Goal: Task Accomplishment & Management: Complete application form

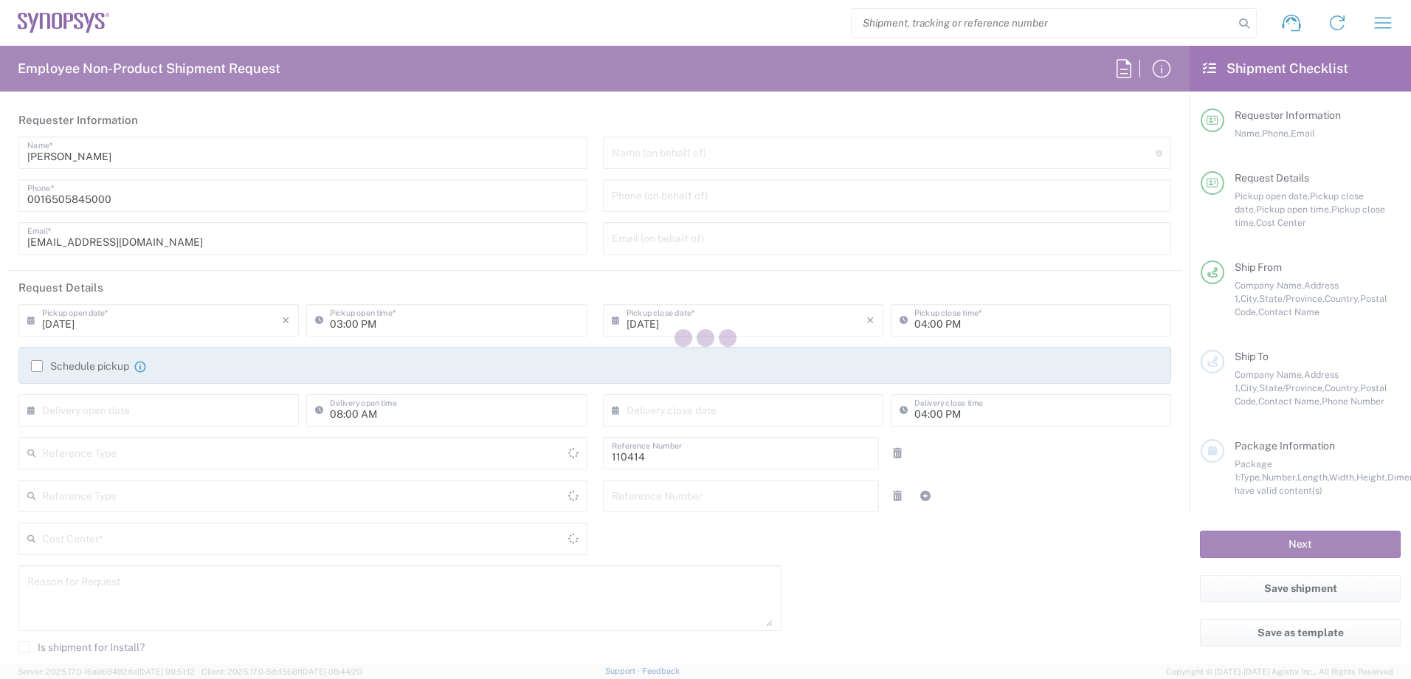
type input "Department"
type input "Delivered at Place"
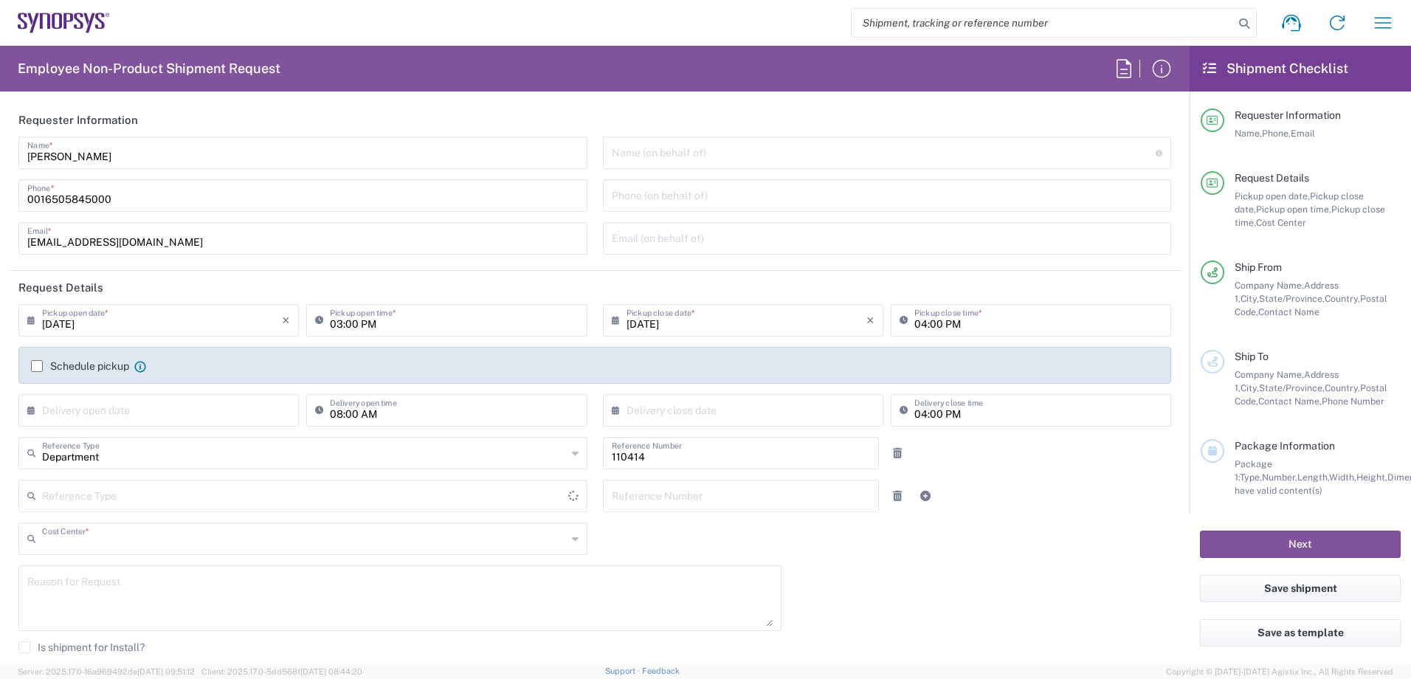
type input "US01, CIO, IT, ECIS3 110414"
type input "[GEOGRAPHIC_DATA]"
type input "[US_STATE]"
type input "[GEOGRAPHIC_DATA]"
type input "Headquarters USSV"
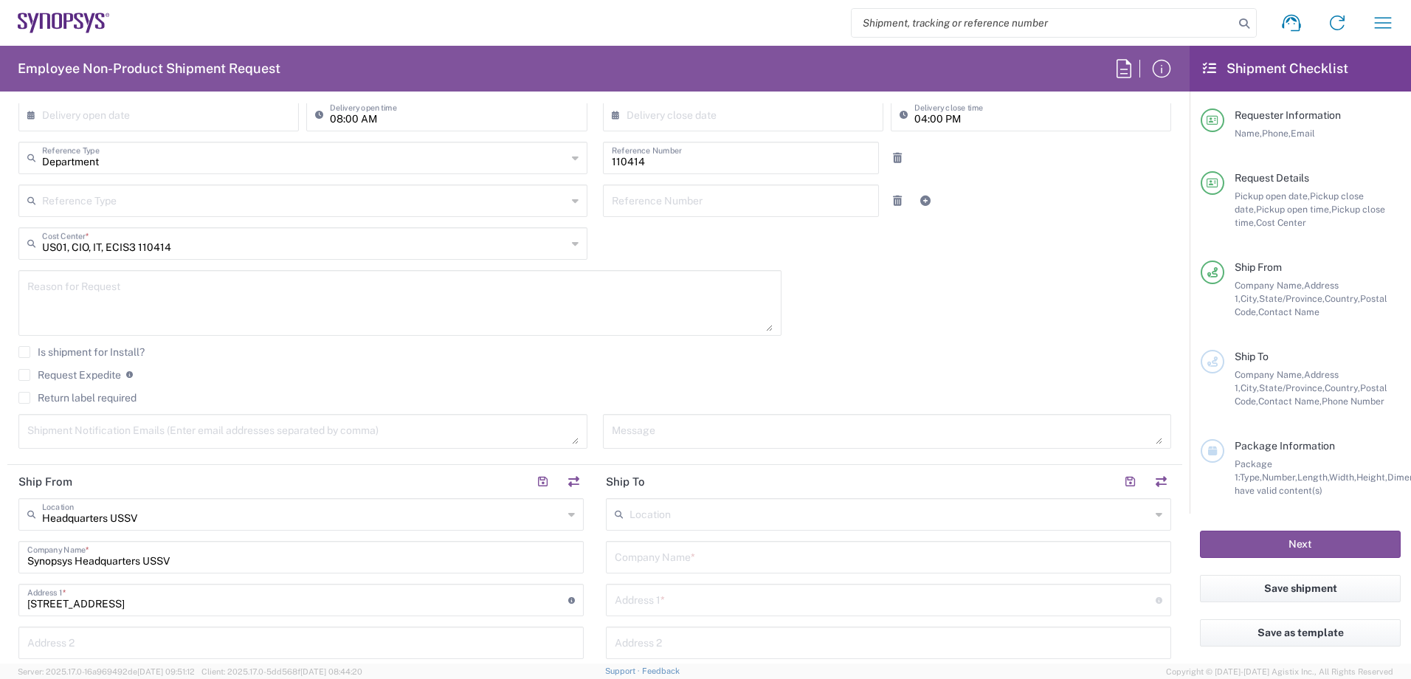
scroll to position [369, 0]
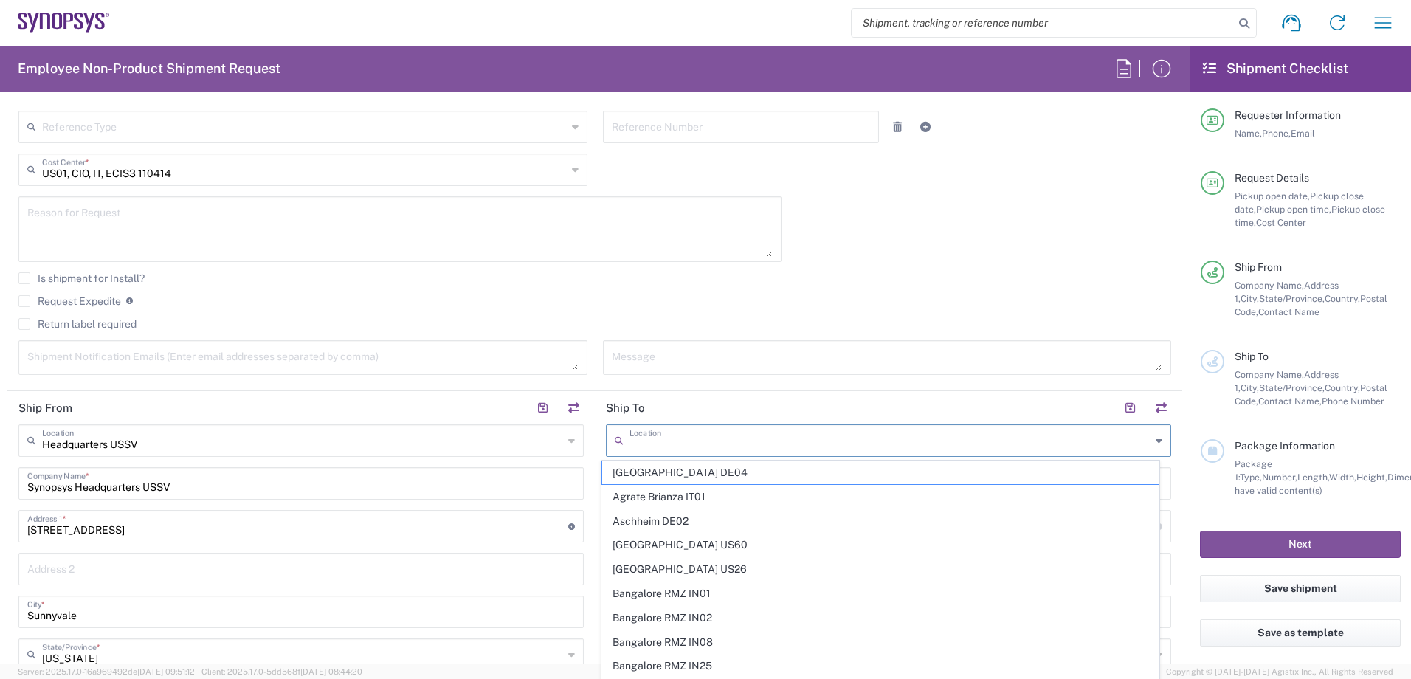
click at [738, 434] on input "text" at bounding box center [889, 439] width 521 height 26
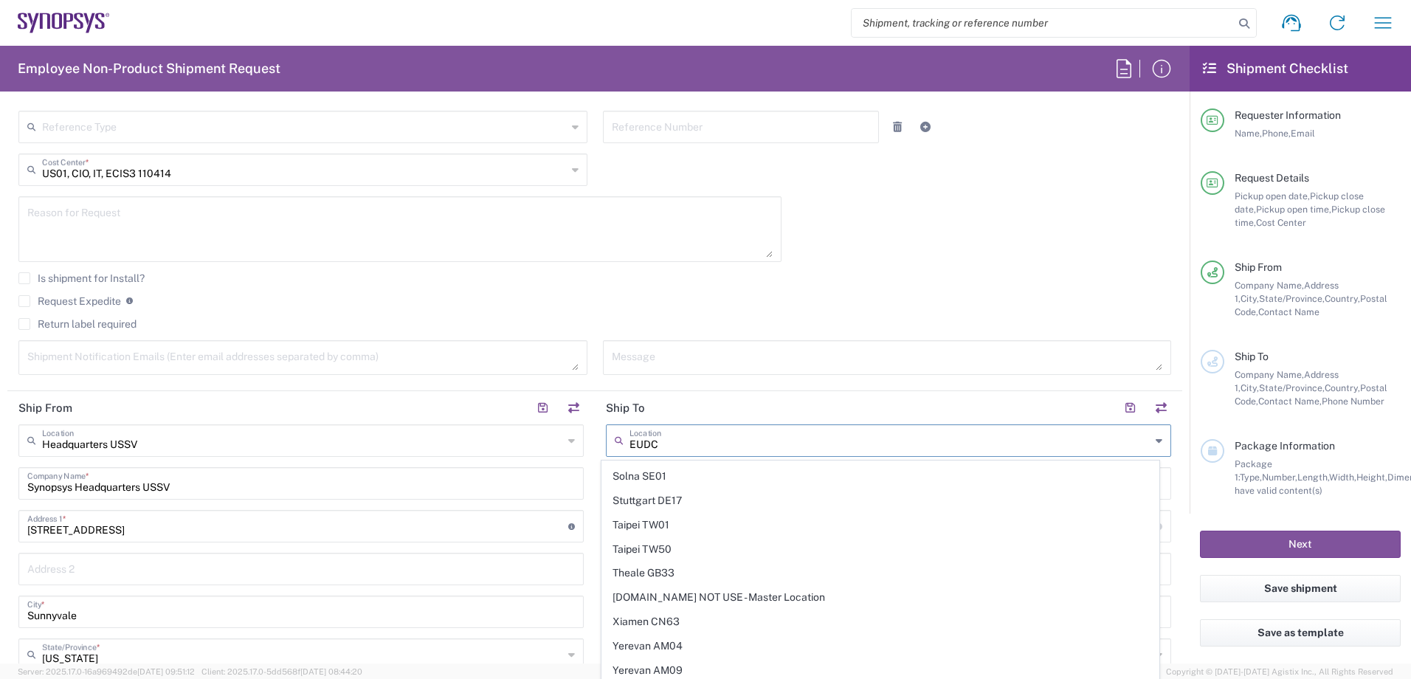
scroll to position [0, 0]
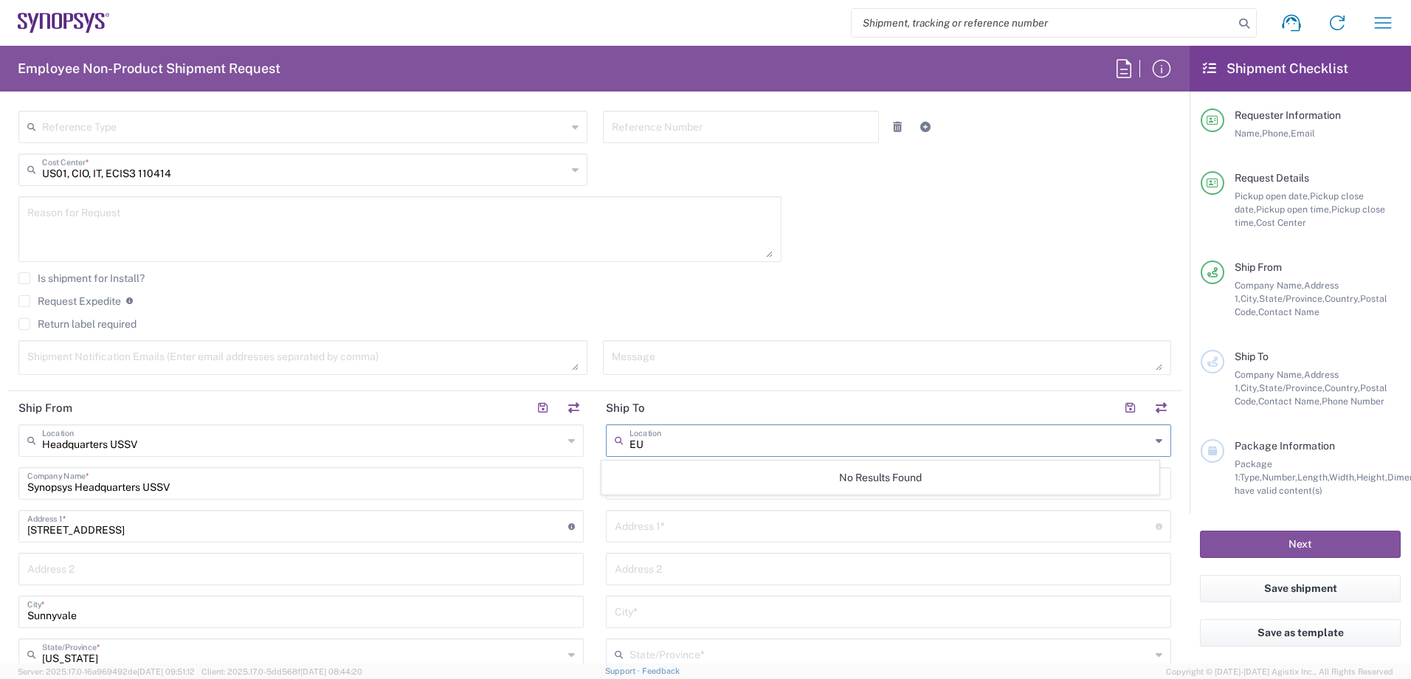
type input "E"
type input "N"
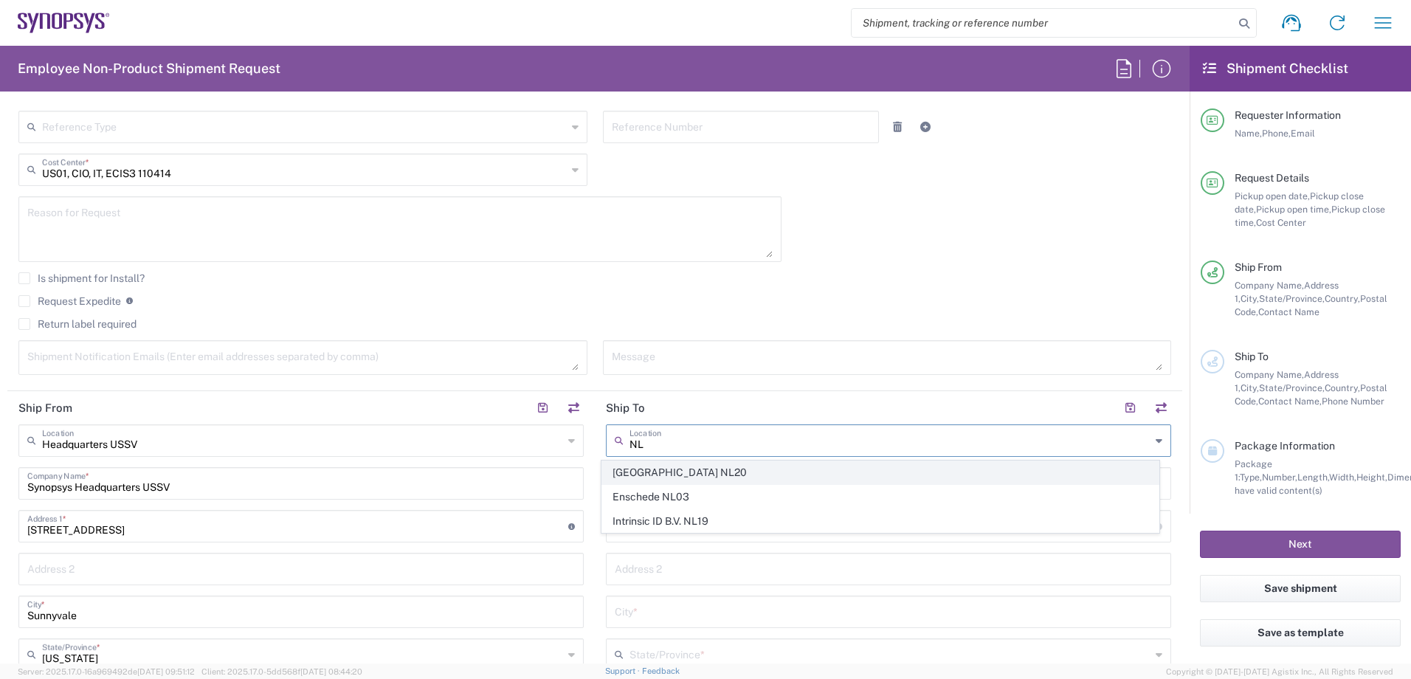
click at [654, 471] on span "[GEOGRAPHIC_DATA] NL20" at bounding box center [880, 472] width 557 height 23
type input "[GEOGRAPHIC_DATA] NL20"
type input "Synopsys Netherlands B.V."
type input "[GEOGRAPHIC_DATA] 41 [GEOGRAPHIC_DATA]"
type input "Edindhoven"
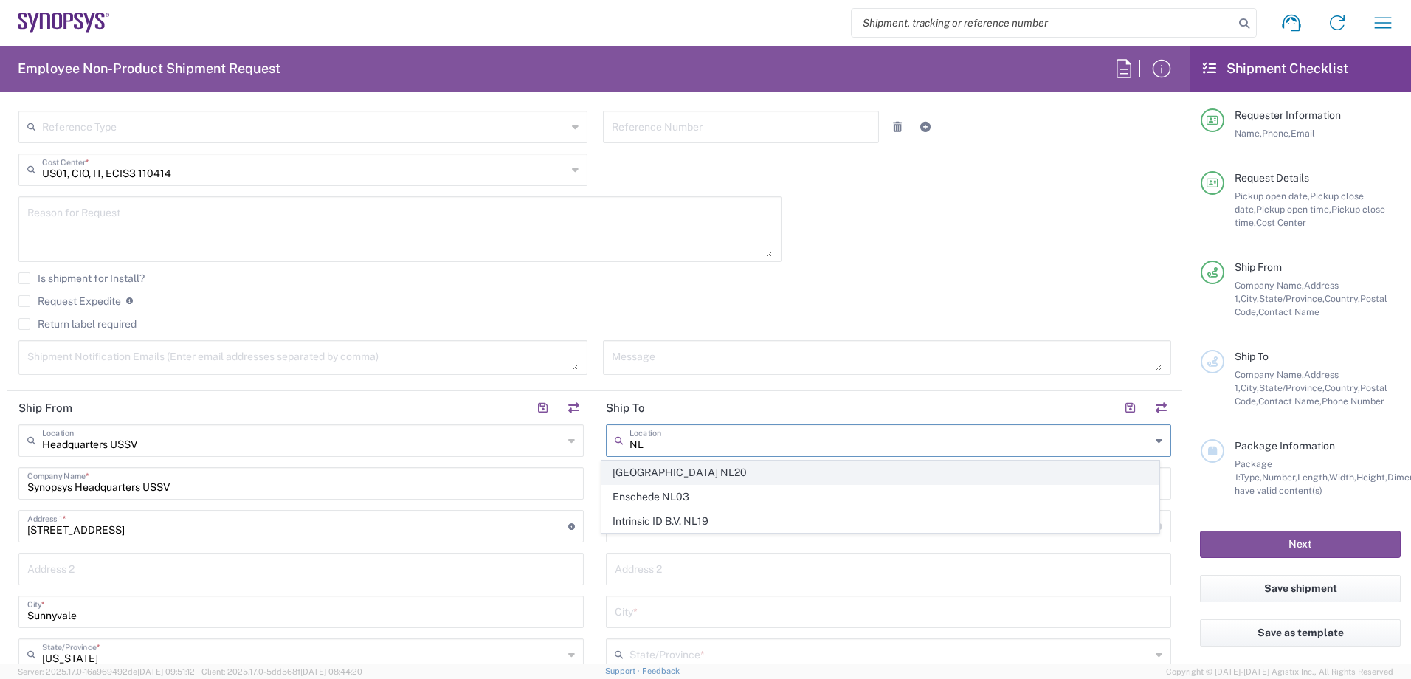
type input "[GEOGRAPHIC_DATA]"
type input "5656 AE"
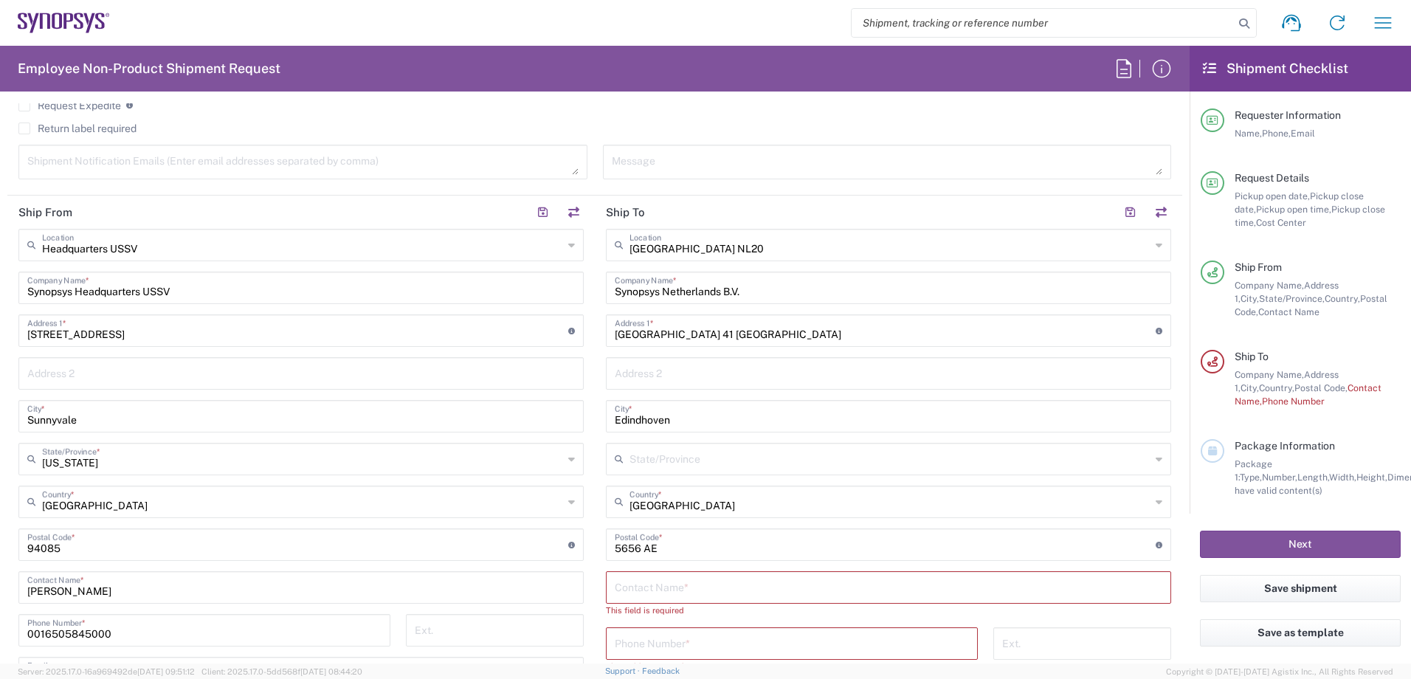
scroll to position [590, 0]
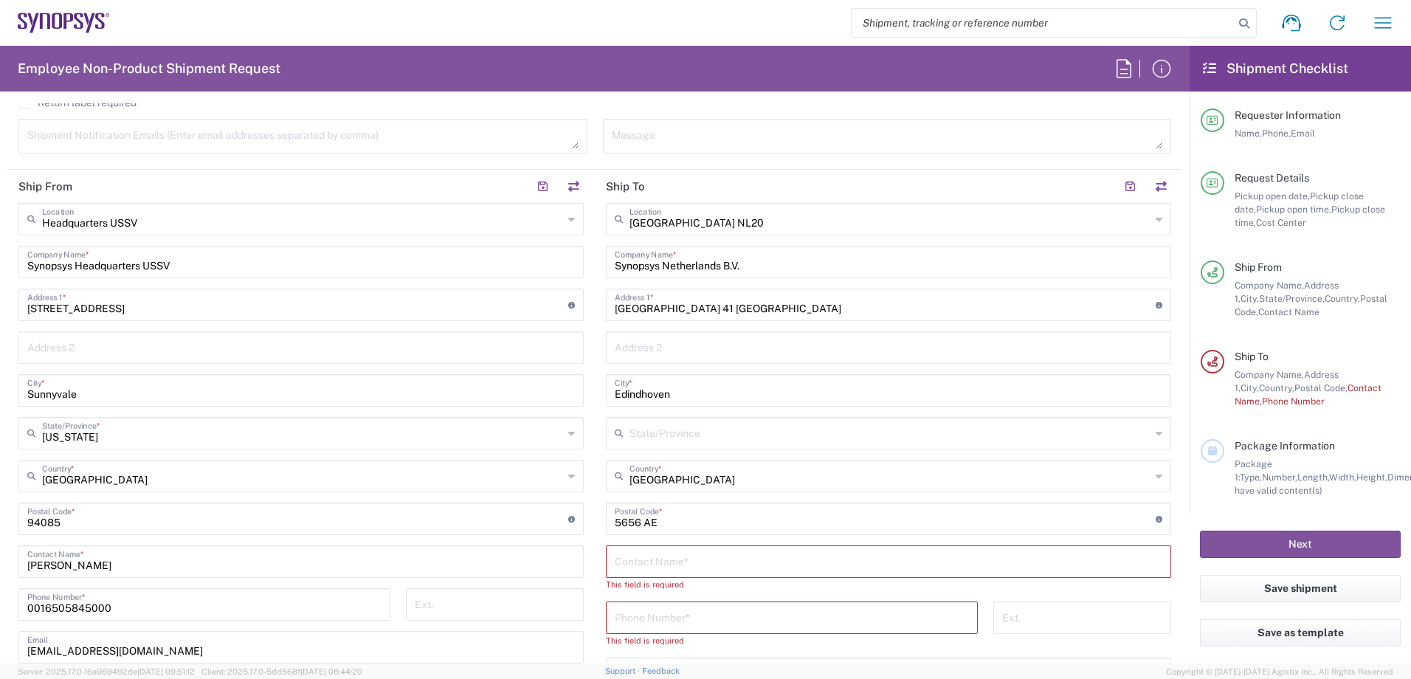
click at [722, 556] on input "text" at bounding box center [888, 560] width 547 height 26
click at [677, 564] on input "[PERSON_NAME]" at bounding box center [888, 560] width 547 height 26
type input "[PERSON_NAME]"
click at [675, 612] on input "tel" at bounding box center [792, 603] width 354 height 26
click at [680, 610] on input "[PHONE_NUMBER]" at bounding box center [792, 603] width 354 height 26
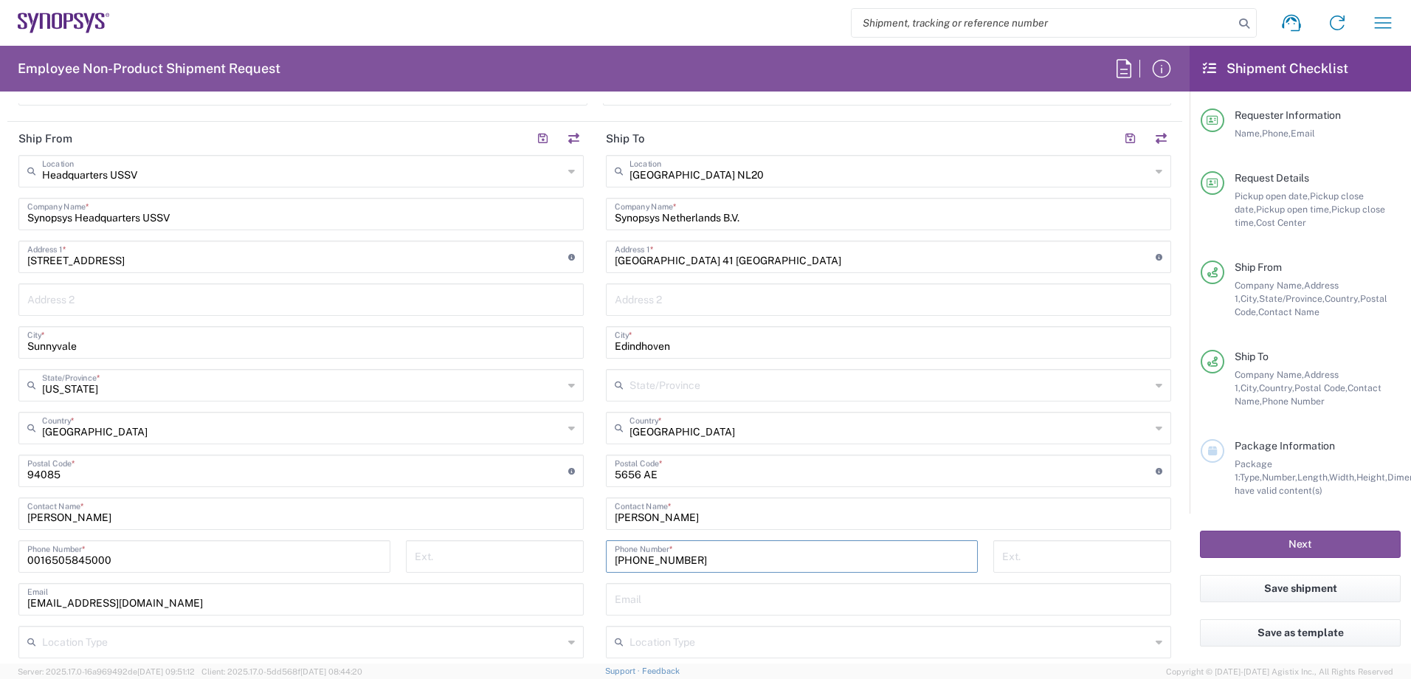
scroll to position [664, 0]
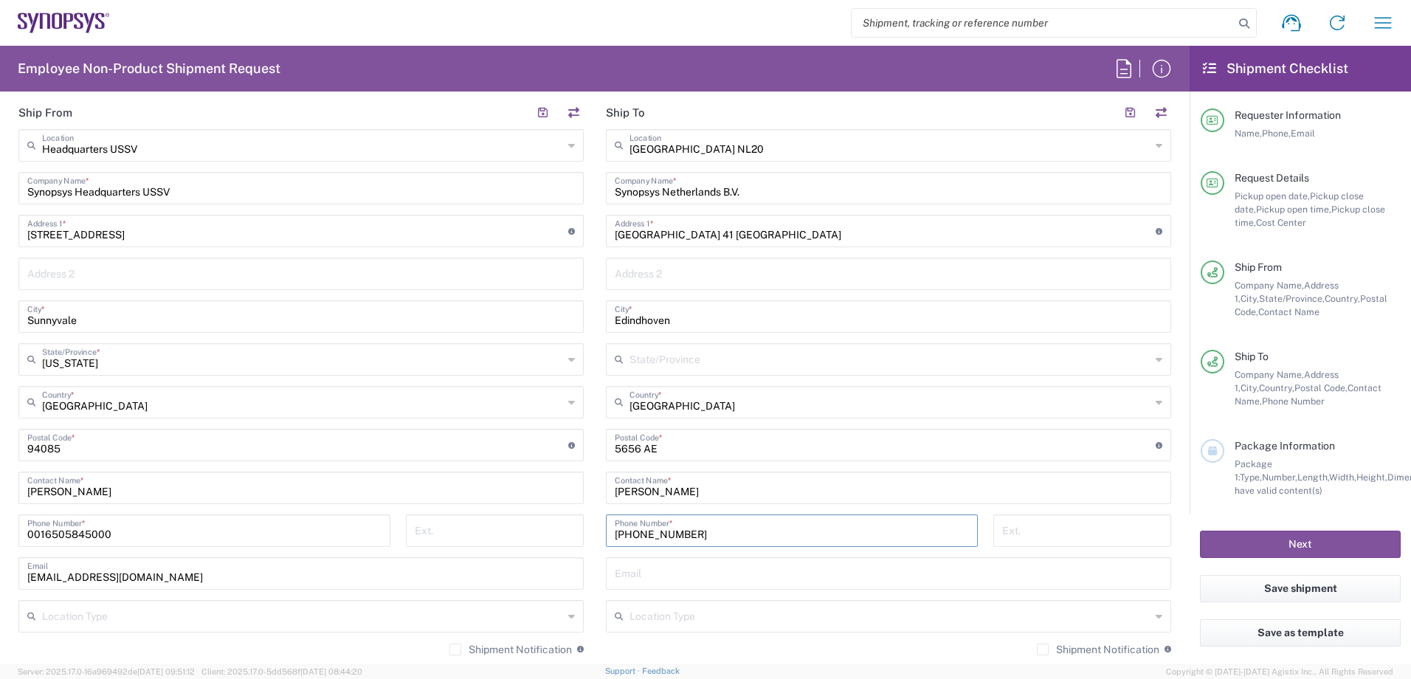
type input "[PHONE_NUMBER]"
click at [677, 575] on input "text" at bounding box center [888, 572] width 547 height 26
paste input "[EMAIL_ADDRESS][DOMAIN_NAME]"
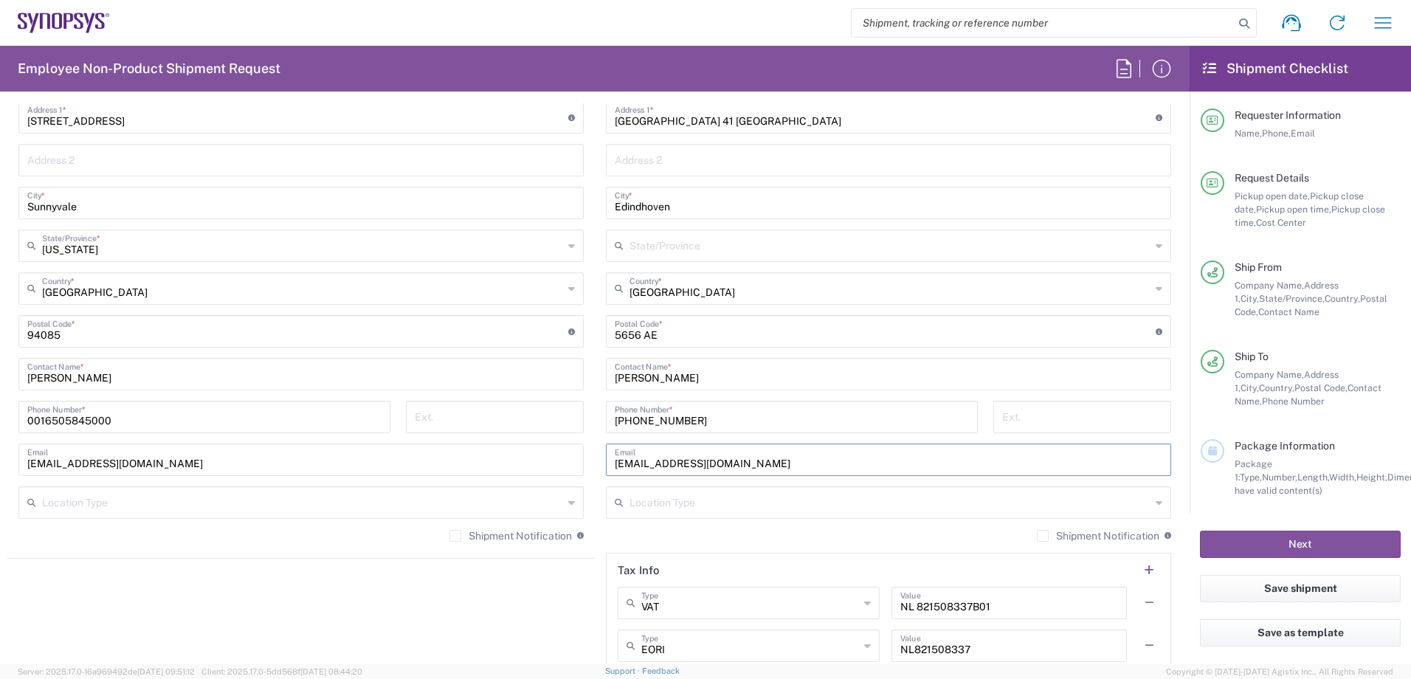
scroll to position [812, 0]
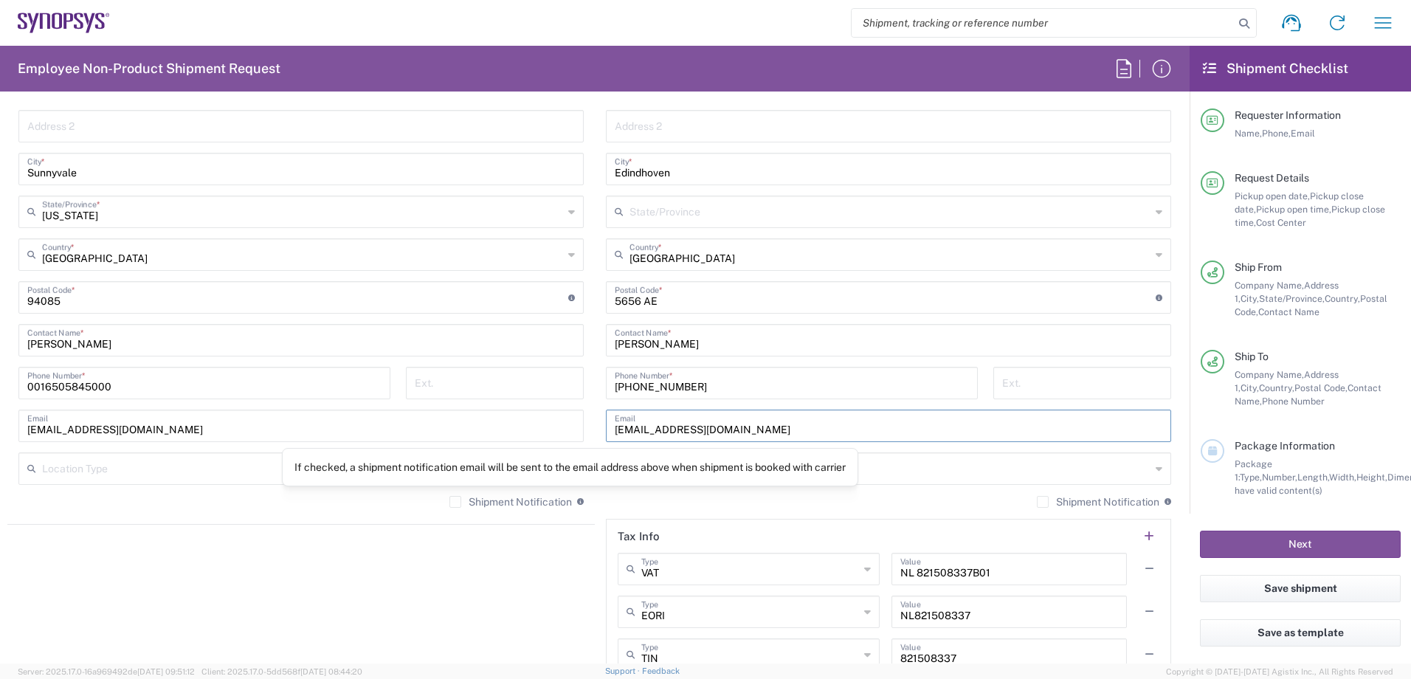
type input "[EMAIL_ADDRESS][DOMAIN_NAME]"
click at [530, 615] on agx-shipment-stop-widget "Ship From Headquarters USSV Location Headquarters [GEOGRAPHIC_DATA] Agrate Bria…" at bounding box center [300, 320] width 587 height 744
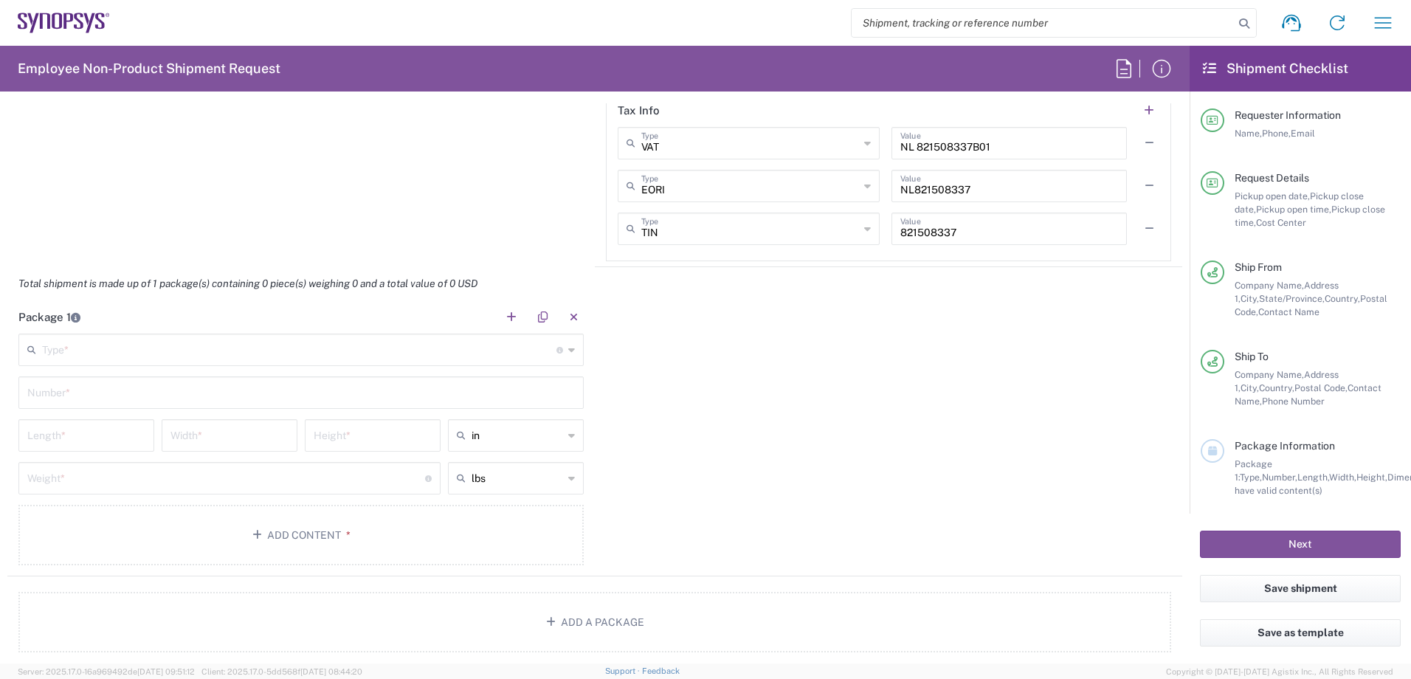
scroll to position [1254, 0]
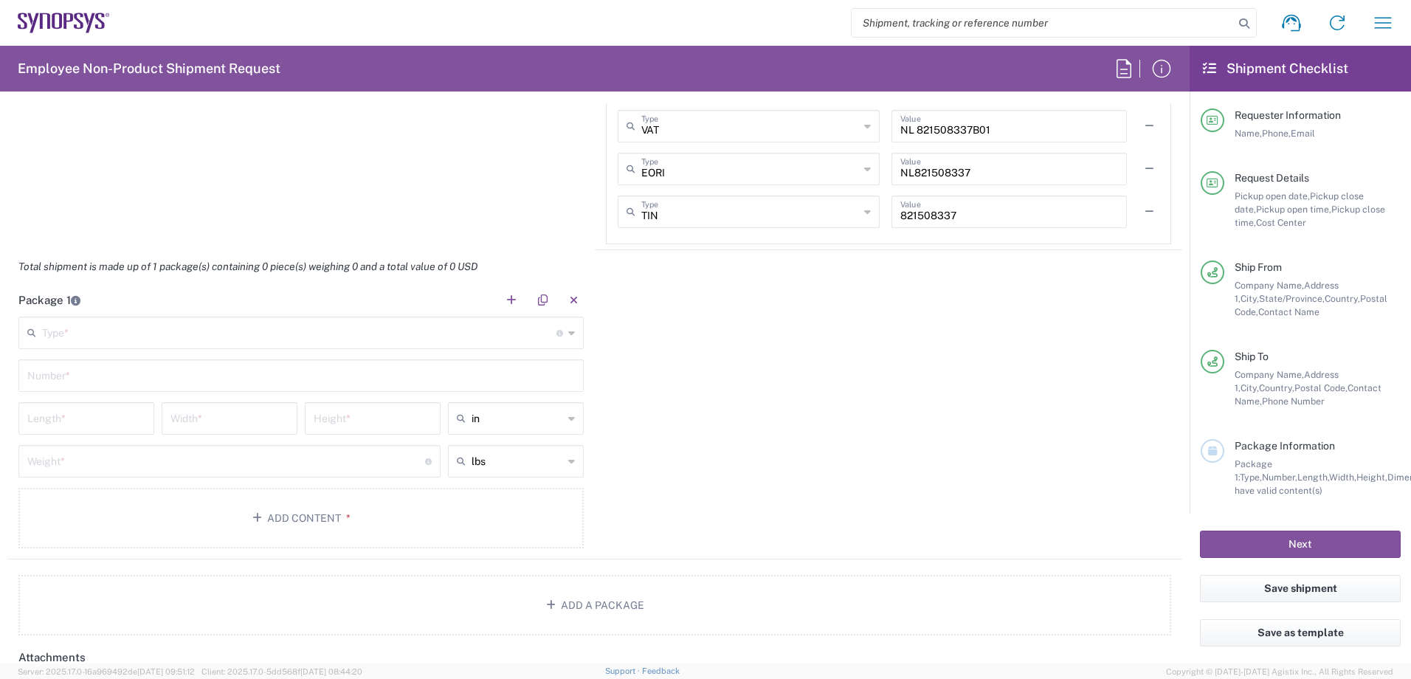
click at [139, 339] on input "text" at bounding box center [299, 332] width 514 height 26
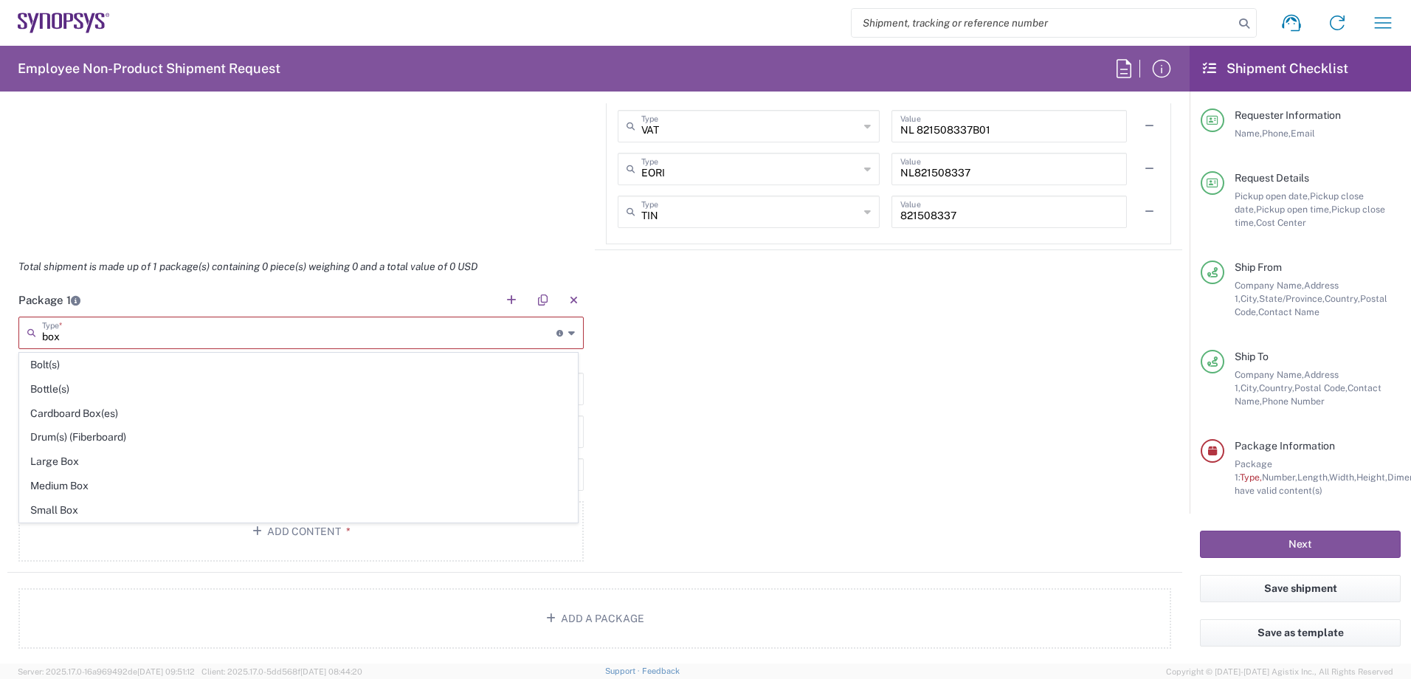
scroll to position [0, 0]
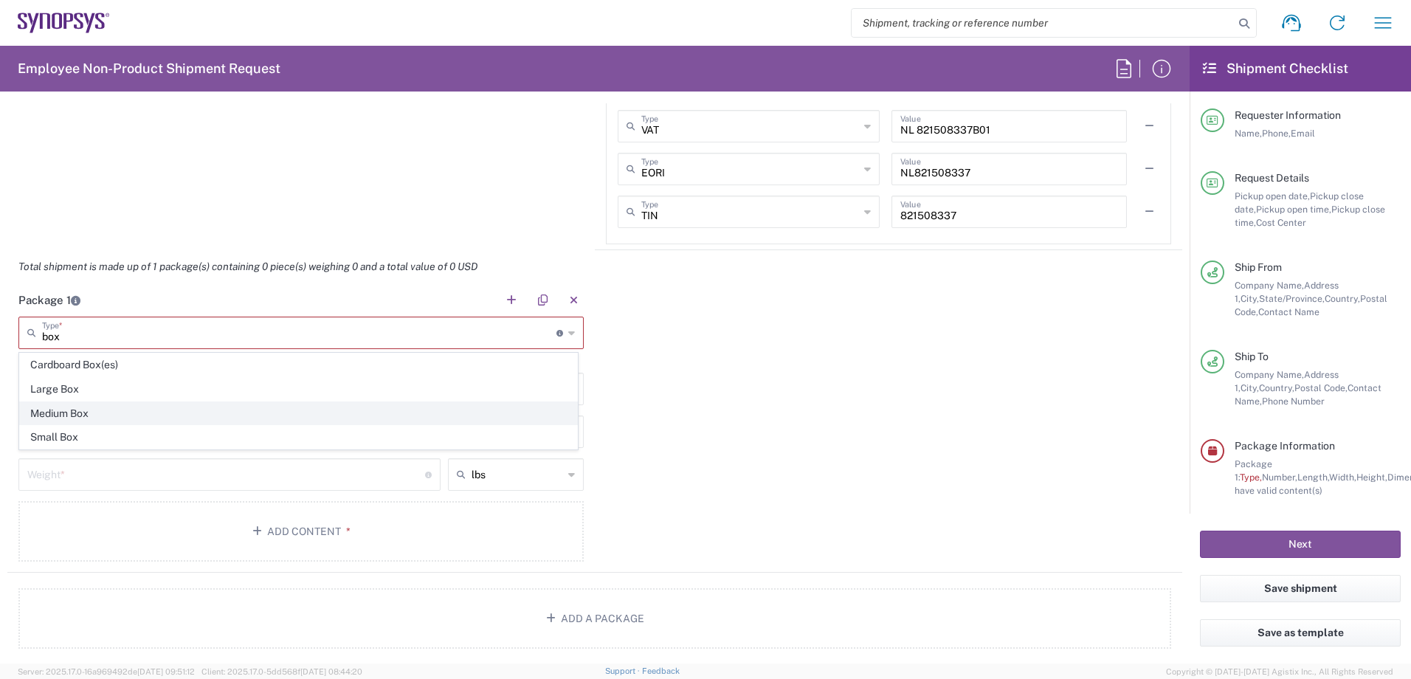
click at [65, 412] on span "Medium Box" at bounding box center [298, 413] width 557 height 23
type input "Medium Box"
type input "13"
type input "11.5"
type input "2.5"
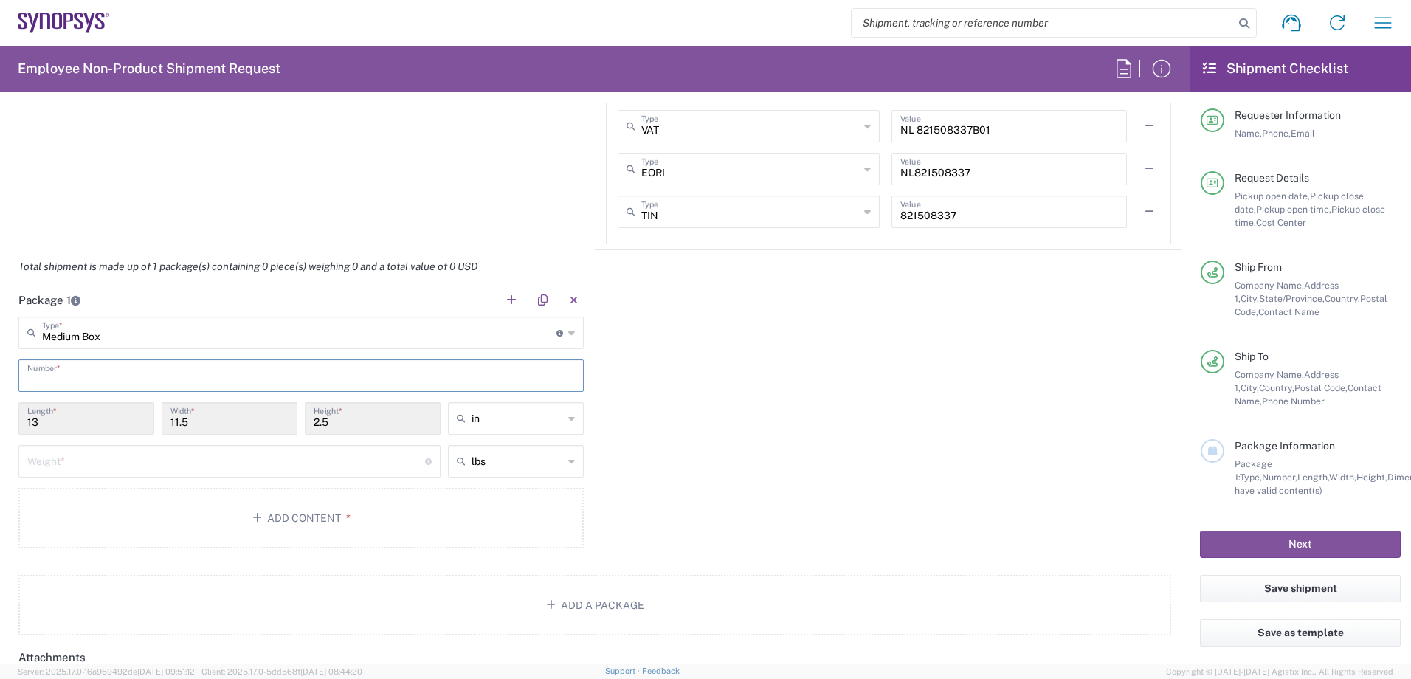
click at [99, 376] on input "text" at bounding box center [300, 374] width 547 height 26
type input "1"
click at [95, 426] on input "13" at bounding box center [86, 417] width 118 height 26
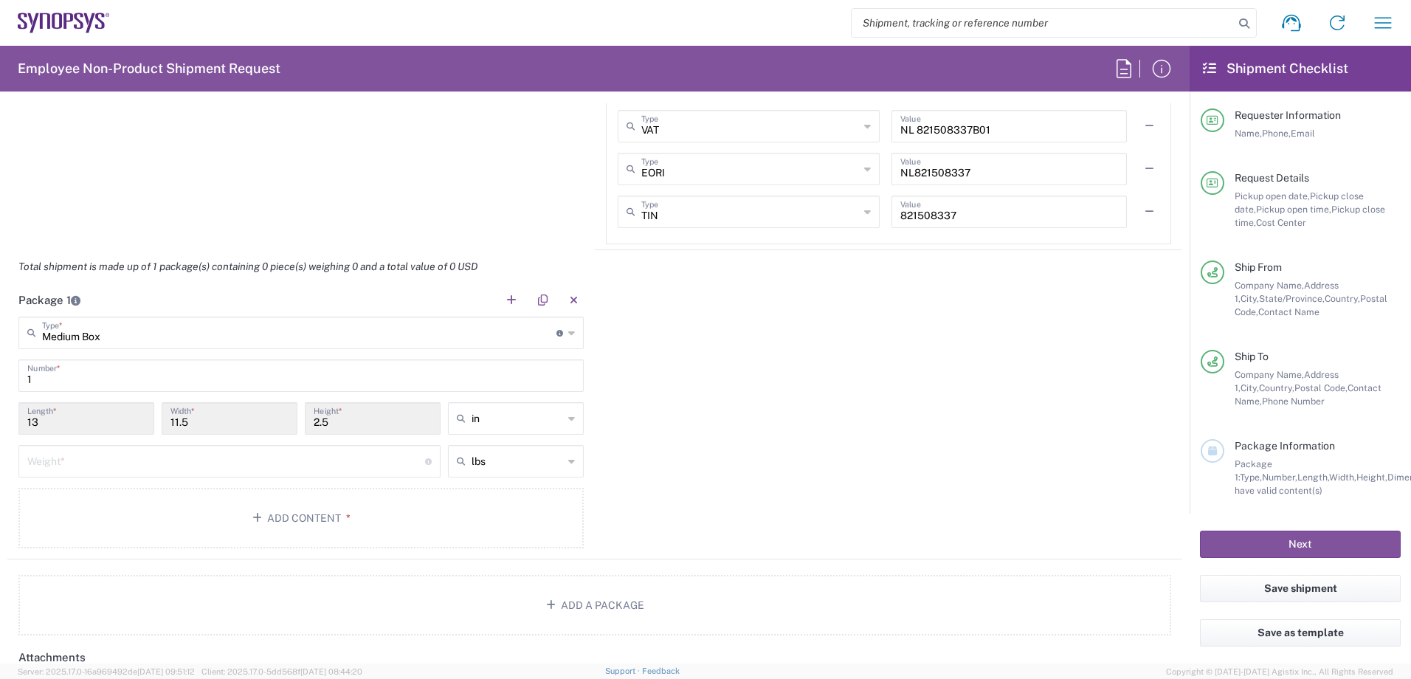
drag, startPoint x: 95, startPoint y: 426, endPoint x: 190, endPoint y: 422, distance: 95.2
click at [193, 422] on input "11.5" at bounding box center [229, 417] width 118 height 26
click at [189, 422] on input "11.5" at bounding box center [229, 417] width 118 height 26
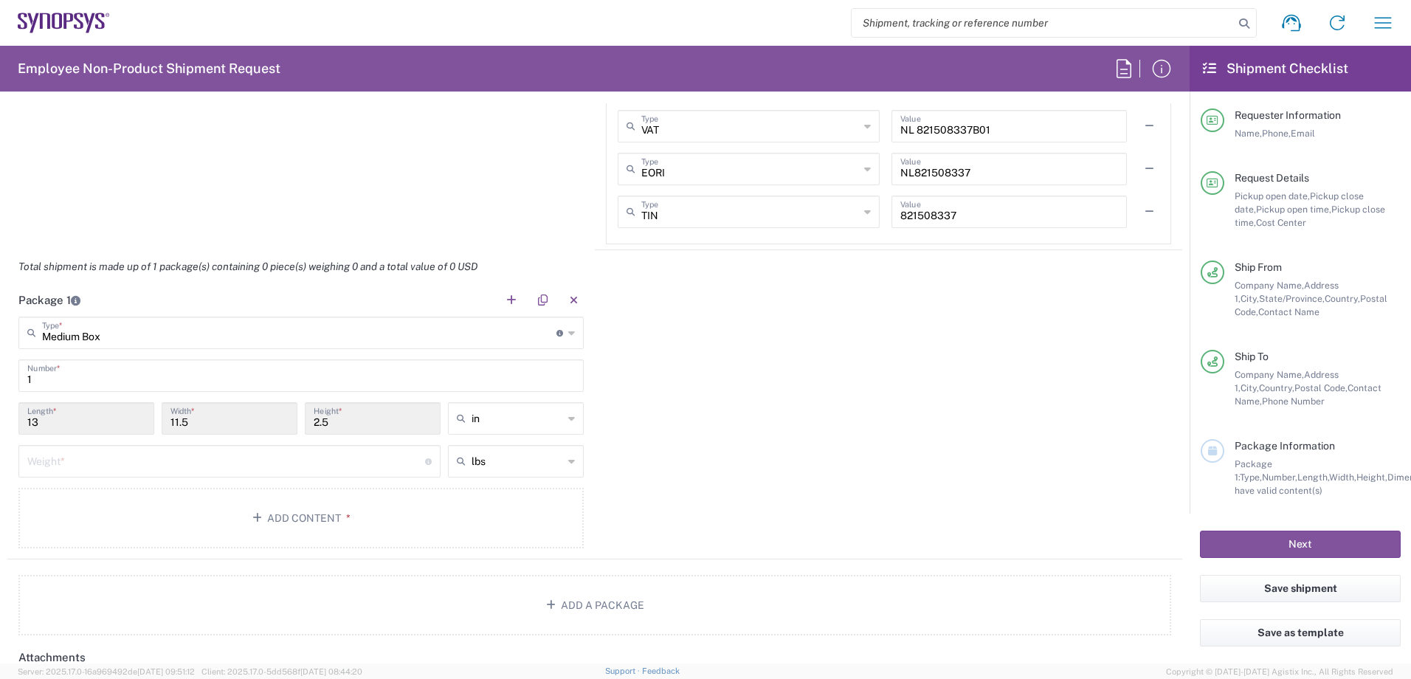
click at [189, 422] on input "11.5" at bounding box center [229, 417] width 118 height 26
click at [67, 423] on input "13" at bounding box center [86, 417] width 118 height 26
click at [60, 423] on input "13" at bounding box center [86, 417] width 118 height 26
click at [570, 335] on div "Medium Box Type * Material used to package goods" at bounding box center [300, 332] width 565 height 32
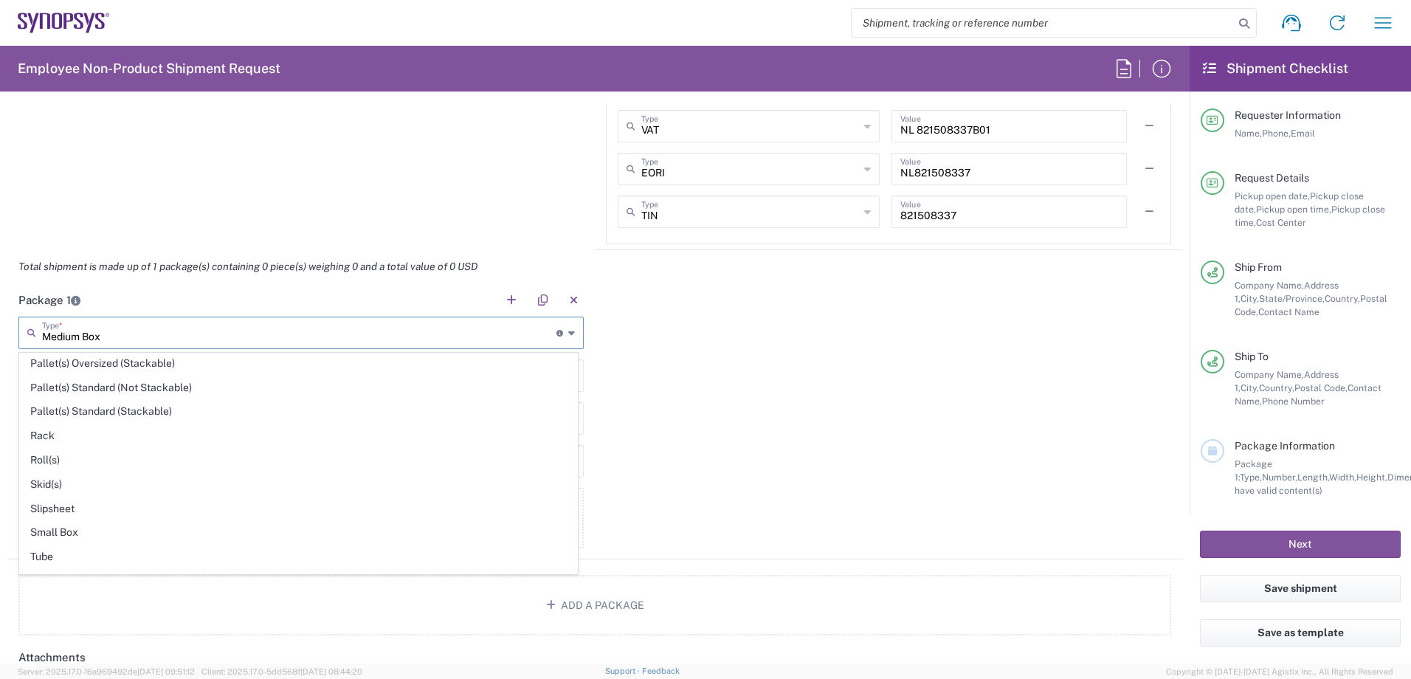
scroll to position [698, 0]
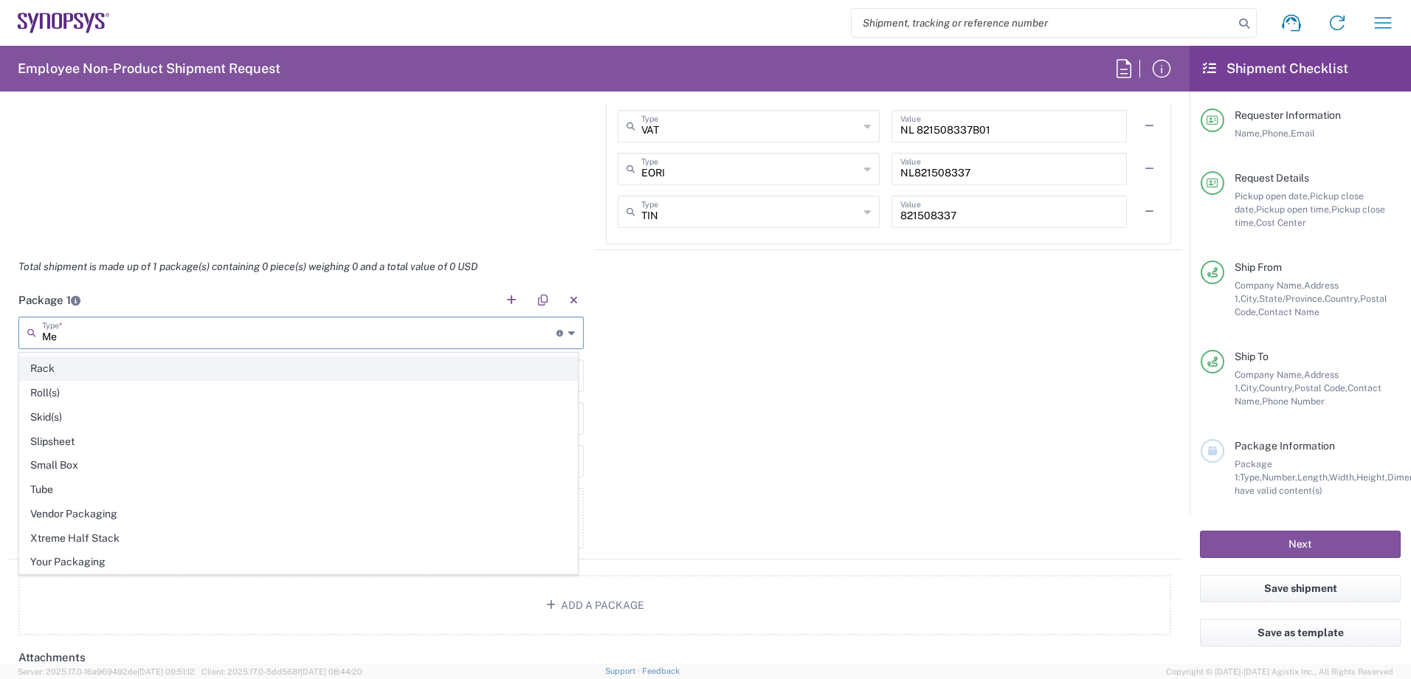
type input "M"
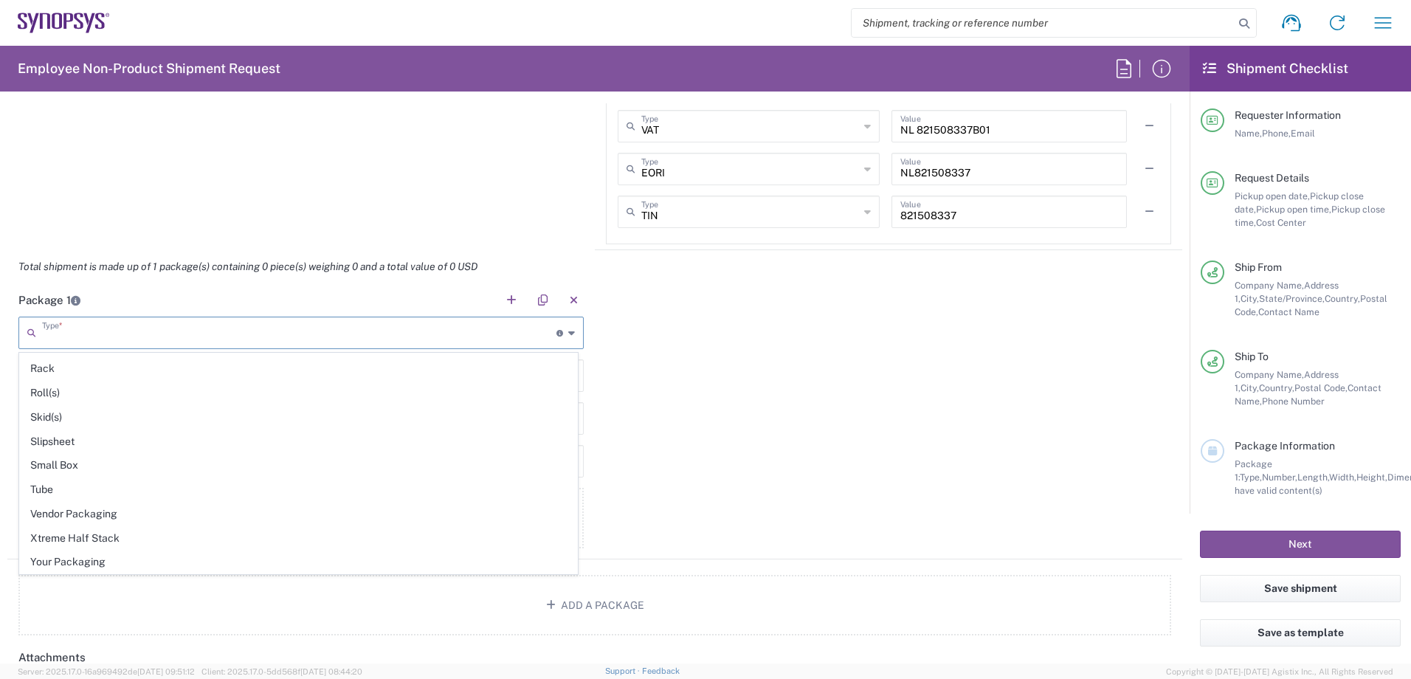
click at [213, 334] on input "text" at bounding box center [299, 332] width 514 height 26
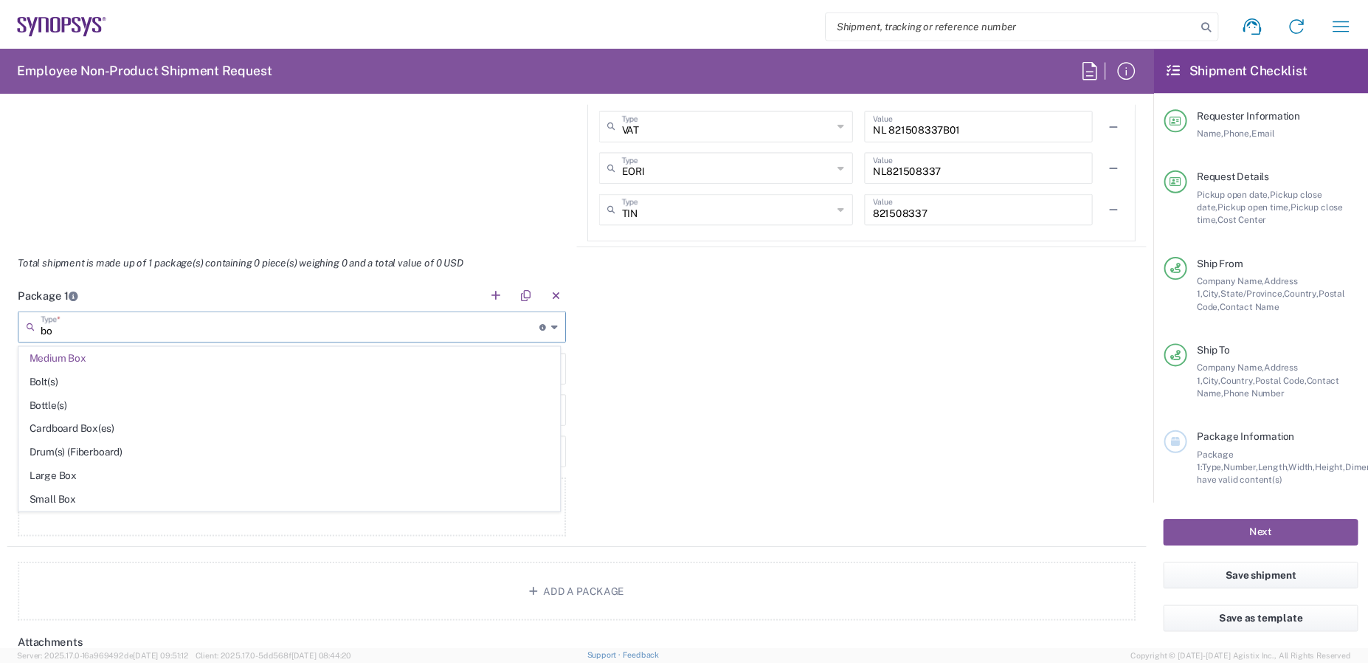
scroll to position [0, 0]
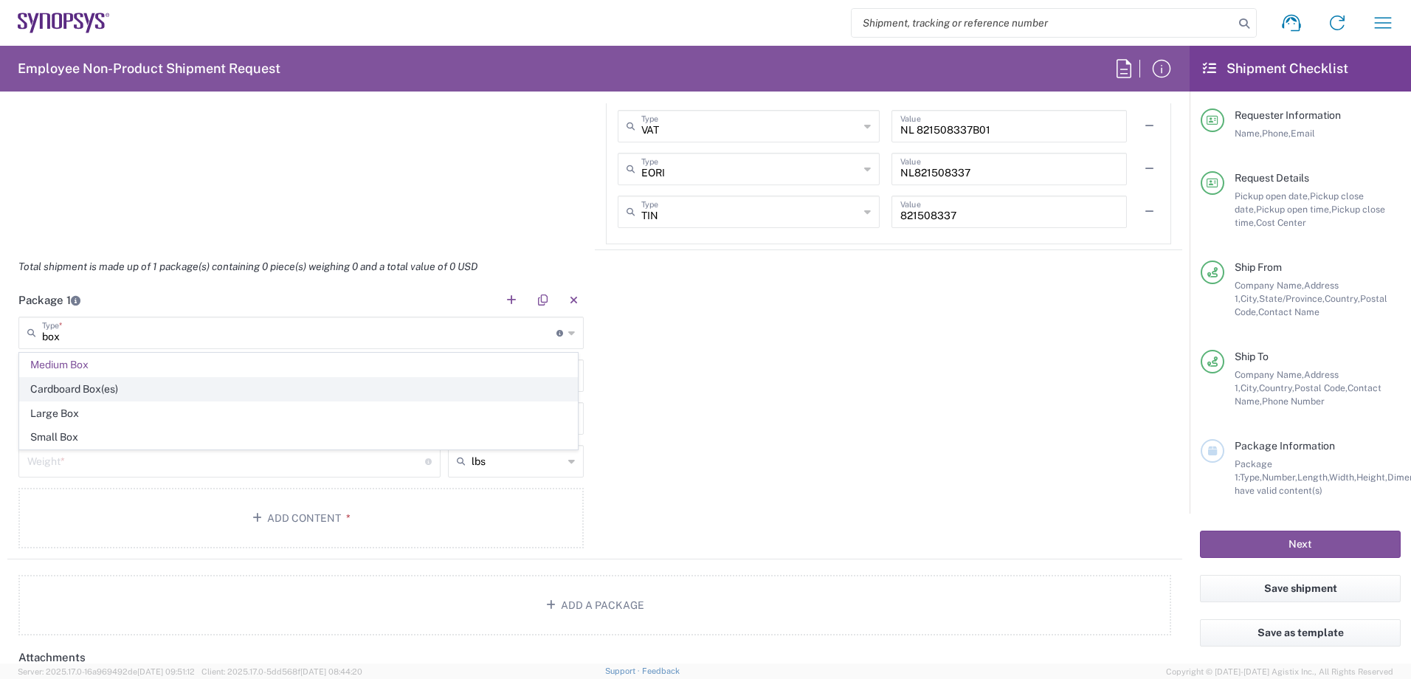
click at [97, 389] on span "Cardboard Box(es)" at bounding box center [298, 389] width 557 height 23
type input "Cardboard Box(es)"
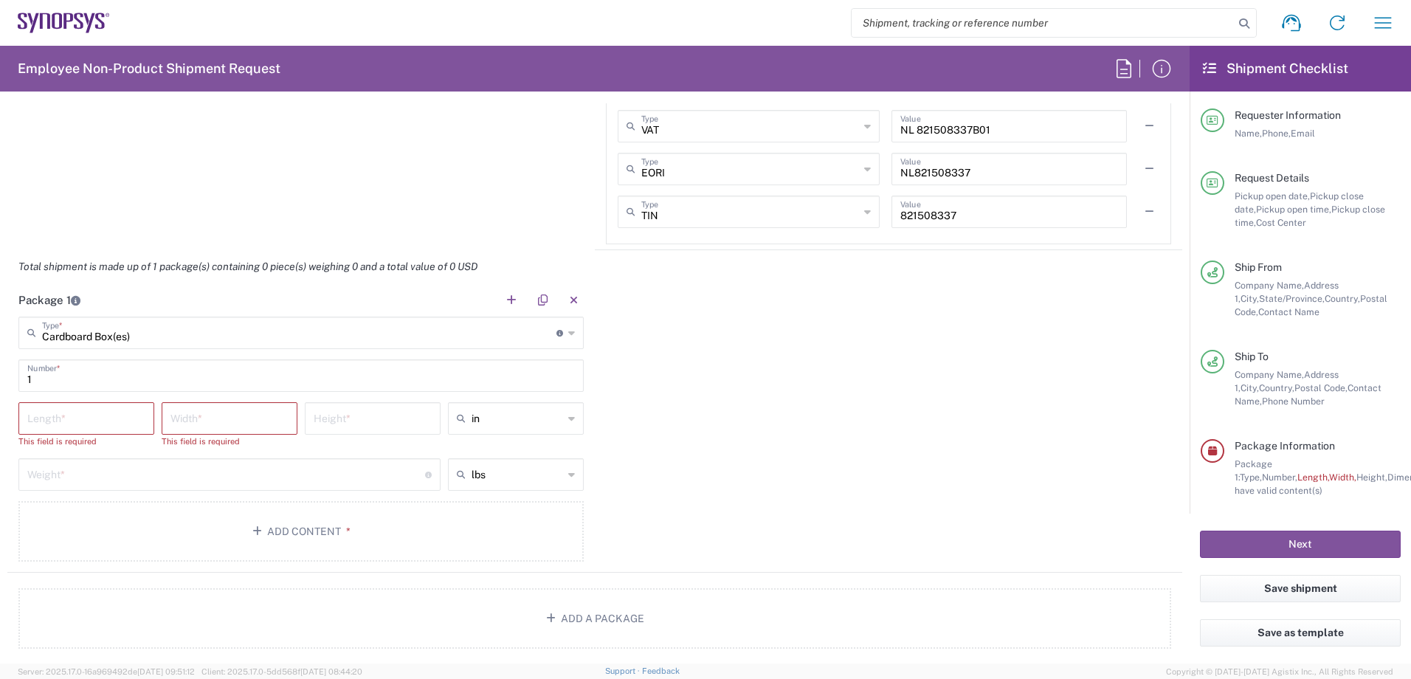
click at [96, 416] on input "number" at bounding box center [86, 417] width 118 height 26
type input "18"
click at [237, 423] on input "number" at bounding box center [229, 417] width 118 height 26
type input "11"
click at [340, 424] on input "number" at bounding box center [373, 417] width 118 height 26
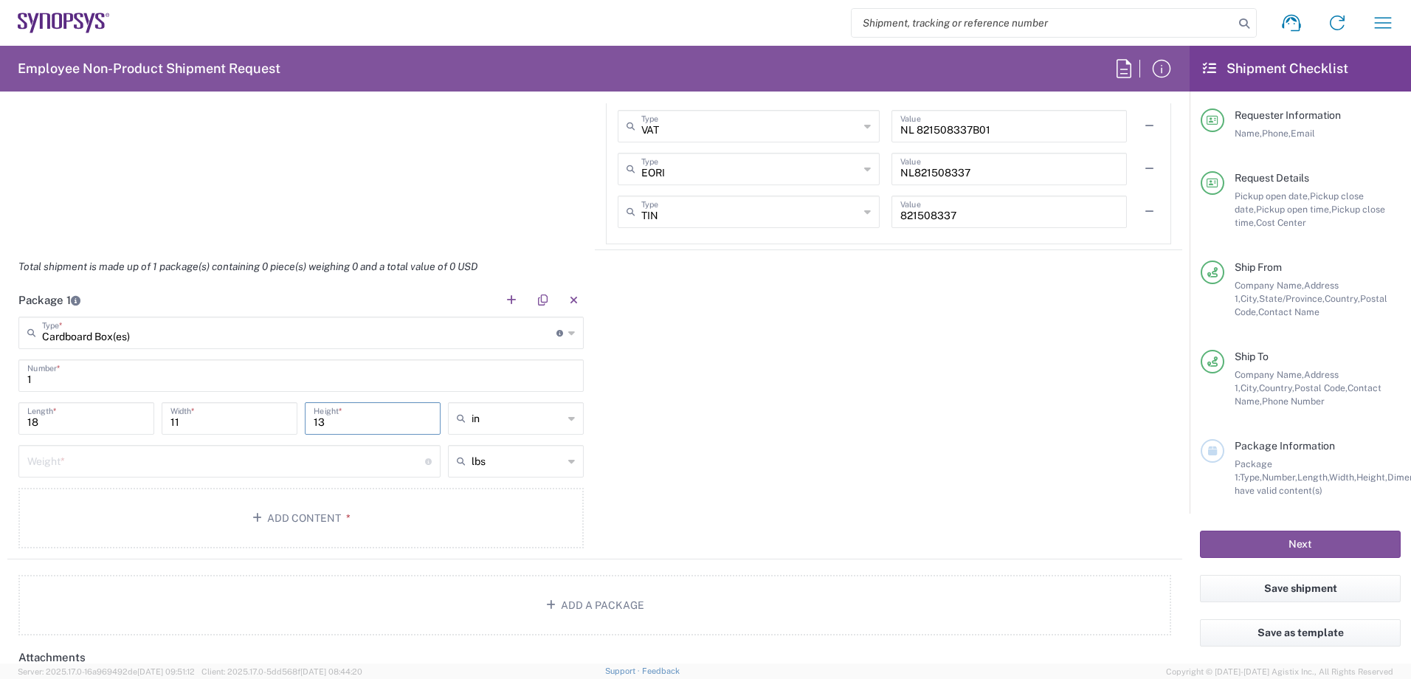
type input "13"
click at [283, 463] on input "number" at bounding box center [226, 460] width 398 height 26
type input "11"
click at [165, 516] on button "Add Content *" at bounding box center [300, 518] width 565 height 60
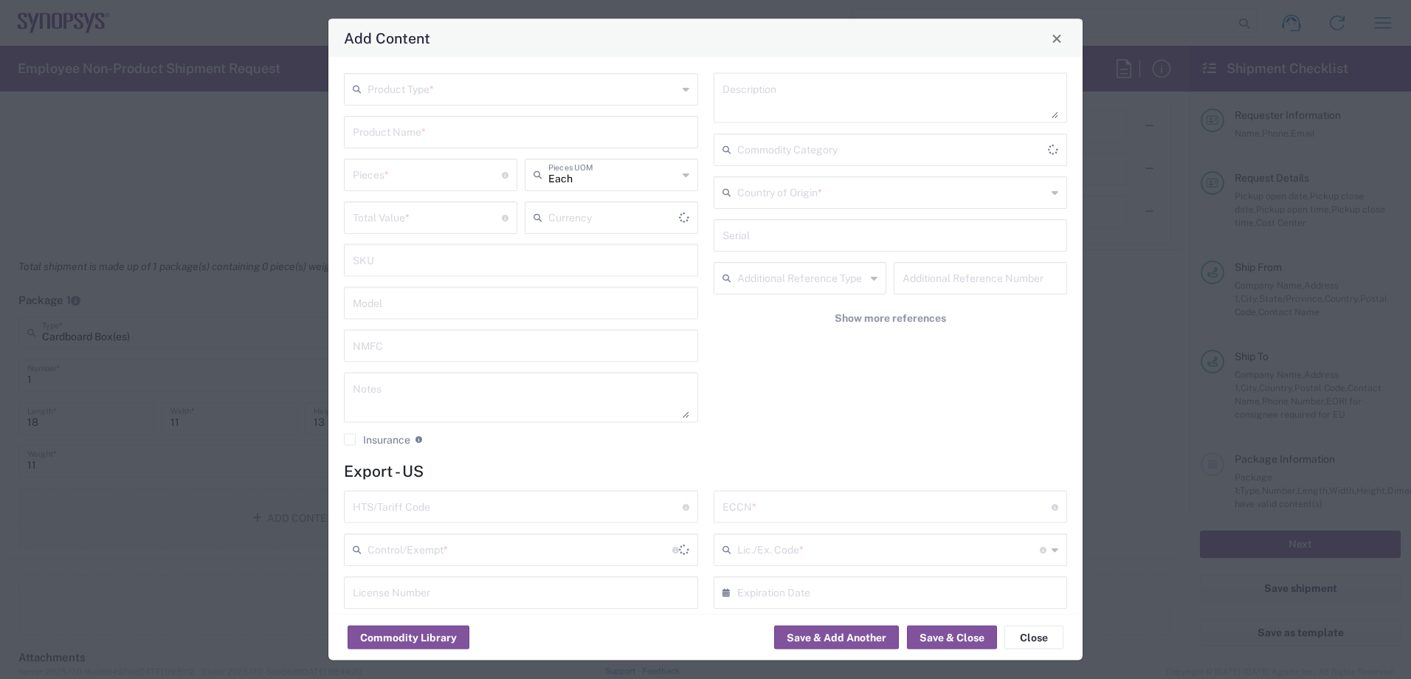
type input "US Dollar"
click at [428, 96] on input "text" at bounding box center [522, 88] width 310 height 26
type input "Mac Studio Rack mount Kit"
click at [423, 166] on div "Mac Studio Rack mount Kit Product Type * This field is required Product Name * …" at bounding box center [521, 271] width 370 height 397
click at [682, 92] on icon at bounding box center [685, 89] width 7 height 24
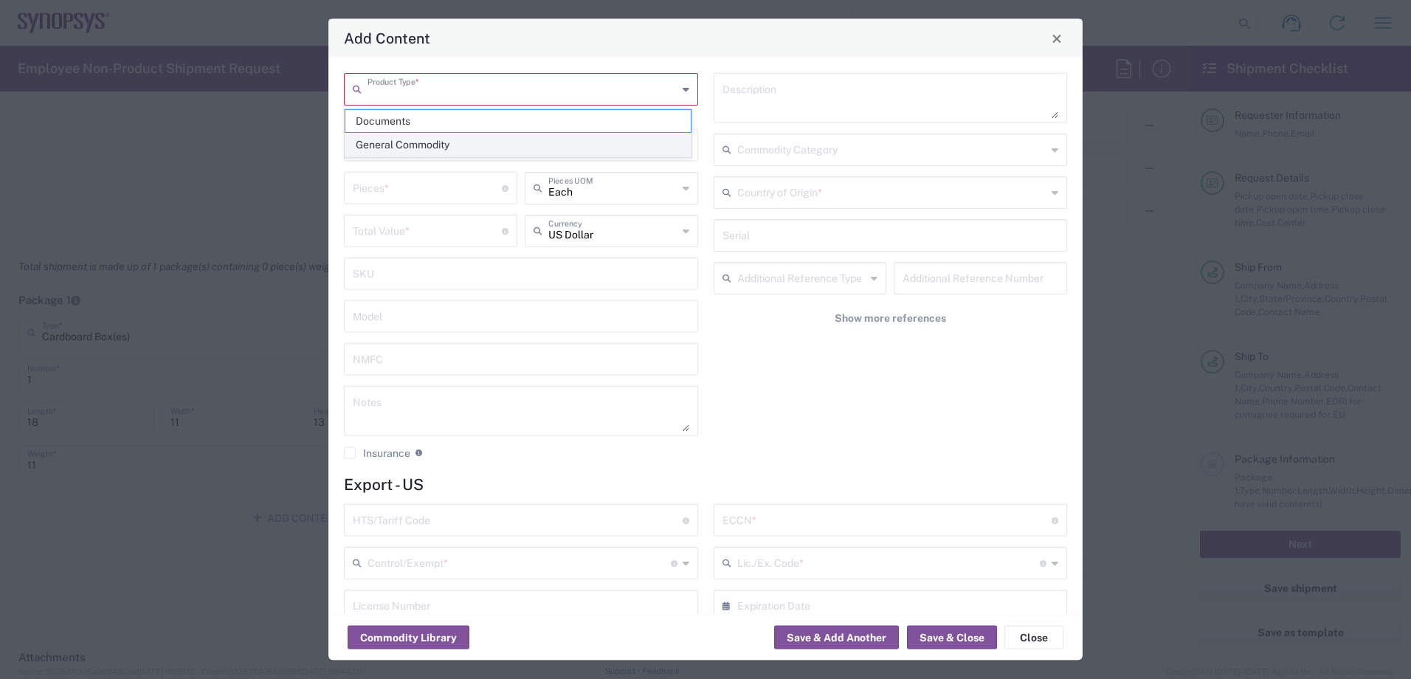
click at [415, 145] on span "General Commodity" at bounding box center [517, 145] width 345 height 23
type input "General Commodity"
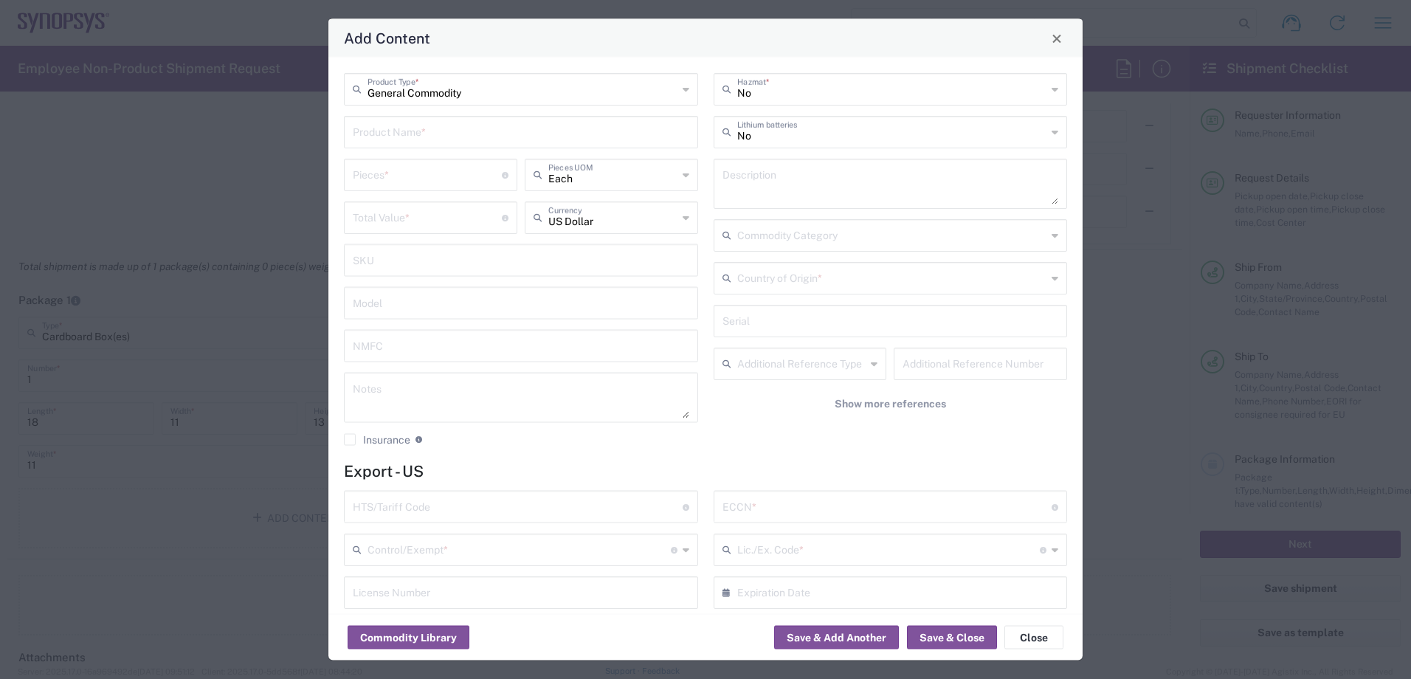
click at [486, 137] on input "text" at bounding box center [521, 131] width 336 height 26
type input "Mac Studio Rack mount Kit"
click at [435, 179] on input "number" at bounding box center [427, 174] width 149 height 26
type input "2"
type input "1"
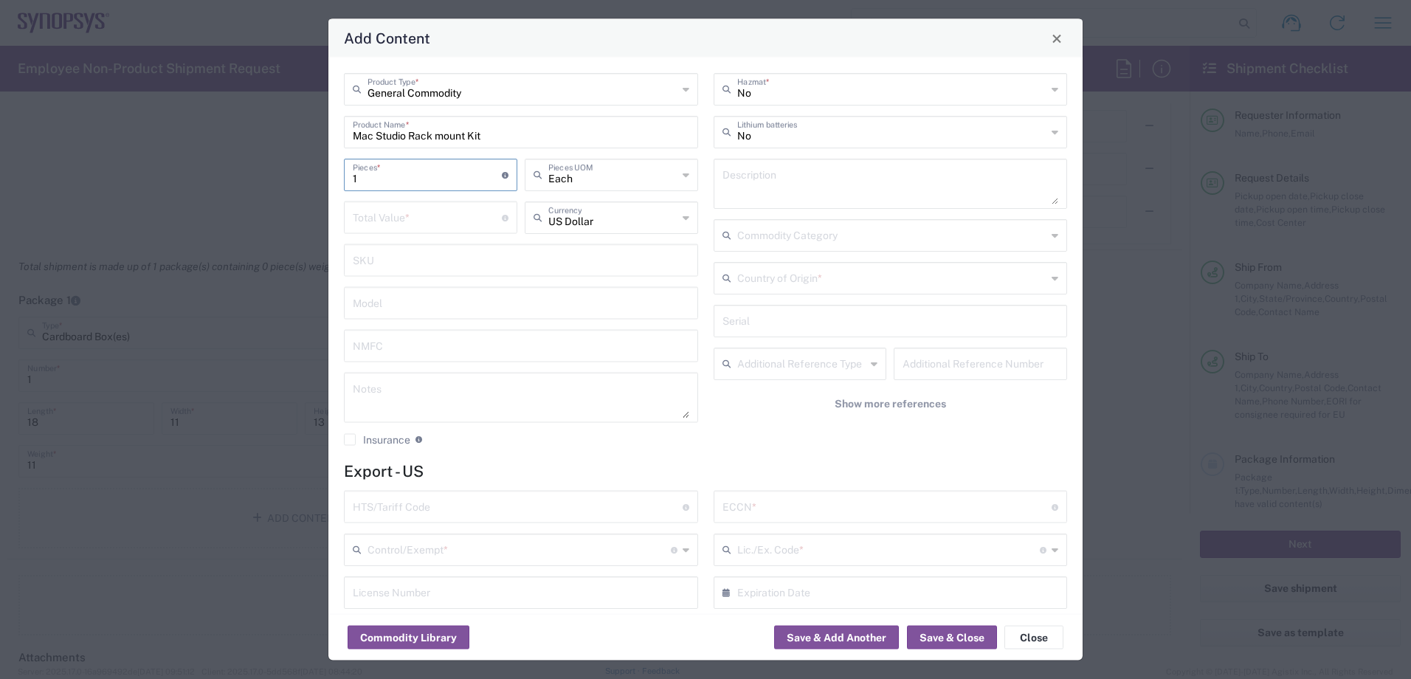
click at [412, 221] on input "number" at bounding box center [427, 217] width 149 height 26
click at [1161, 218] on div "Add Content General Commodity Product Type * Mac Studio Rack mount Kit Product …" at bounding box center [705, 339] width 1411 height 679
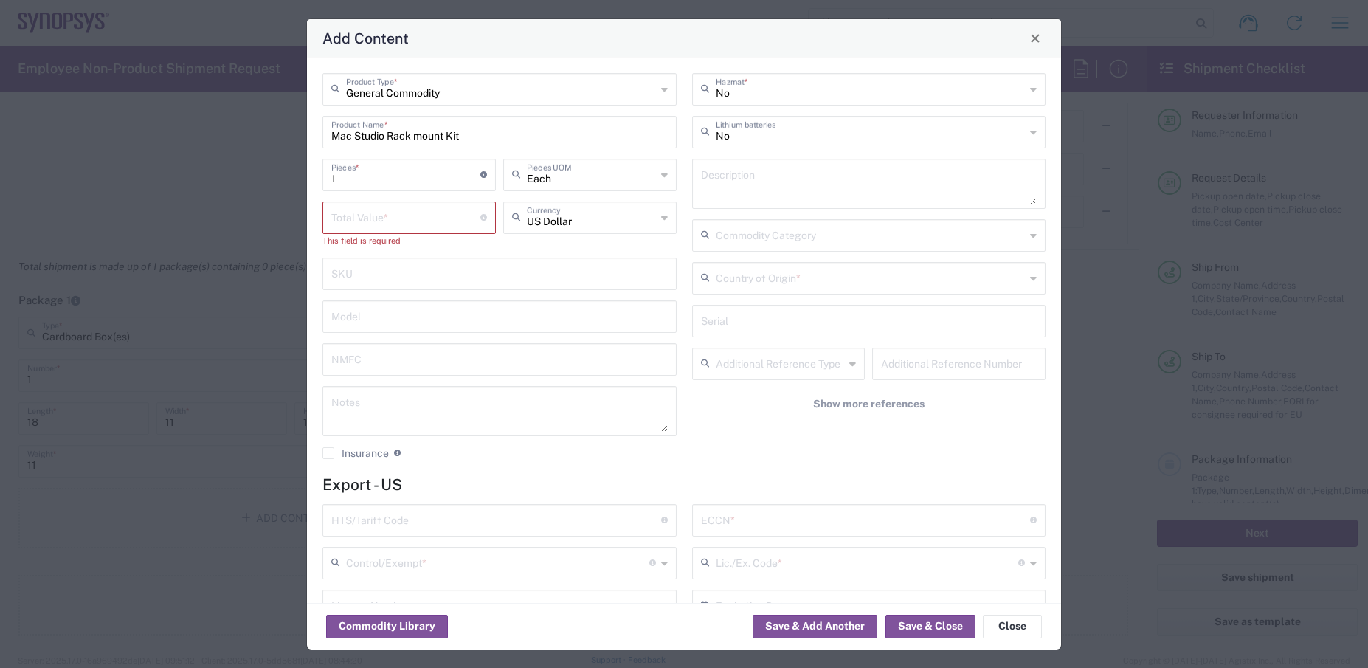
click at [384, 222] on input "number" at bounding box center [405, 217] width 149 height 26
type input "505.65"
click at [432, 269] on input "text" at bounding box center [499, 259] width 336 height 26
click at [904, 283] on input "text" at bounding box center [871, 277] width 310 height 26
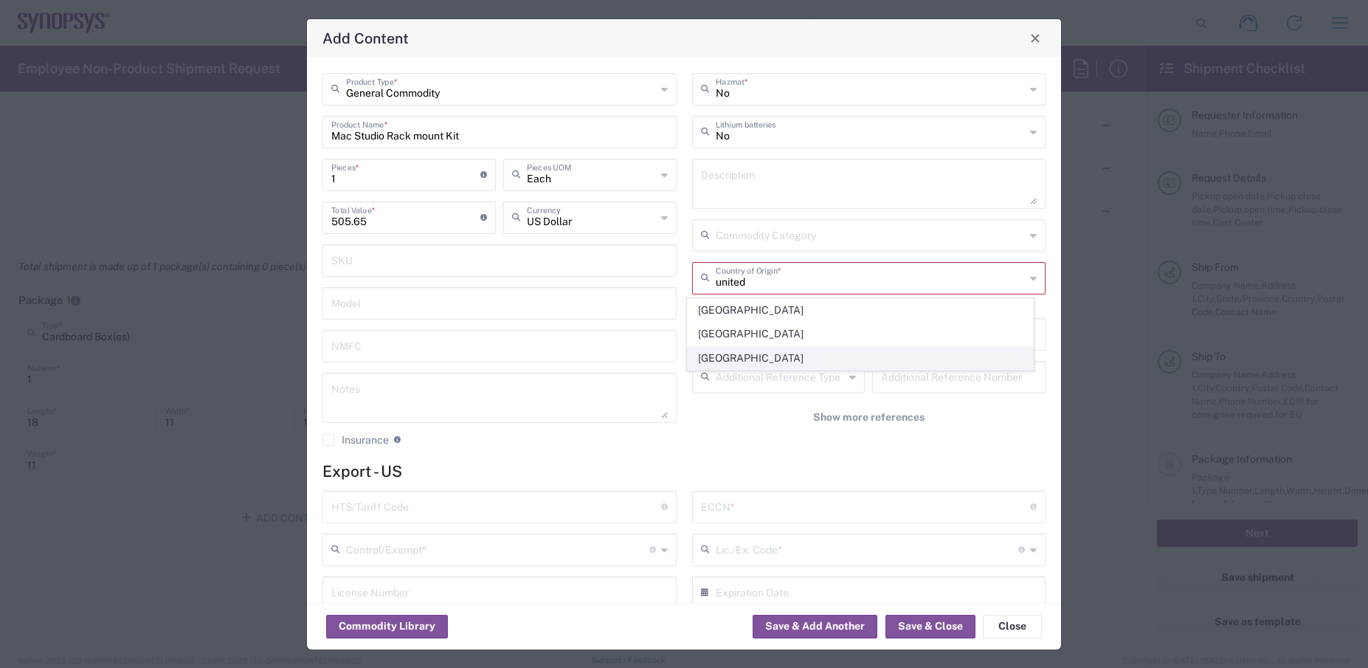
click at [756, 360] on span "[GEOGRAPHIC_DATA]" at bounding box center [860, 358] width 345 height 23
type input "[GEOGRAPHIC_DATA]"
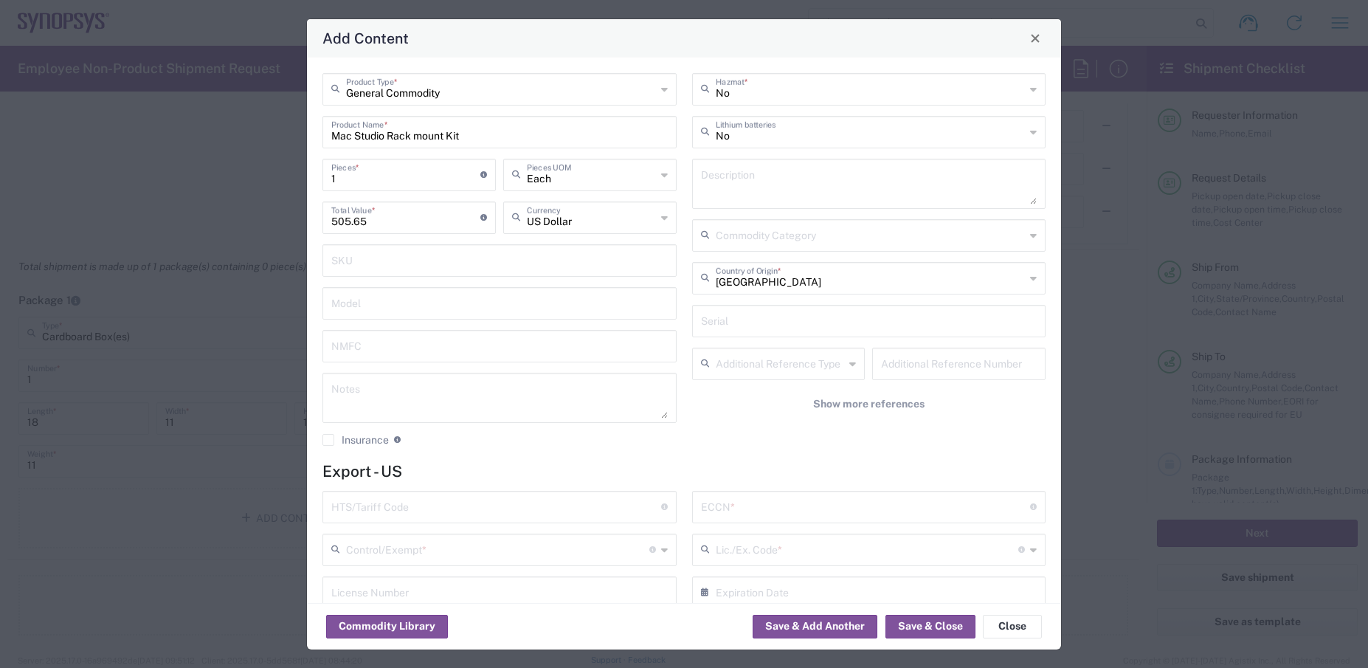
click at [758, 454] on div "No Hazmat * No Lithium batteries Description Commodity Category United States C…" at bounding box center [869, 265] width 370 height 384
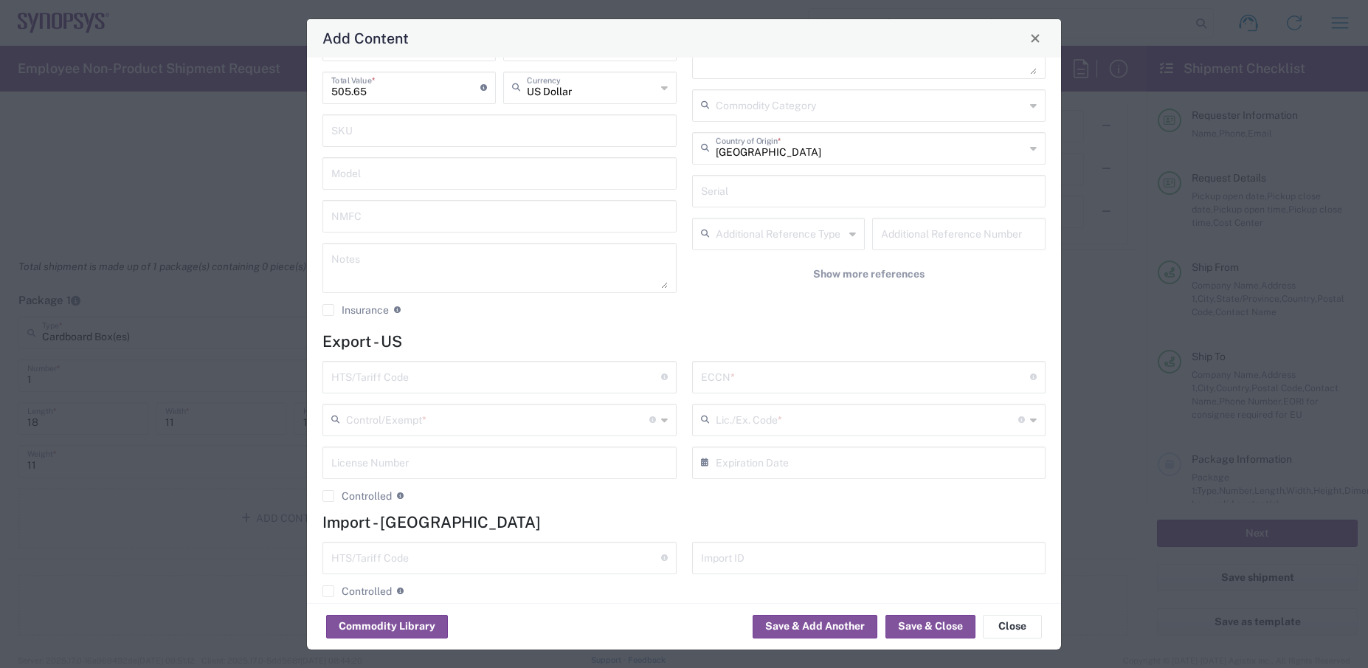
scroll to position [150, 0]
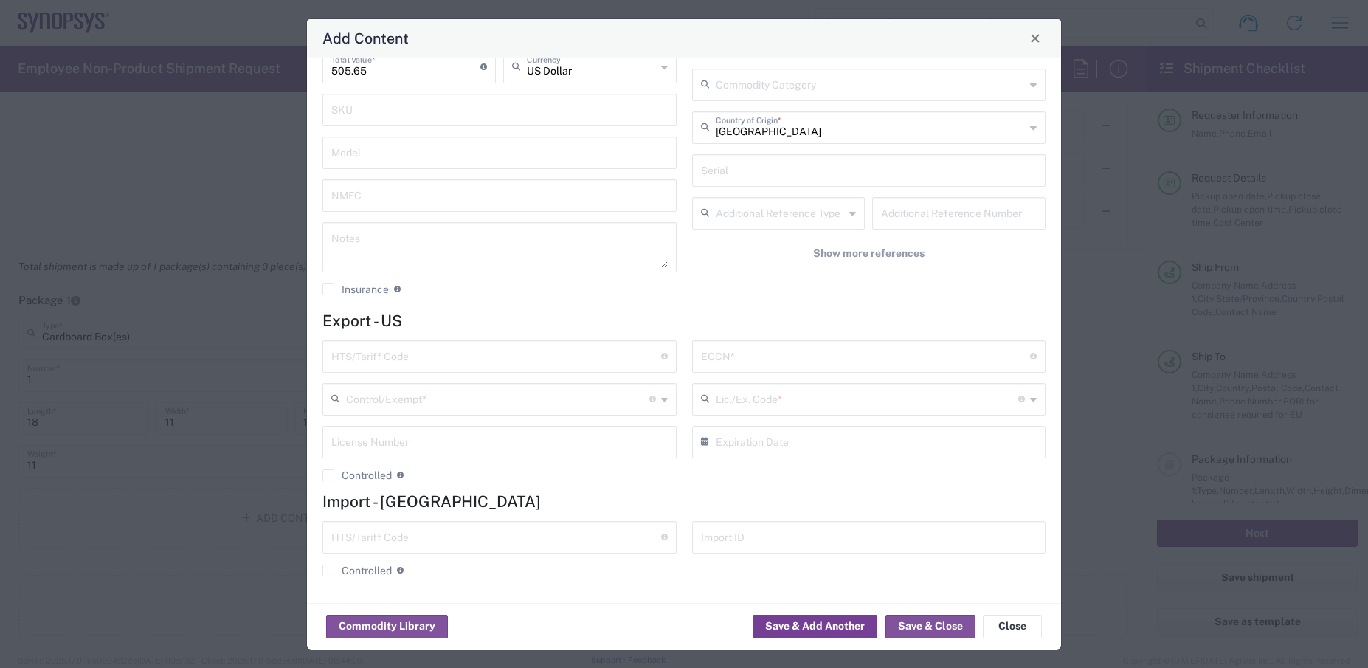
click at [823, 626] on button "Save & Add Another" at bounding box center [814, 627] width 125 height 24
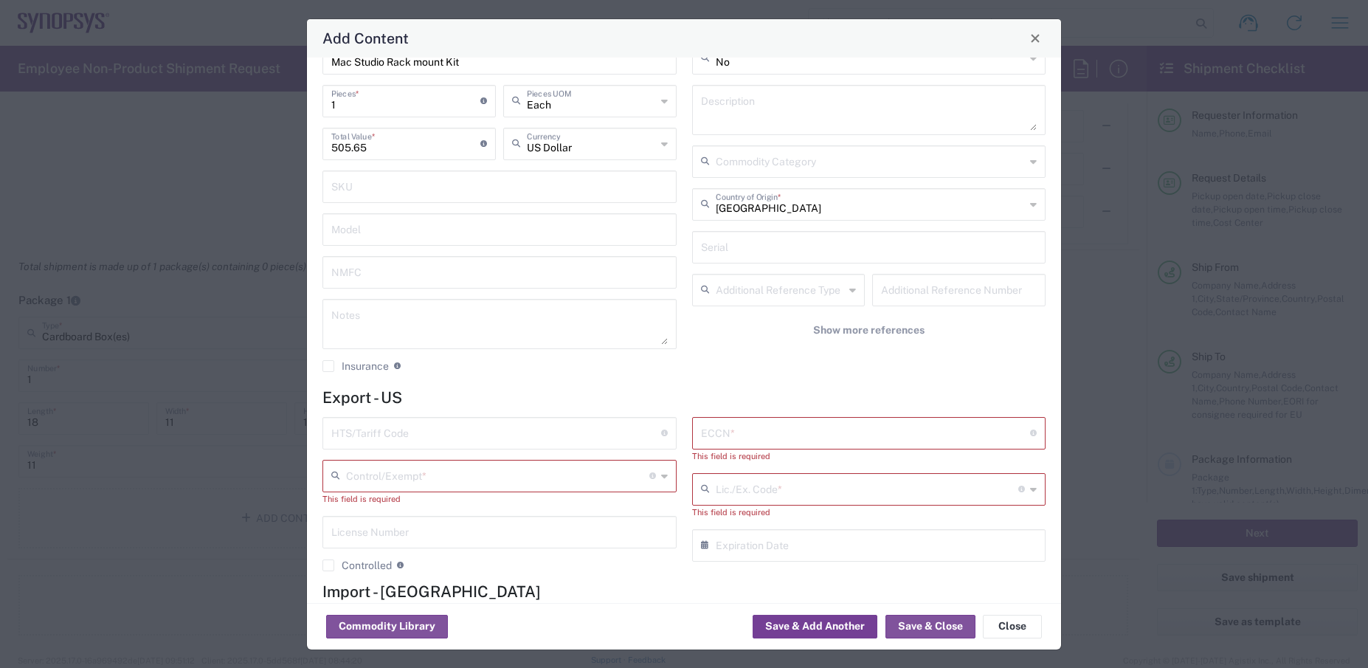
scroll to position [148, 0]
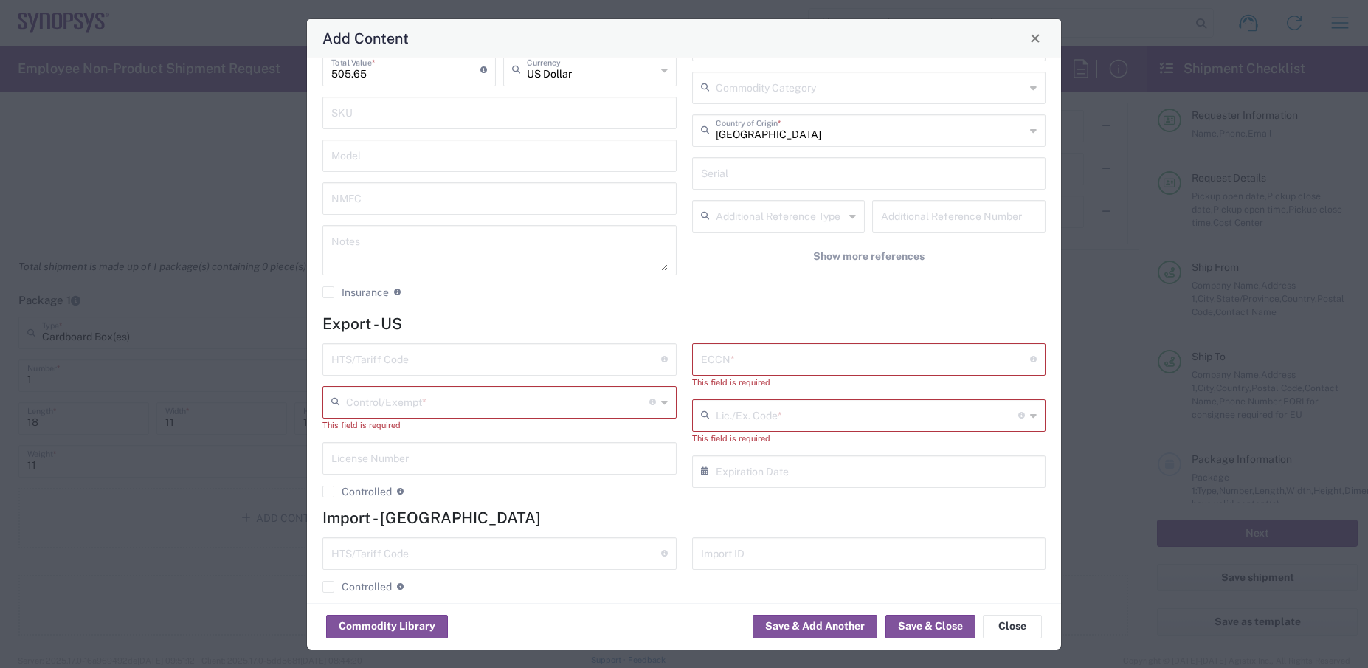
click at [553, 405] on input "text" at bounding box center [497, 401] width 303 height 26
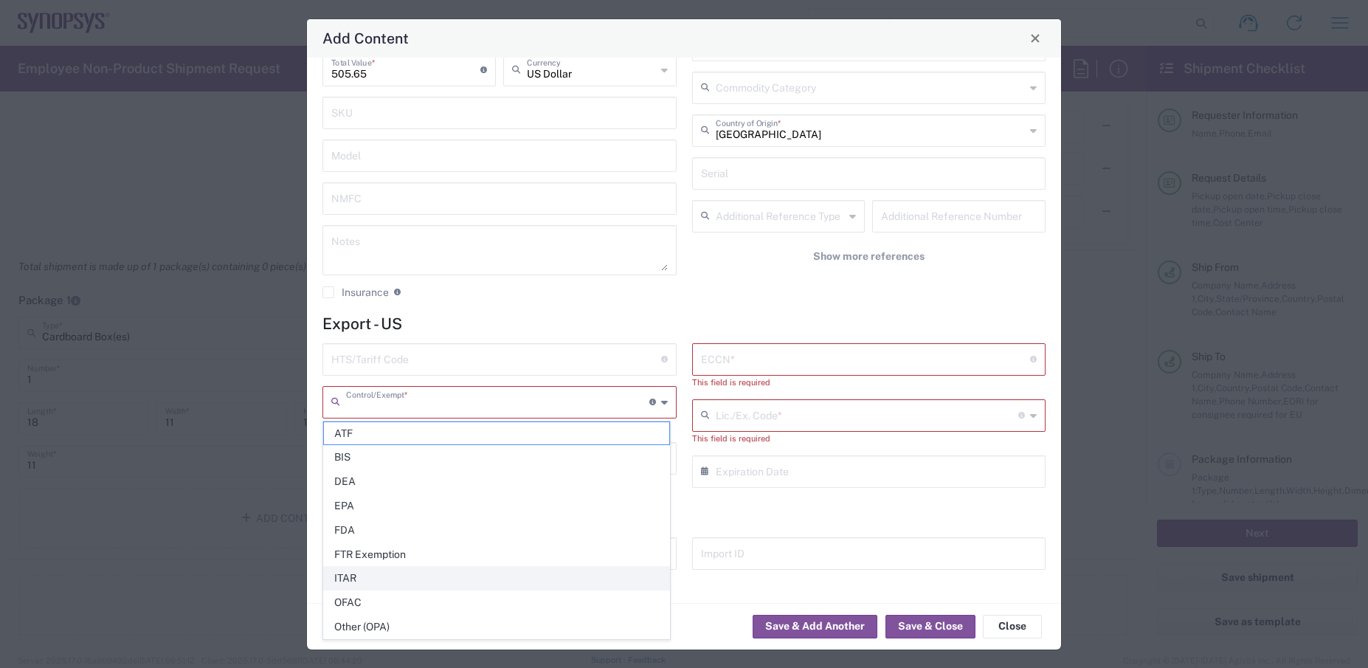
scroll to position [164, 0]
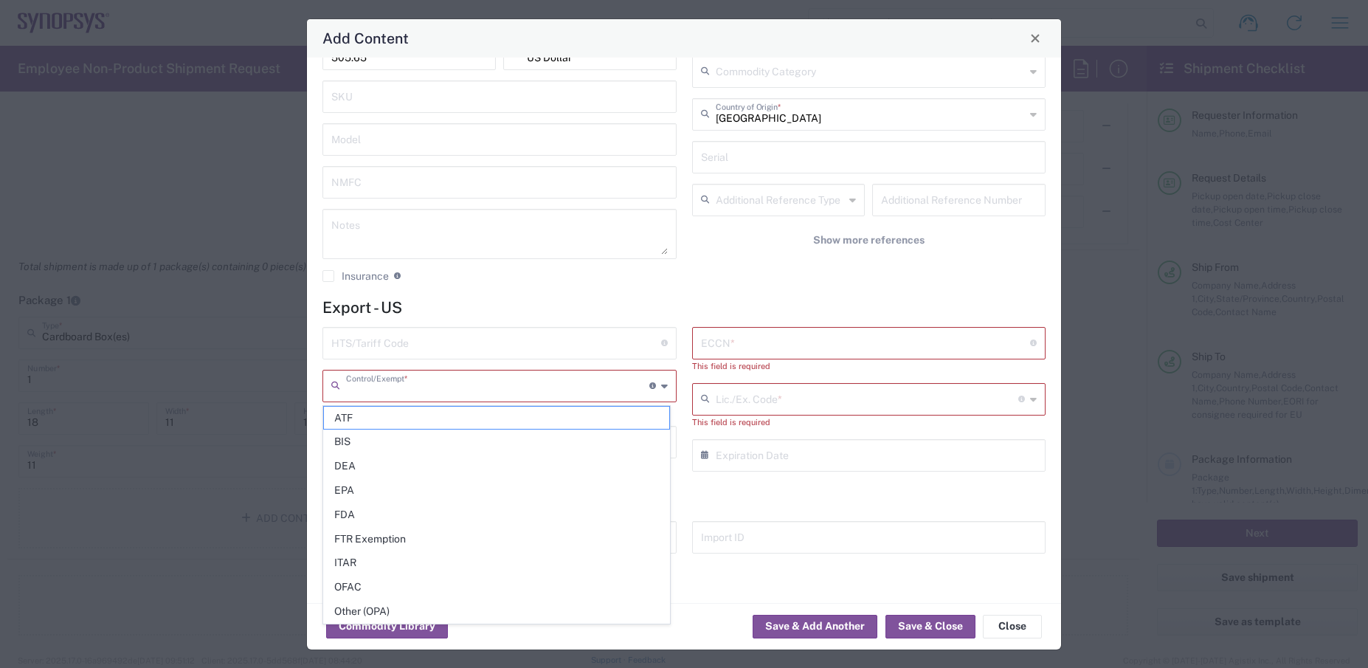
click at [530, 298] on h4 "Export - US" at bounding box center [683, 307] width 723 height 18
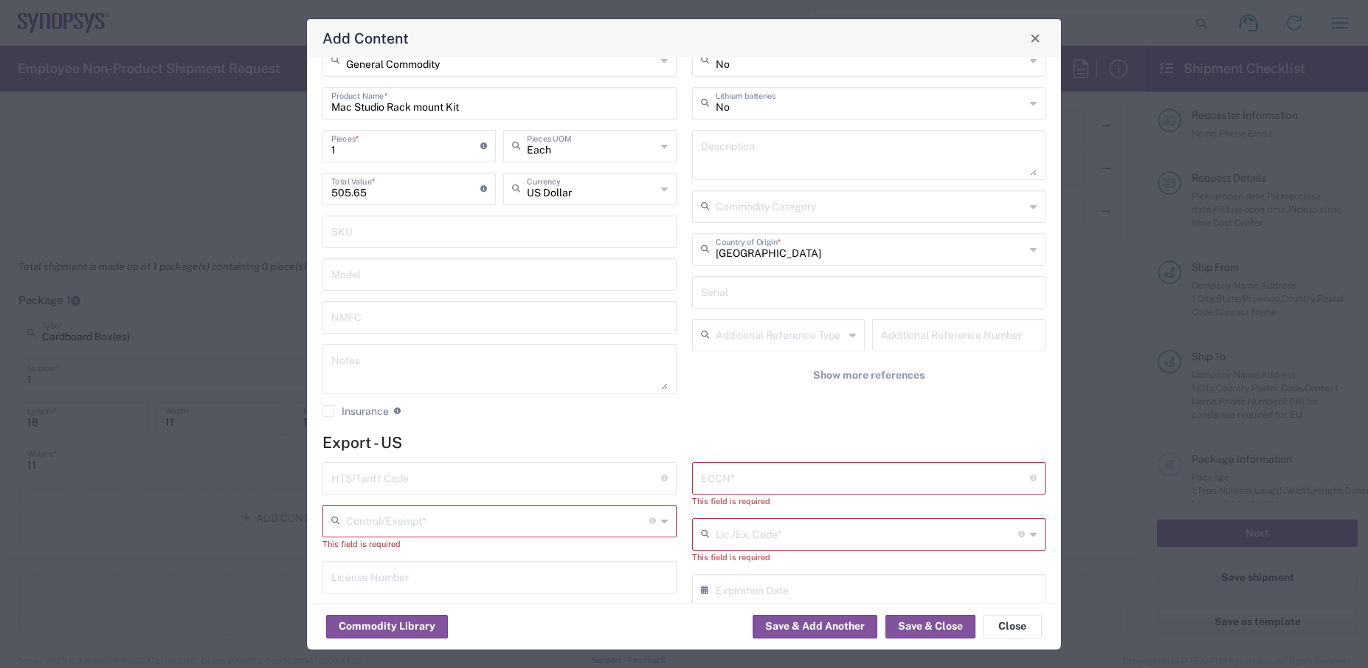
scroll to position [0, 0]
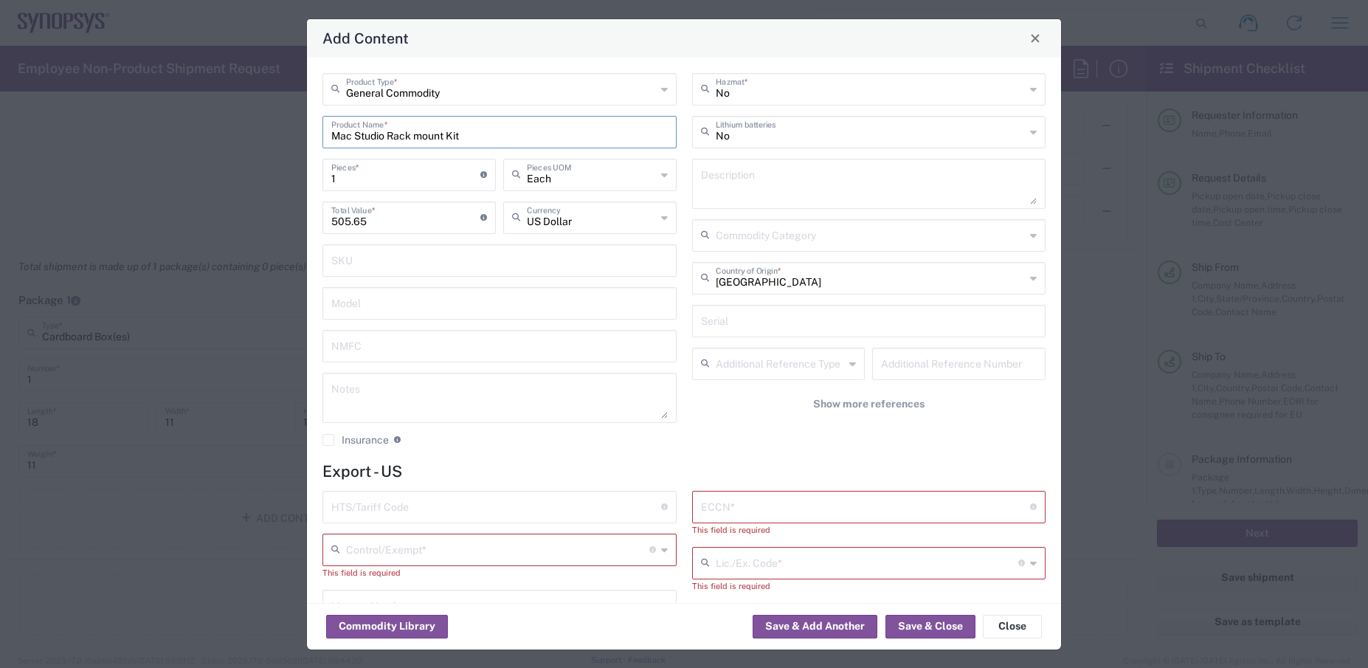
drag, startPoint x: 466, startPoint y: 137, endPoint x: 328, endPoint y: 136, distance: 137.2
click at [328, 136] on div "Mac Studio Rack mount Kit Product Name *" at bounding box center [499, 132] width 354 height 32
click at [817, 627] on button "Save & Add Another" at bounding box center [814, 627] width 125 height 24
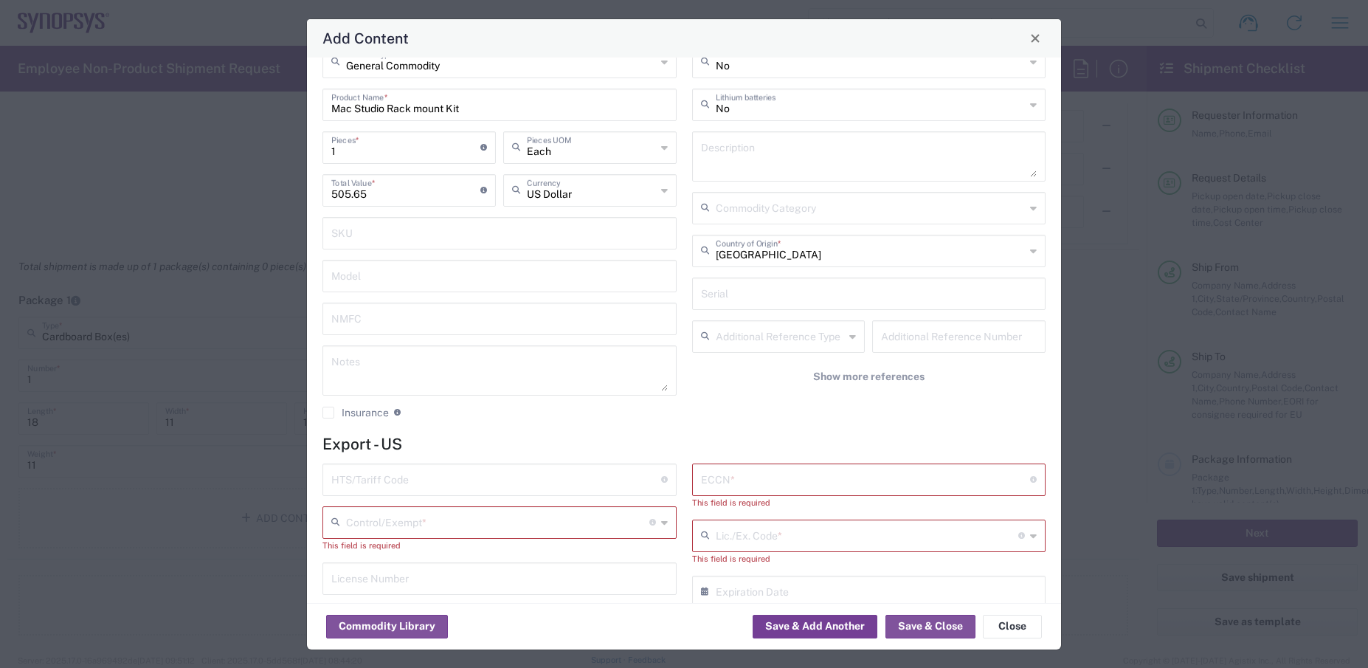
scroll to position [148, 0]
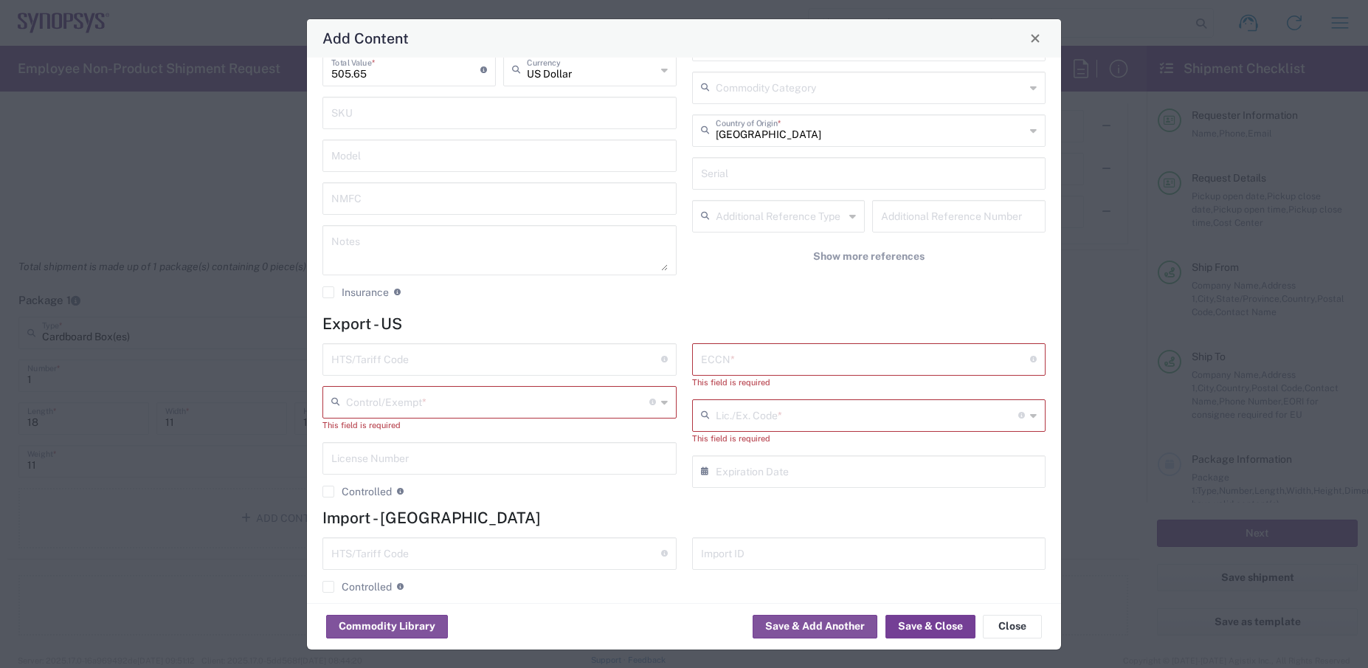
click at [933, 626] on button "Save & Close" at bounding box center [930, 627] width 90 height 24
click at [777, 357] on input "text" at bounding box center [866, 358] width 330 height 26
type input "EAR99"
click at [778, 406] on input "text" at bounding box center [867, 401] width 303 height 26
click at [796, 300] on div "No Hazmat * No Lithium batteries Description Commodity Category United States C…" at bounding box center [869, 117] width 370 height 384
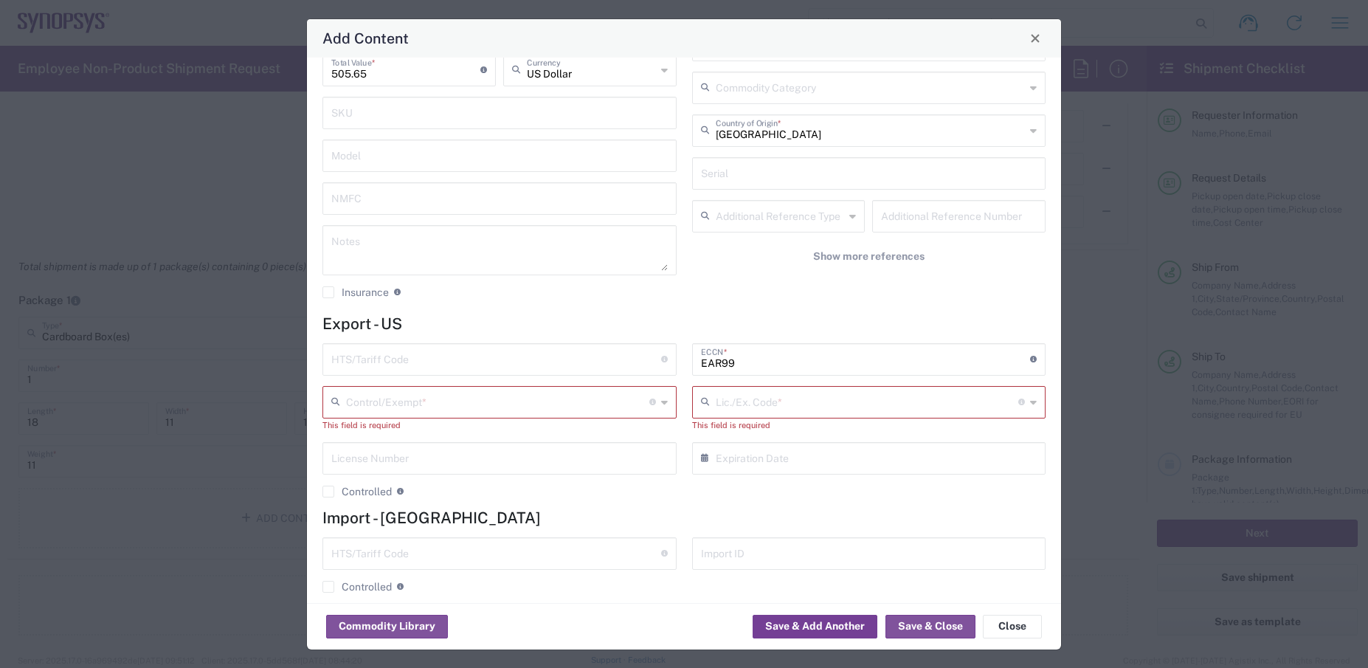
click at [813, 622] on button "Save & Add Another" at bounding box center [814, 627] width 125 height 24
click at [944, 628] on button "Save & Close" at bounding box center [930, 627] width 90 height 24
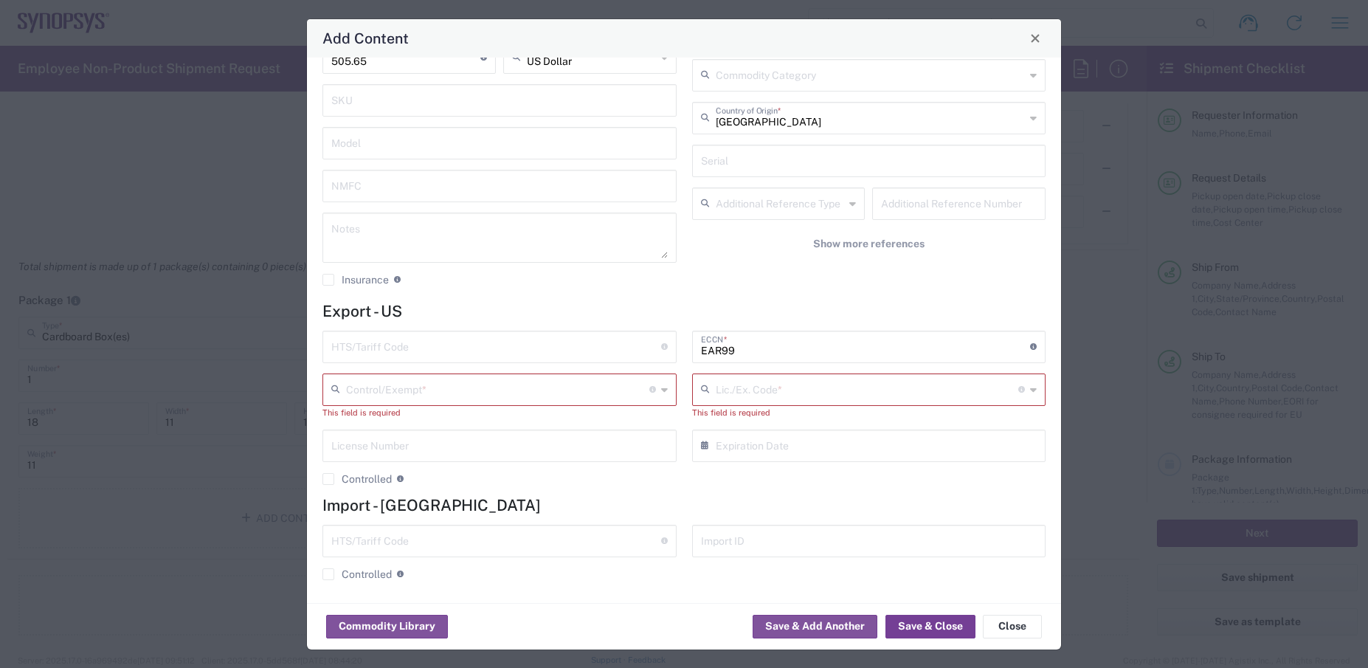
scroll to position [164, 0]
click at [752, 389] on input "text" at bounding box center [867, 385] width 303 height 26
paste input "3926.90.9985"
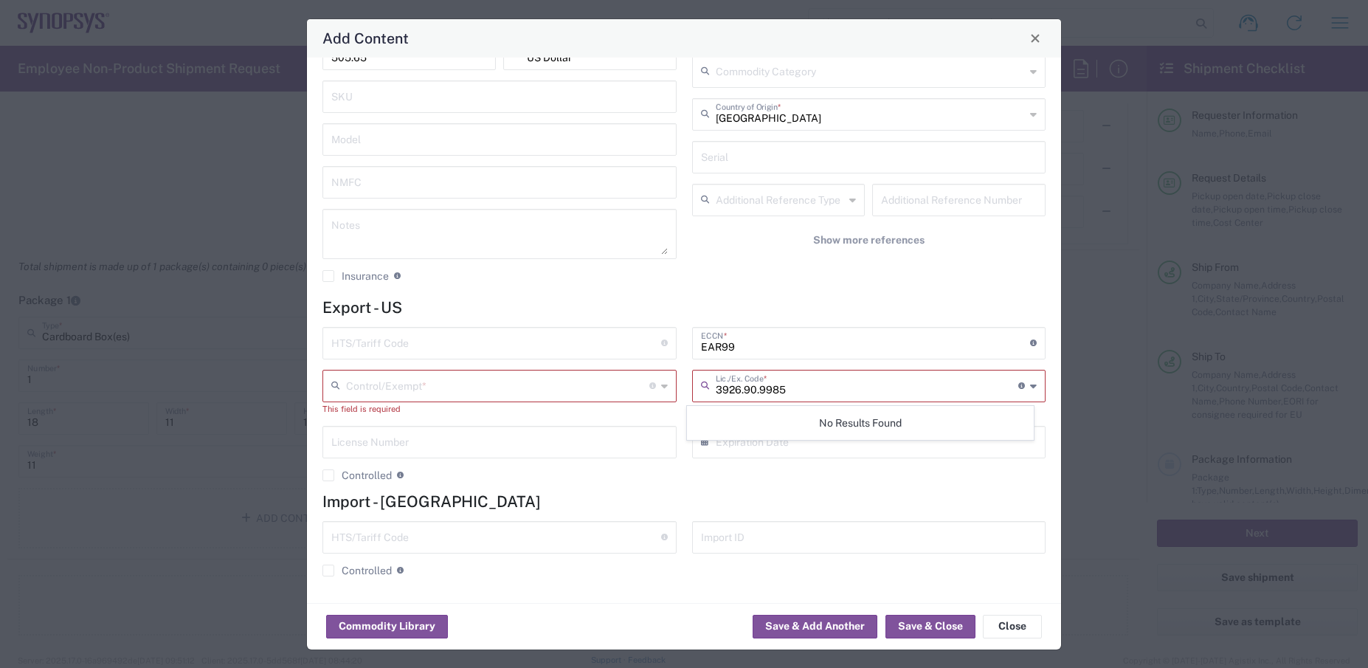
type input "3926.90.9985"
click at [519, 384] on input "text" at bounding box center [497, 385] width 303 height 26
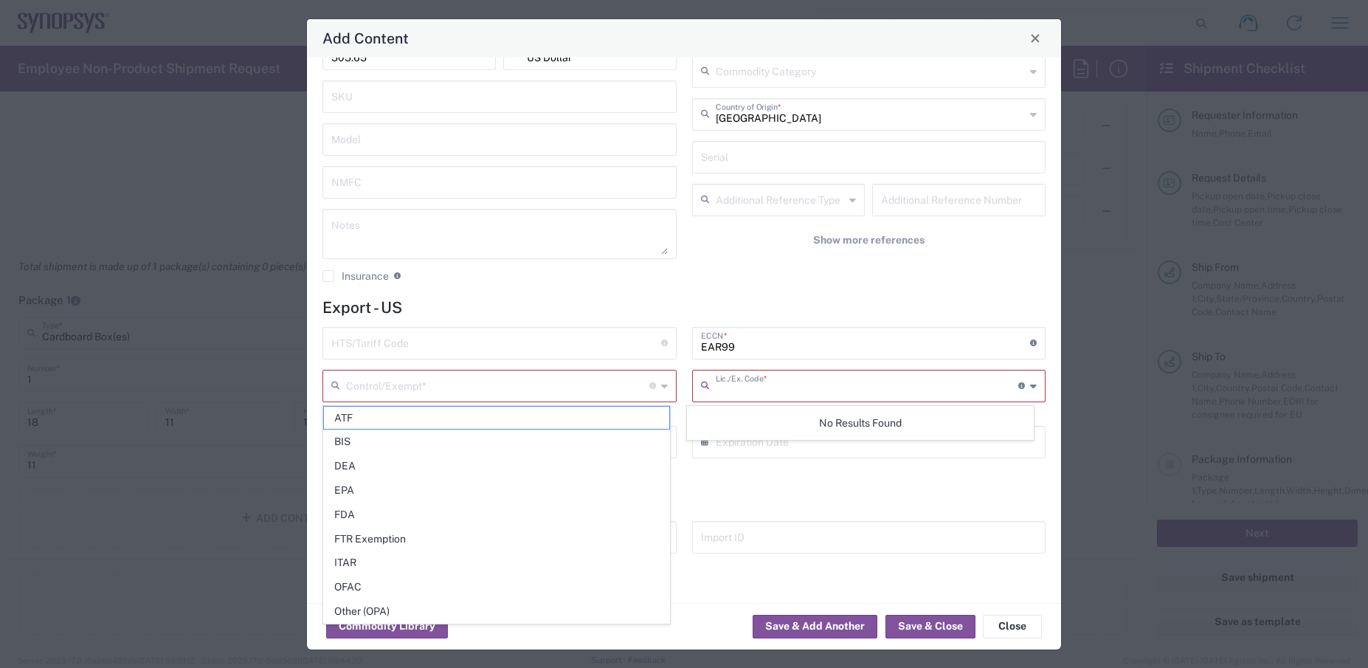
click at [802, 385] on input "text" at bounding box center [867, 385] width 303 height 26
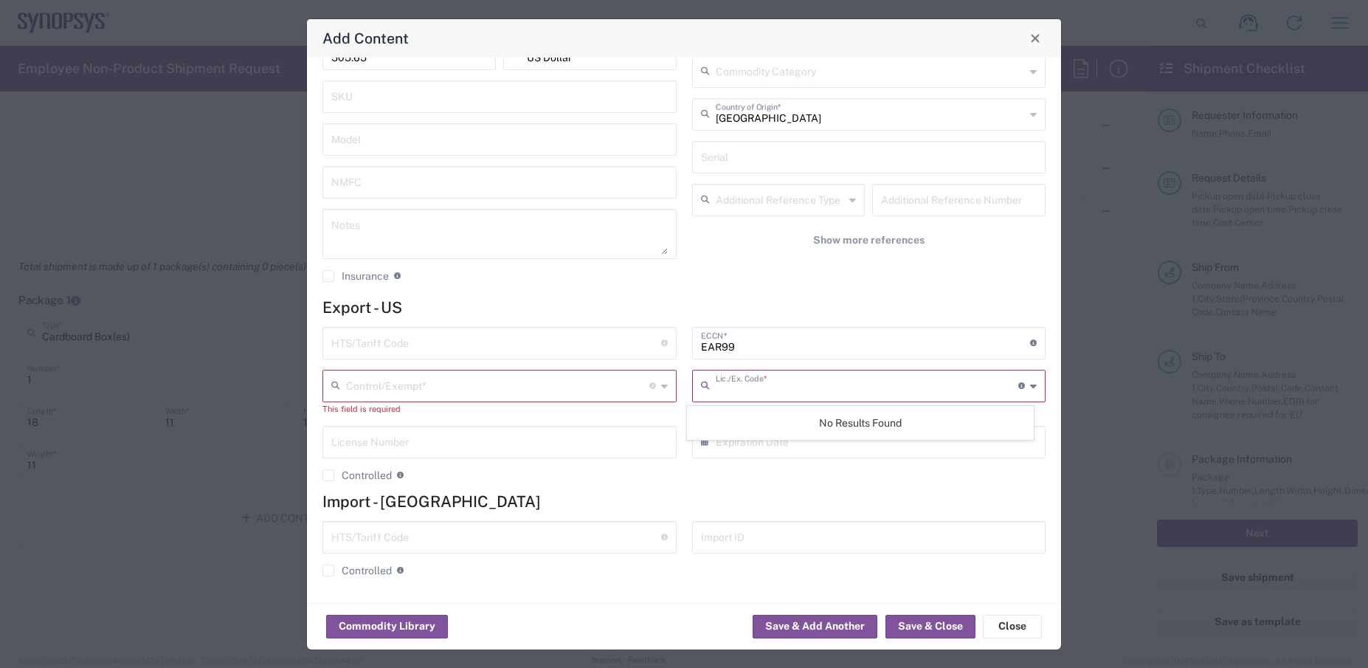
click at [430, 375] on input "text" at bounding box center [497, 385] width 303 height 26
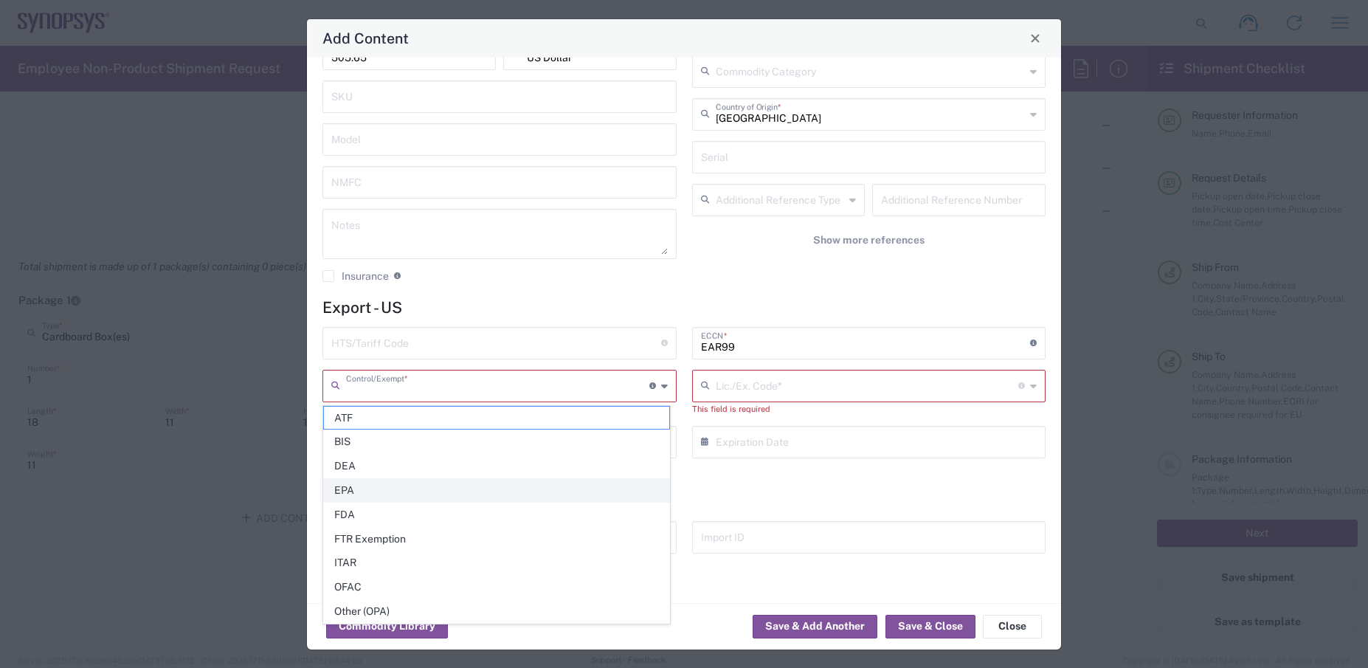
click at [351, 488] on span "EPA" at bounding box center [496, 490] width 345 height 23
type input "EPA"
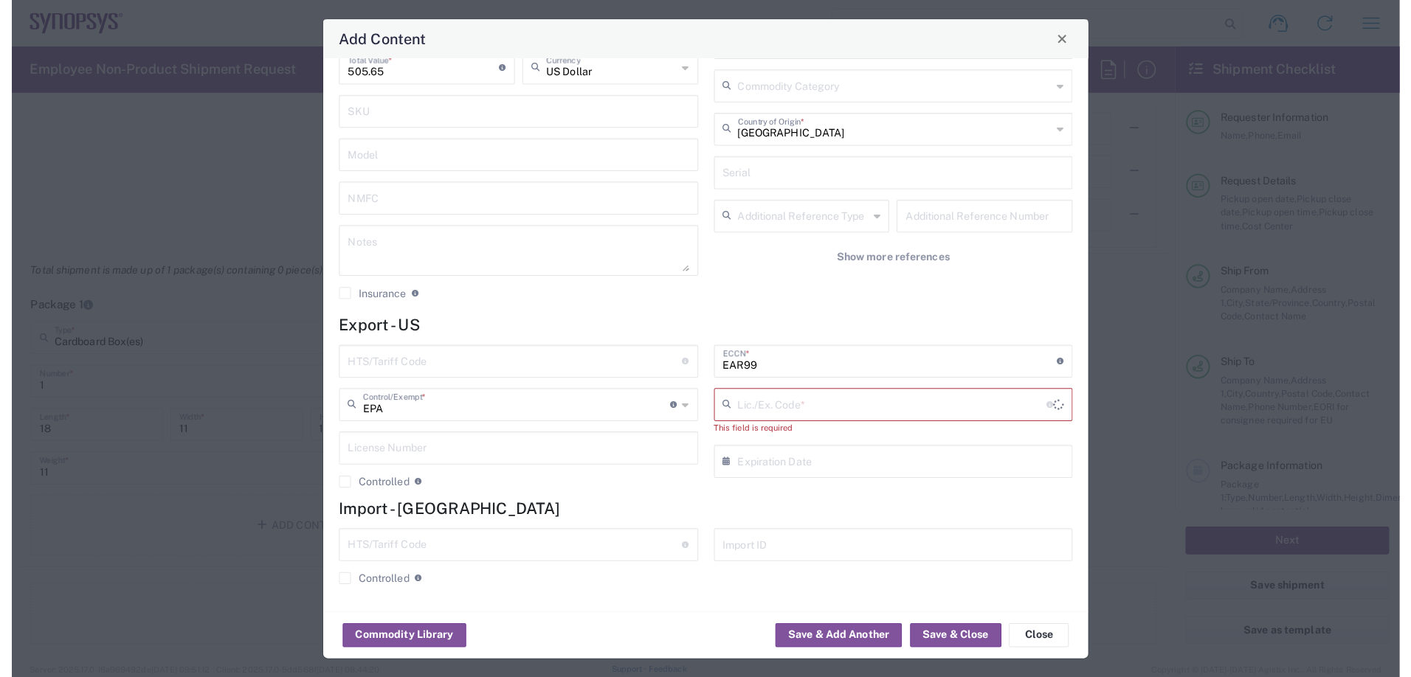
scroll to position [150, 0]
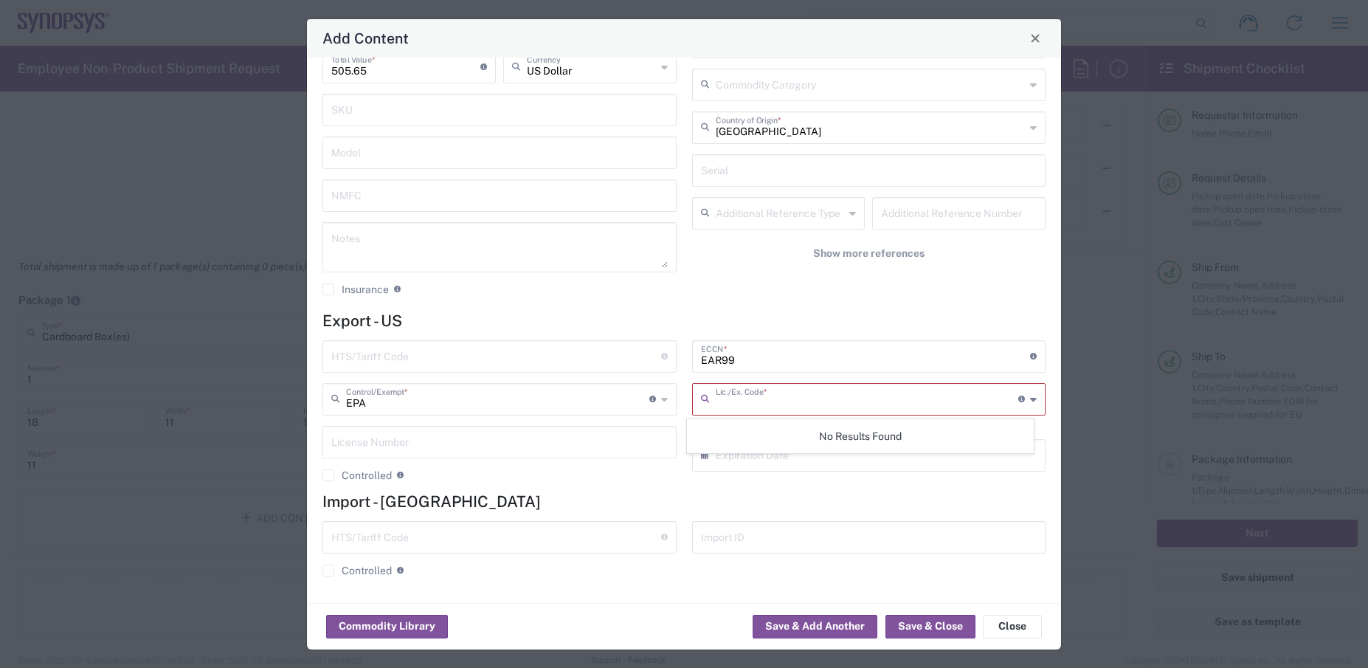
click at [787, 393] on input "text" at bounding box center [867, 398] width 303 height 26
paste input "3926.90.9985"
type input "3926.90.9985"
click at [607, 604] on div "Commodity Library Save & Add Another Save & Close Close" at bounding box center [684, 626] width 754 height 46
click at [1030, 401] on icon at bounding box center [1033, 399] width 7 height 24
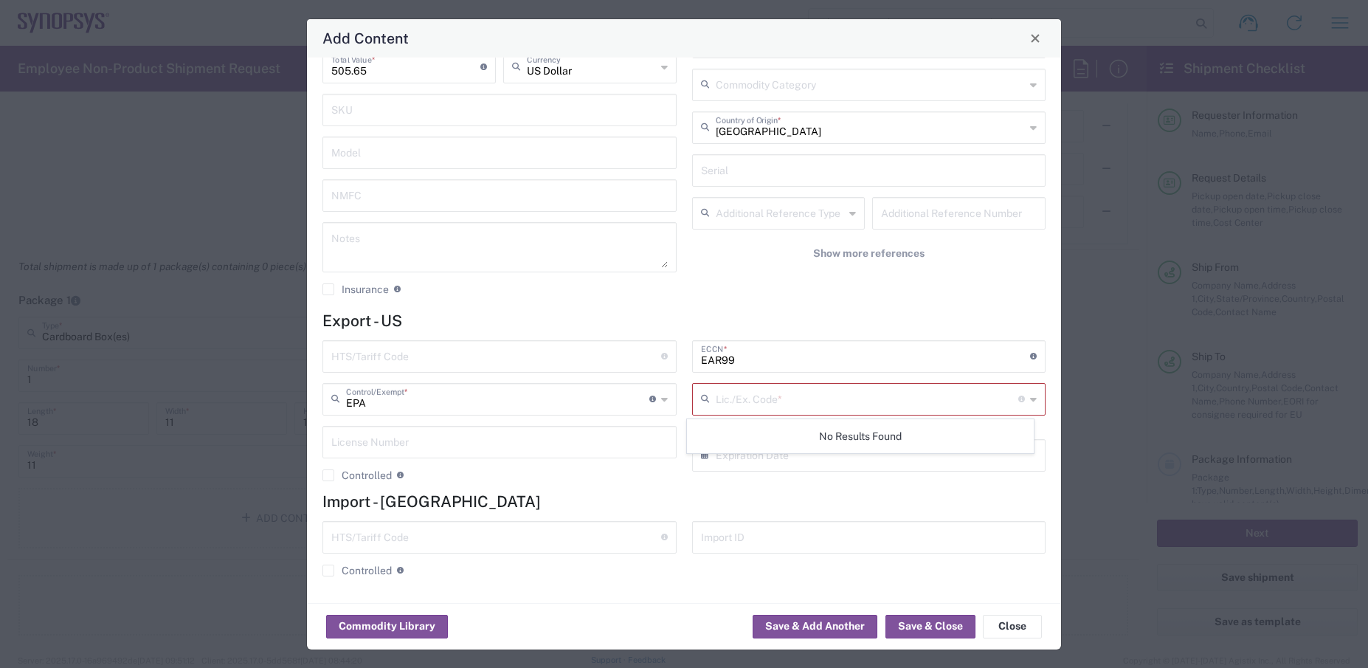
click at [1030, 399] on icon at bounding box center [1033, 399] width 7 height 24
click at [777, 399] on input "text" at bounding box center [867, 398] width 303 height 26
click at [397, 359] on input "text" at bounding box center [496, 355] width 330 height 26
paste input "3926.90.9985"
type input "3926.90.9985"
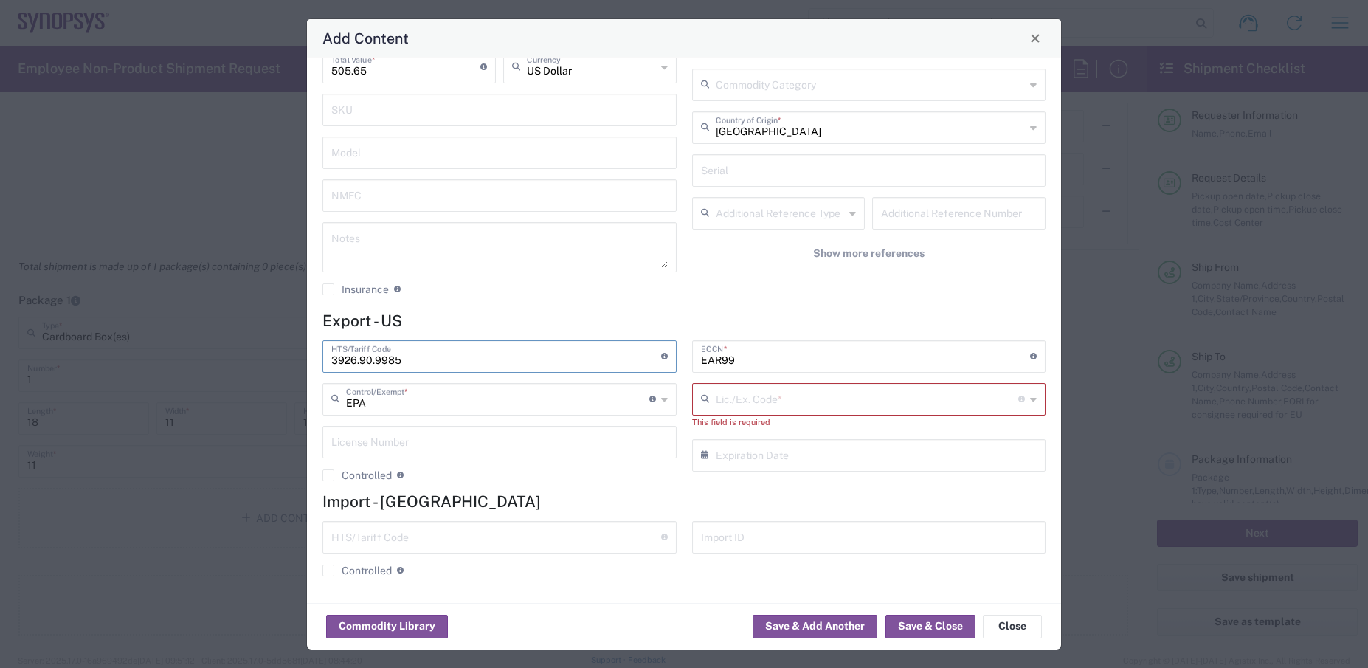
click at [802, 498] on h4 "Import - [GEOGRAPHIC_DATA]" at bounding box center [683, 501] width 723 height 18
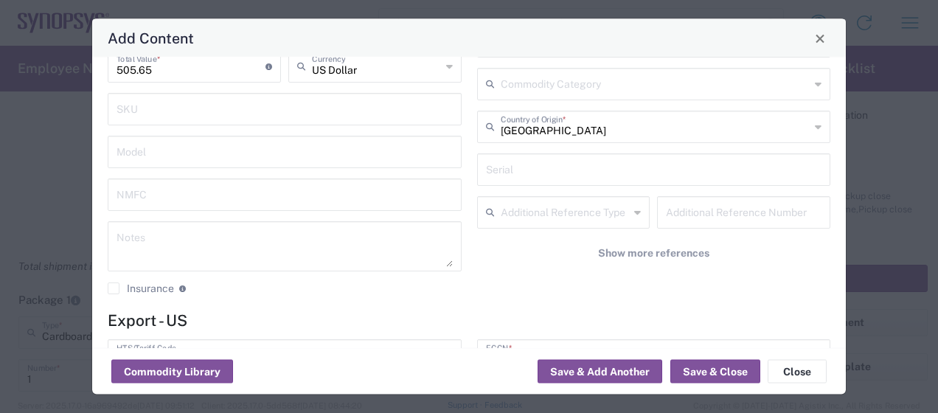
click at [578, 217] on input "text" at bounding box center [565, 212] width 129 height 26
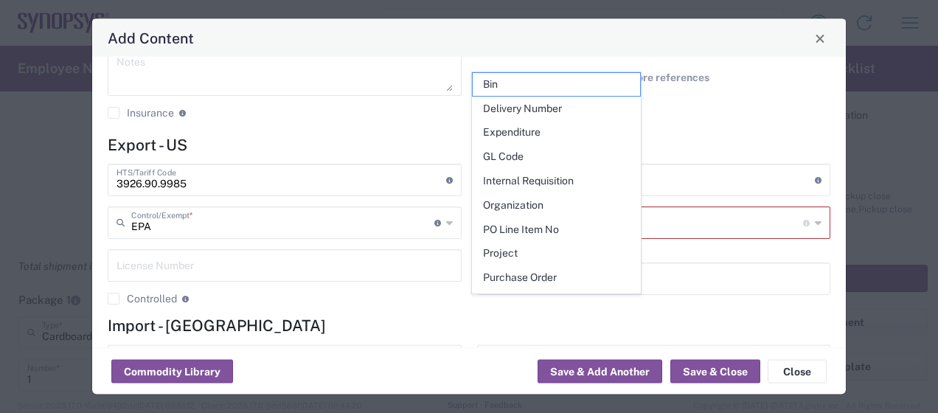
scroll to position [333, 0]
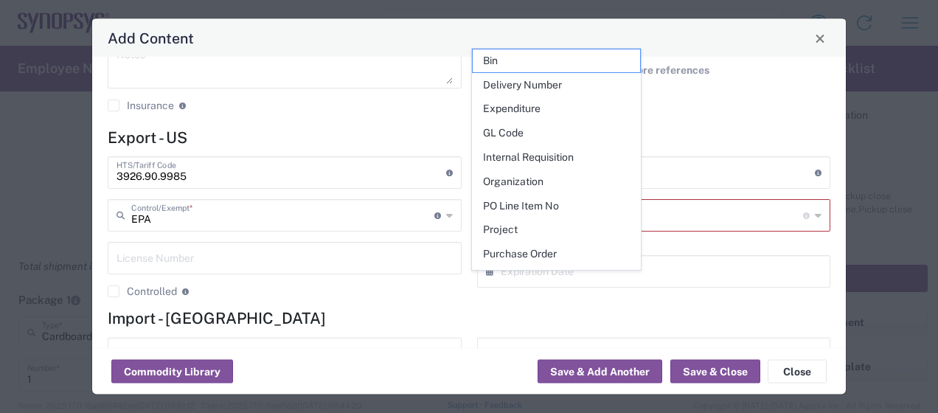
click at [358, 303] on div "3926.90.9985 HTS/Tariff Code Obtain HTS from vendor if product is purchased. 10…" at bounding box center [285, 233] width 370 height 152
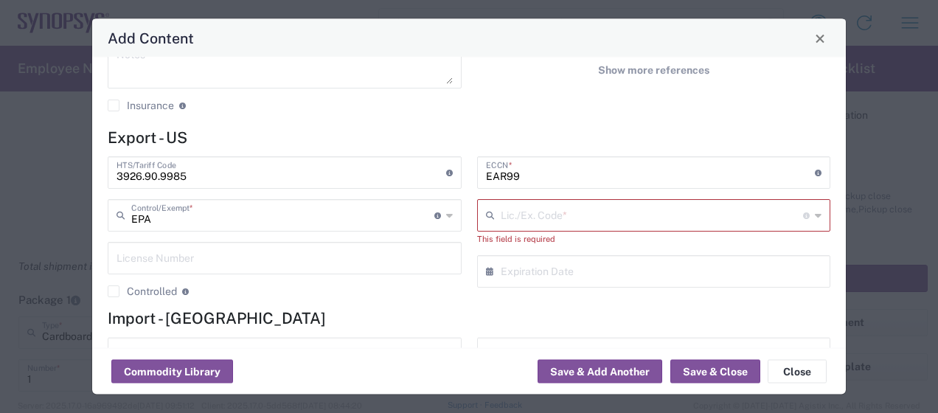
click at [446, 215] on icon at bounding box center [449, 216] width 7 height 24
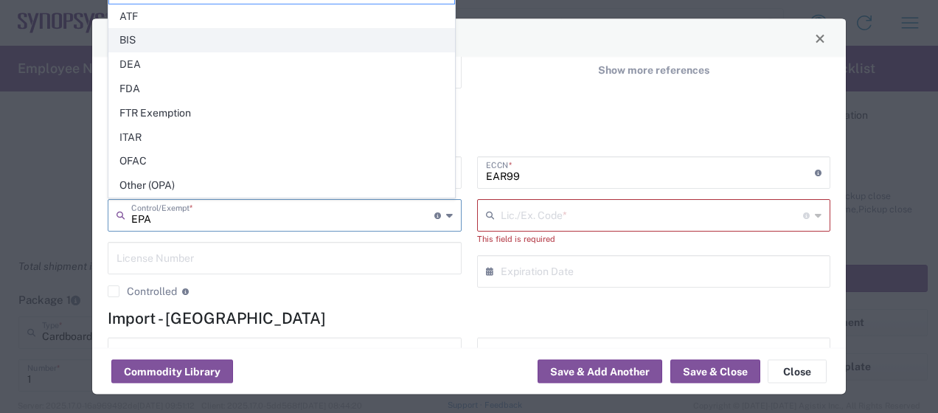
click at [135, 52] on span "BIS" at bounding box center [281, 40] width 345 height 23
type input "BIS"
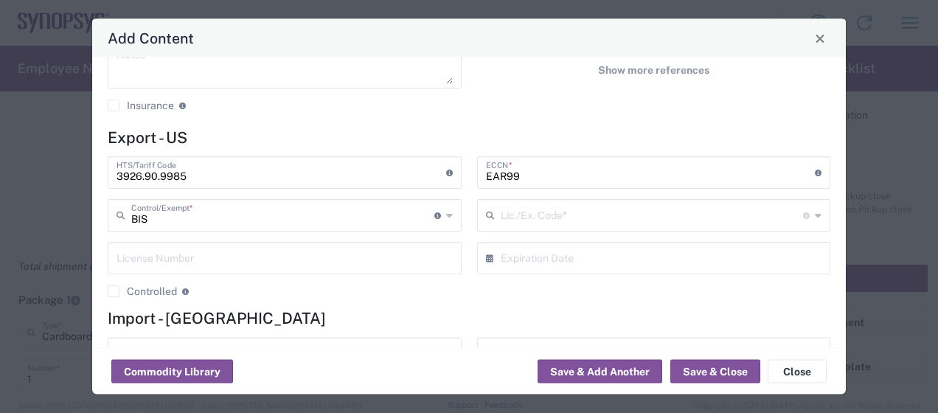
click at [689, 226] on input "text" at bounding box center [652, 215] width 303 height 26
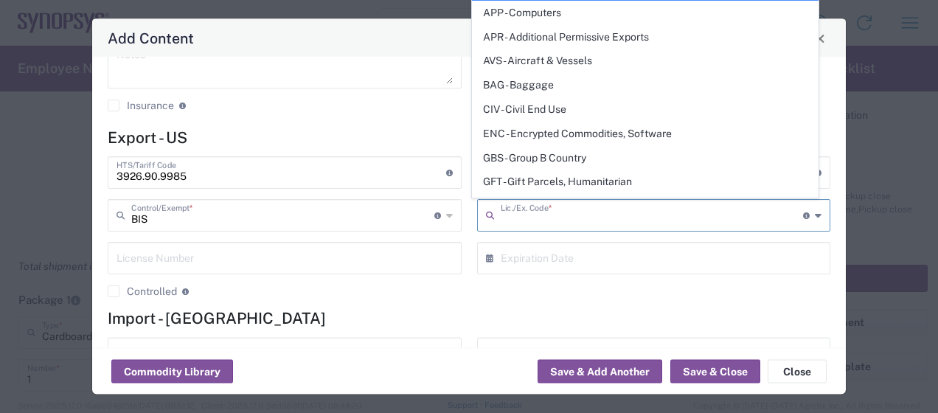
click at [688, 215] on input "text" at bounding box center [652, 215] width 303 height 26
click at [689, 218] on input "text" at bounding box center [652, 215] width 303 height 26
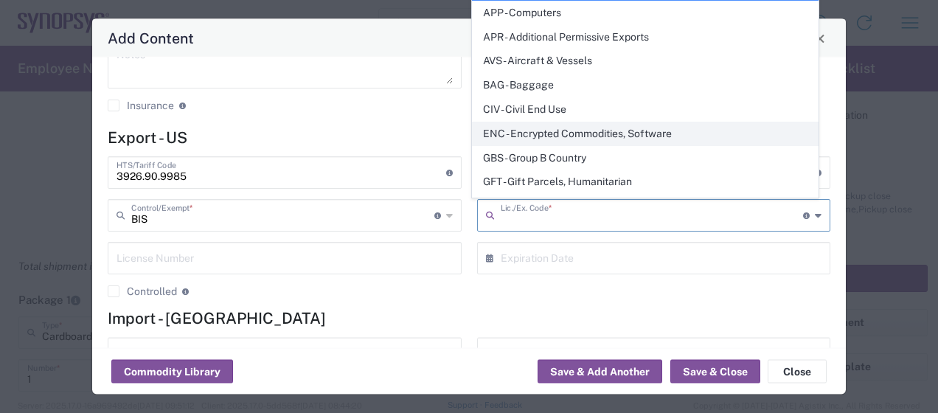
click at [617, 134] on span "ENC - Encrypted Commodities, Software" at bounding box center [645, 133] width 345 height 23
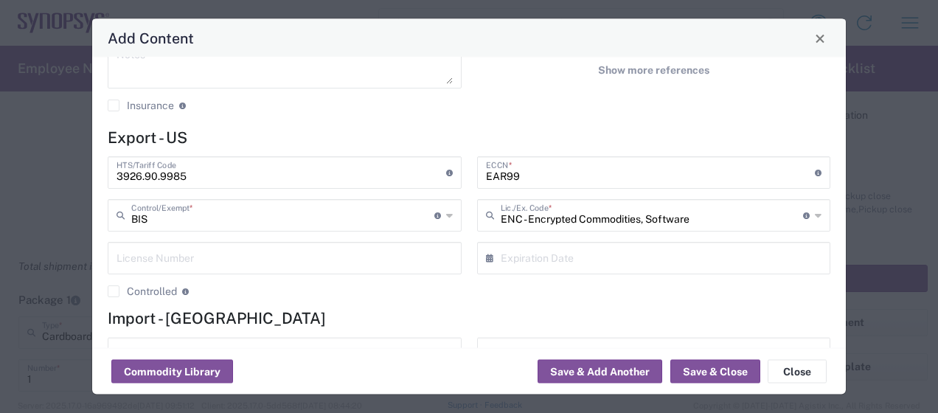
click at [732, 218] on input "ENC - Encrypted Commodities, Software" at bounding box center [652, 215] width 303 height 26
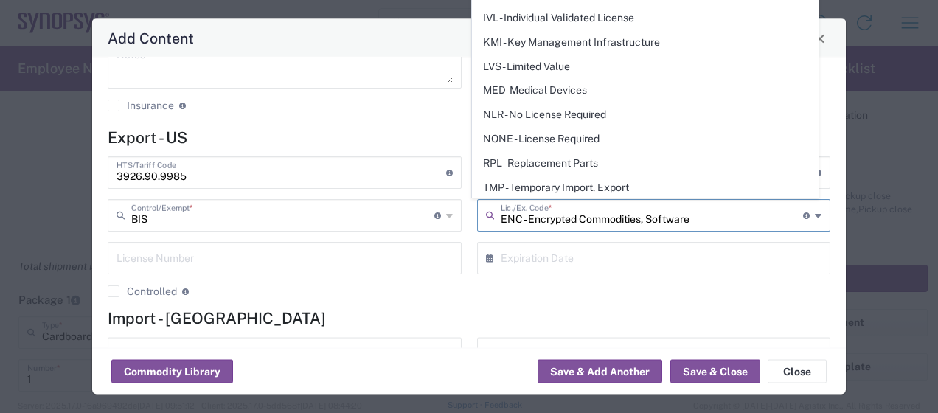
scroll to position [215, 0]
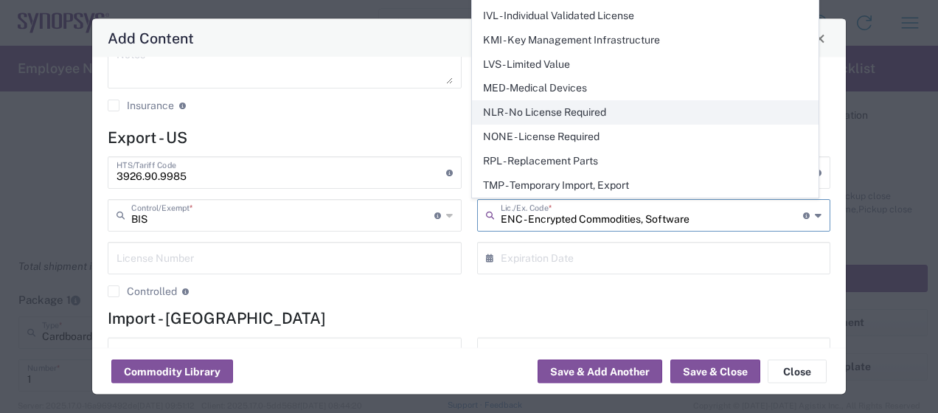
click at [574, 117] on span "NLR - No License Required" at bounding box center [645, 112] width 345 height 23
type input "NLR - No License Required"
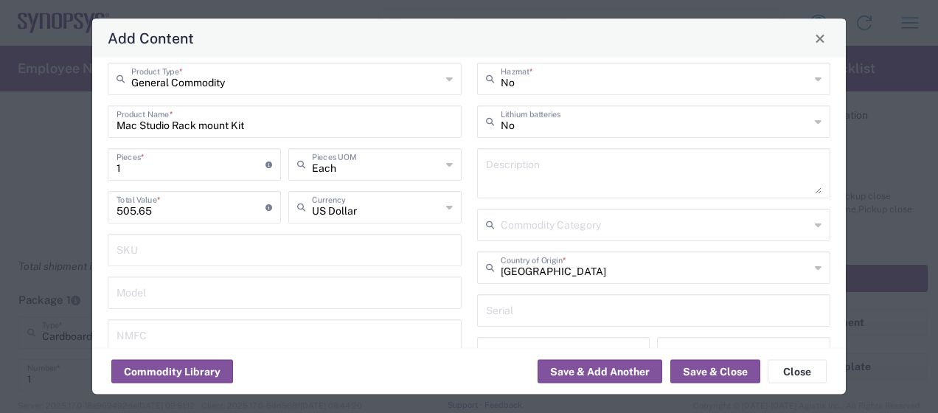
scroll to position [0, 0]
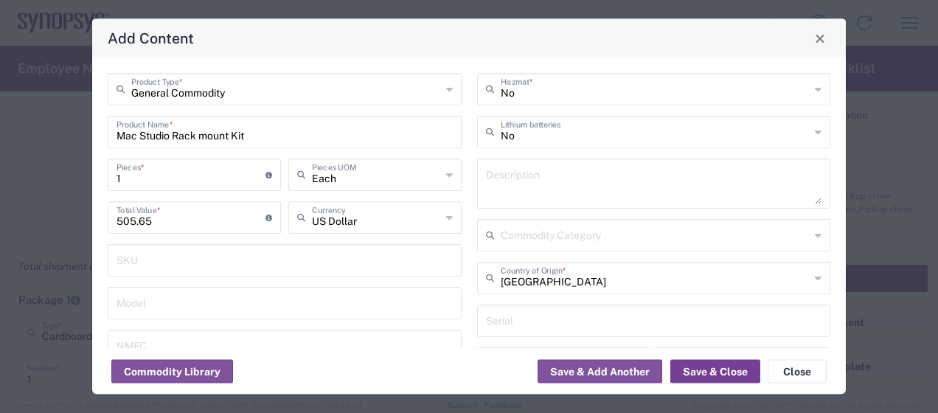
click at [716, 373] on button "Save & Close" at bounding box center [716, 372] width 90 height 24
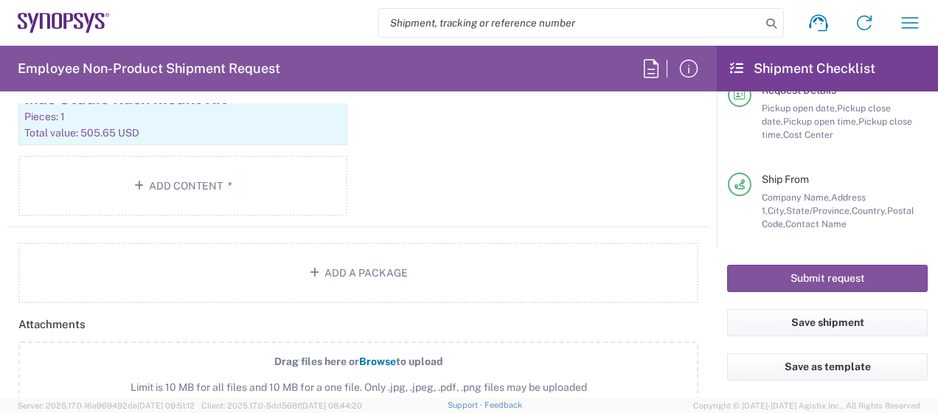
scroll to position [1664, 0]
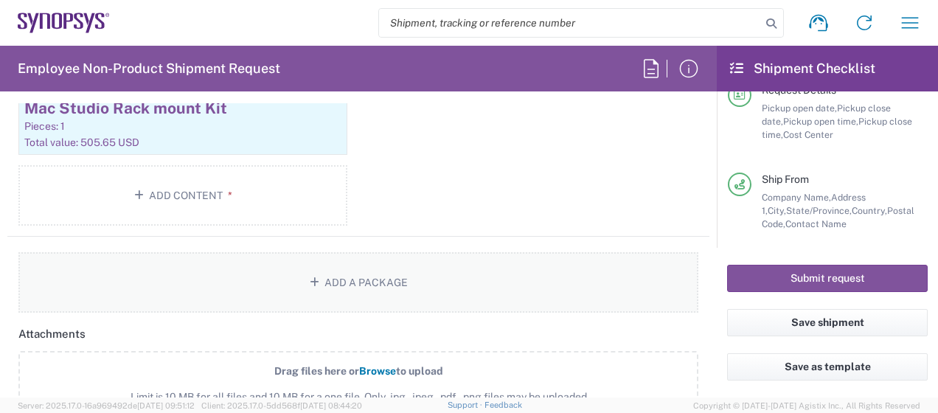
click at [342, 268] on button "Add a Package" at bounding box center [358, 282] width 680 height 60
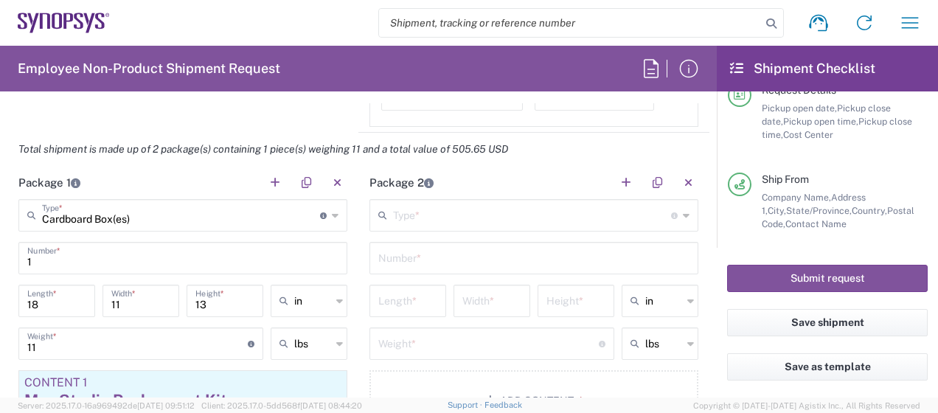
scroll to position [1366, 0]
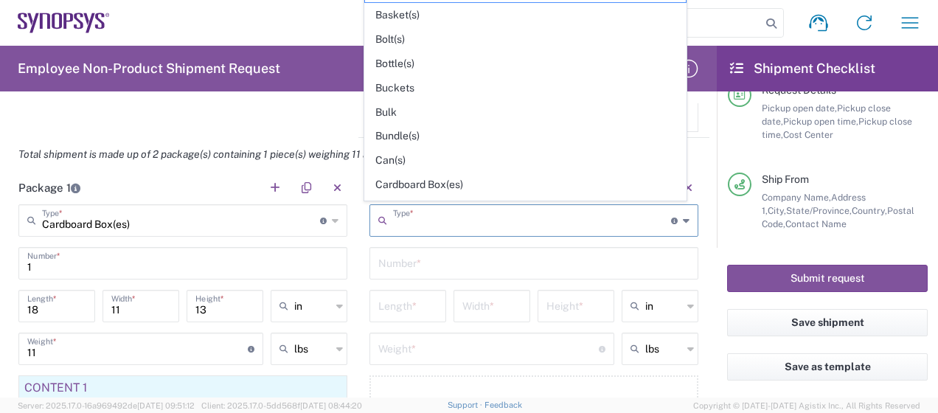
click at [477, 221] on input "text" at bounding box center [532, 220] width 278 height 26
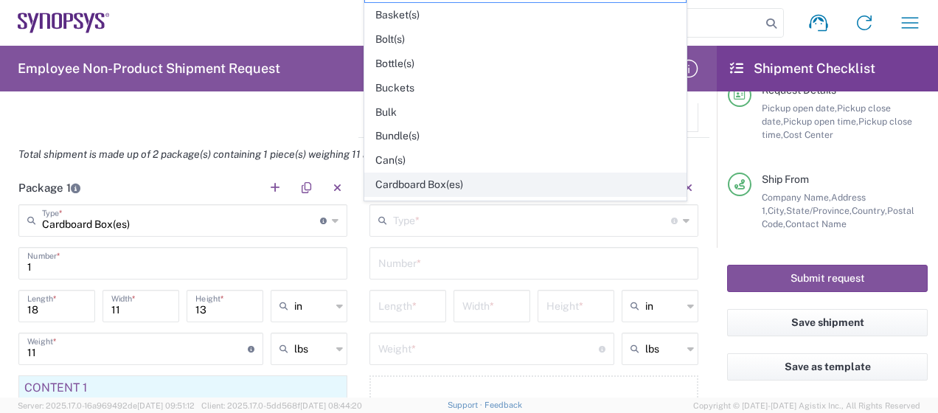
click at [434, 178] on span "Cardboard Box(es)" at bounding box center [525, 184] width 320 height 23
type input "Cardboard Box(es)"
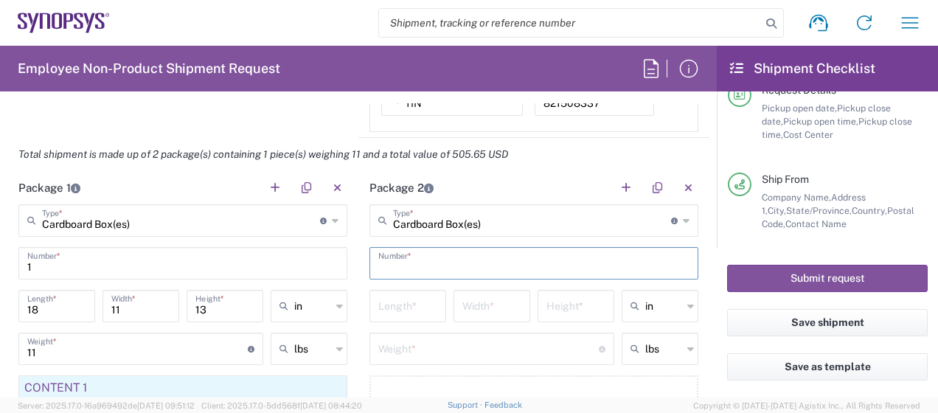
click at [442, 262] on input "text" at bounding box center [533, 262] width 311 height 26
type input "1"
click at [399, 304] on input "number" at bounding box center [407, 305] width 59 height 26
type input "21"
click at [470, 301] on input "number" at bounding box center [492, 305] width 59 height 26
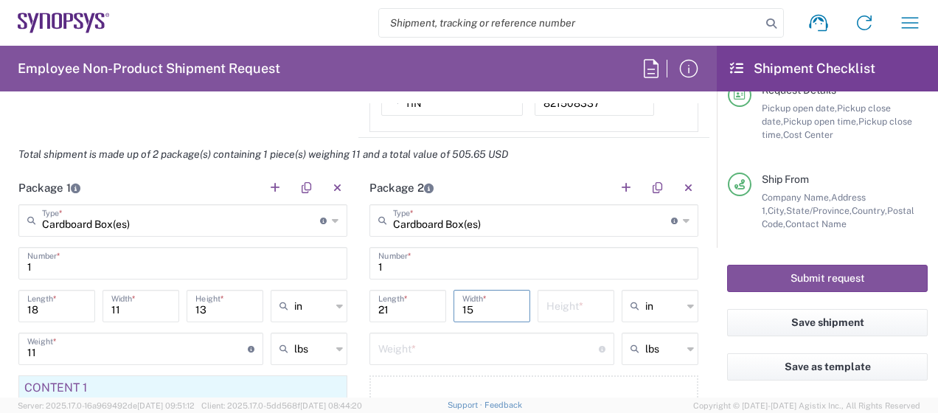
type input "15"
click at [550, 305] on input "number" at bounding box center [576, 305] width 59 height 26
type input "14"
click at [502, 345] on input "number" at bounding box center [488, 348] width 221 height 26
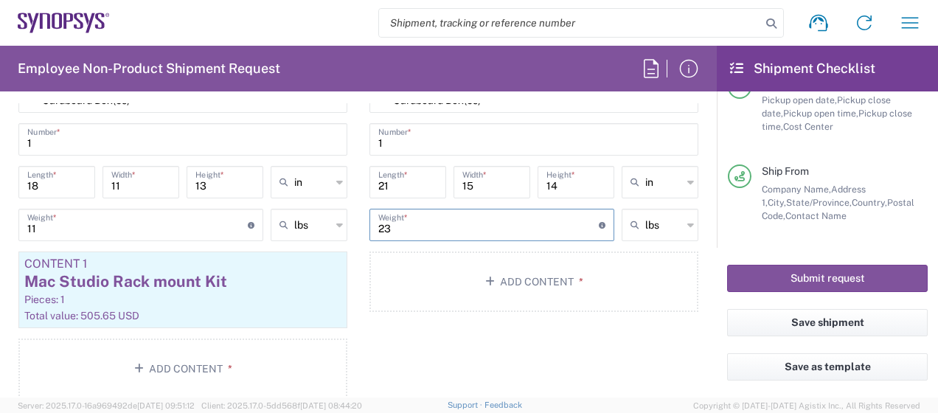
scroll to position [1495, 0]
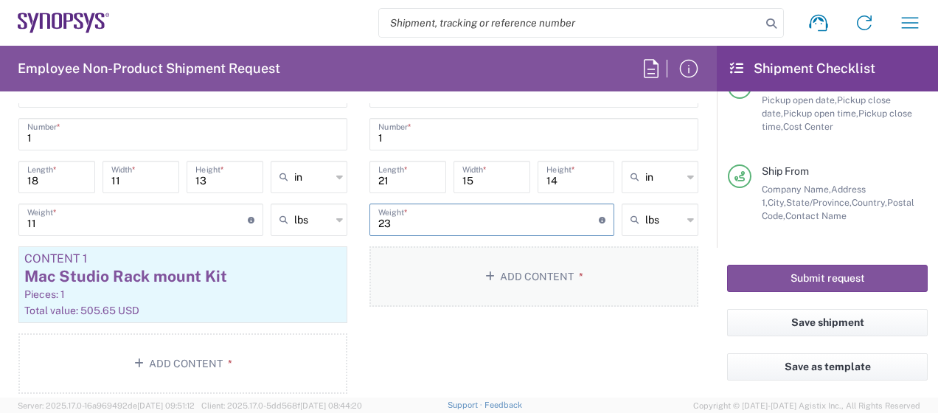
type input "23"
click at [549, 280] on button "Add Content *" at bounding box center [534, 276] width 329 height 60
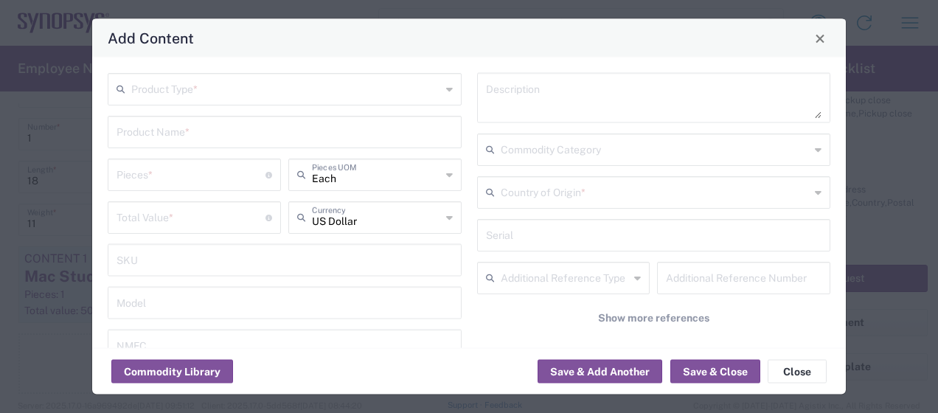
click at [189, 78] on input "text" at bounding box center [286, 88] width 310 height 26
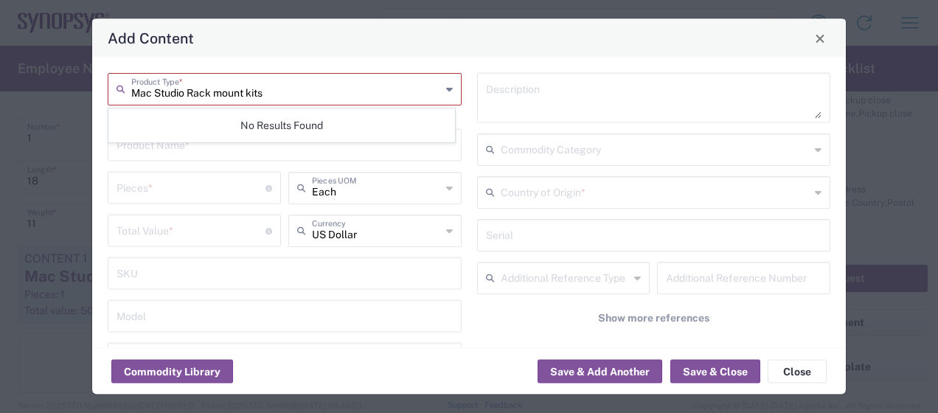
type input "Mac Studio Rack mount kits"
click at [321, 52] on div "Add Content" at bounding box center [469, 38] width 754 height 38
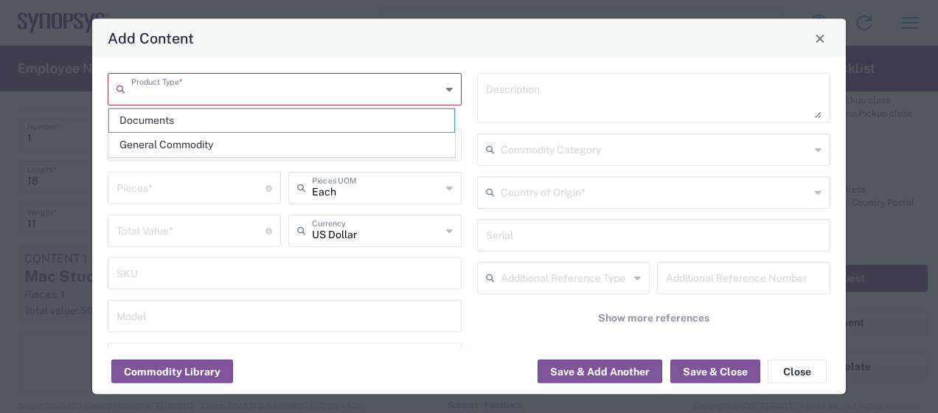
click at [435, 90] on input "text" at bounding box center [286, 88] width 310 height 26
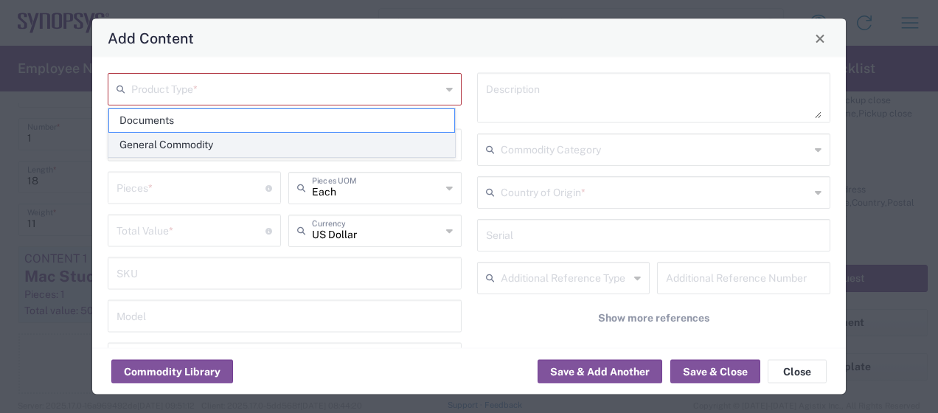
click at [180, 137] on span "General Commodity" at bounding box center [281, 145] width 345 height 23
type input "General Commodity"
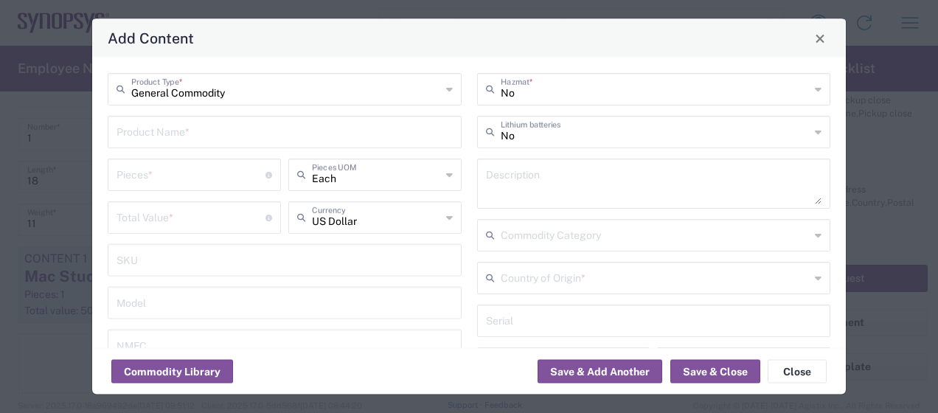
click at [180, 137] on input "text" at bounding box center [285, 131] width 336 height 26
type input "Mac Studio Rack mount kits"
click at [185, 180] on input "number" at bounding box center [191, 174] width 149 height 26
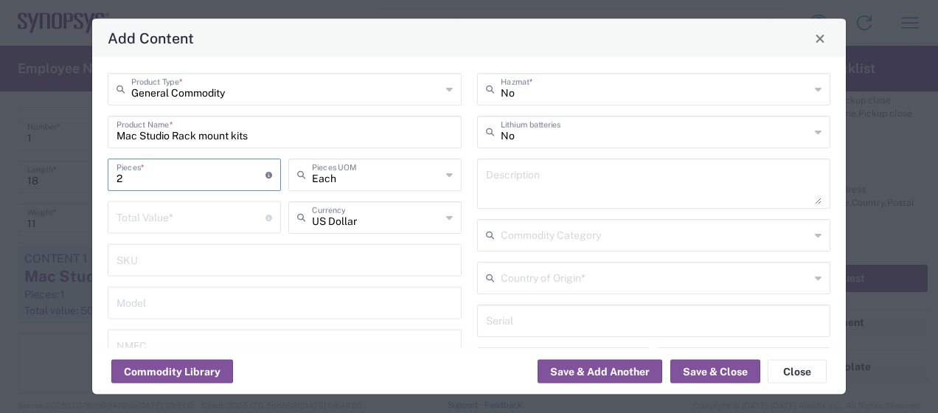
type input "2"
click at [176, 221] on input "number" at bounding box center [191, 217] width 149 height 26
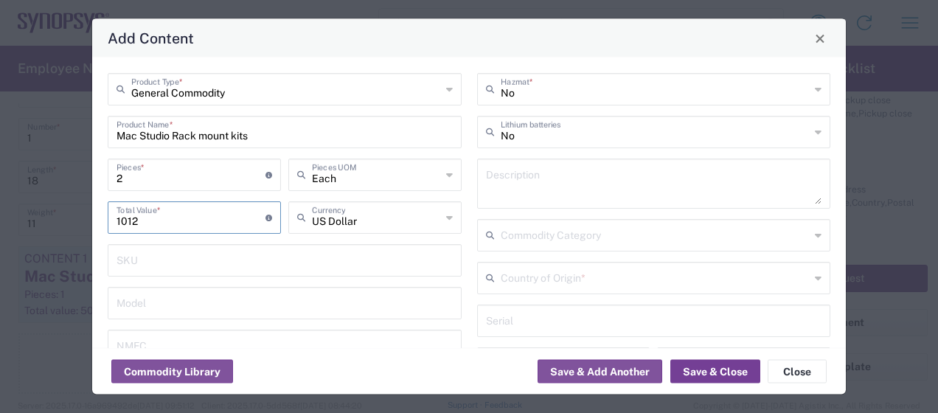
click at [711, 367] on button "Save & Close" at bounding box center [716, 372] width 90 height 24
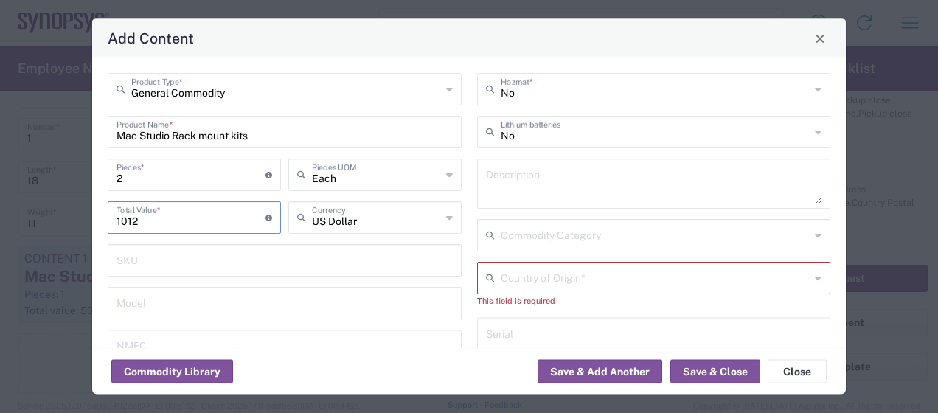
click at [159, 221] on input "1012" at bounding box center [191, 217] width 149 height 26
type input "1011.30"
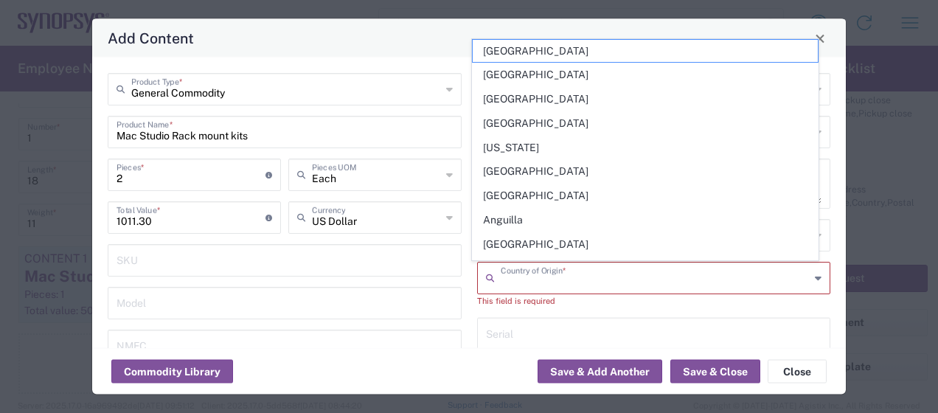
click at [775, 276] on input "text" at bounding box center [656, 277] width 310 height 26
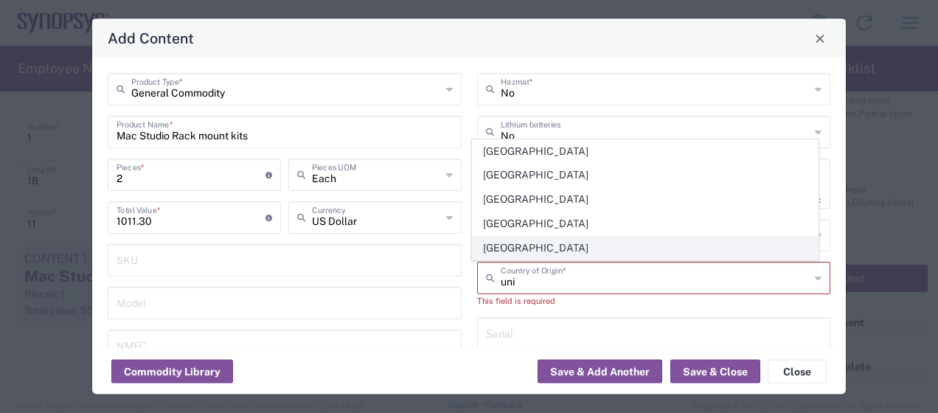
click at [541, 248] on span "[GEOGRAPHIC_DATA]" at bounding box center [645, 248] width 345 height 23
type input "[GEOGRAPHIC_DATA]"
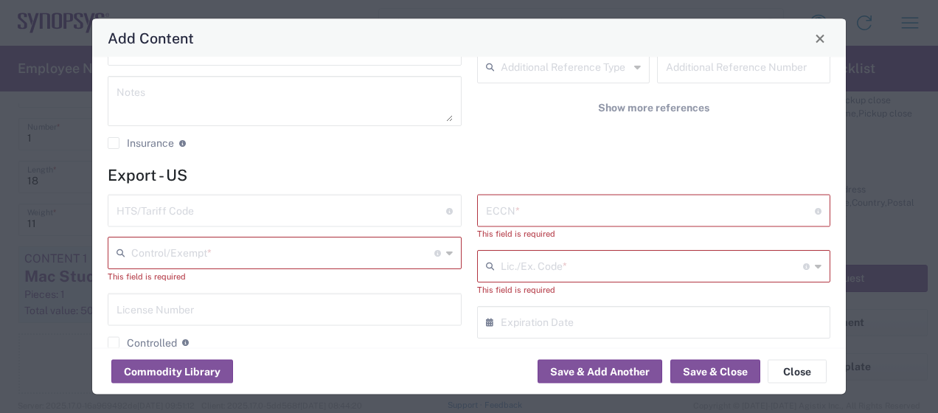
scroll to position [319, 0]
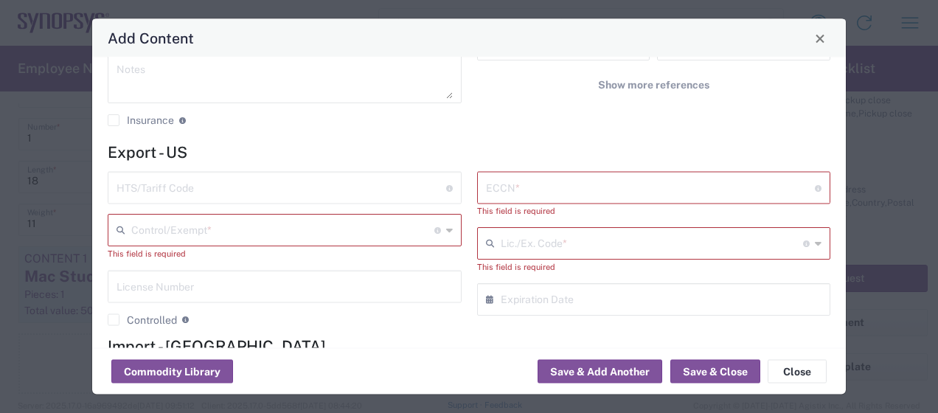
click at [561, 188] on input "text" at bounding box center [651, 187] width 330 height 26
type input "A"
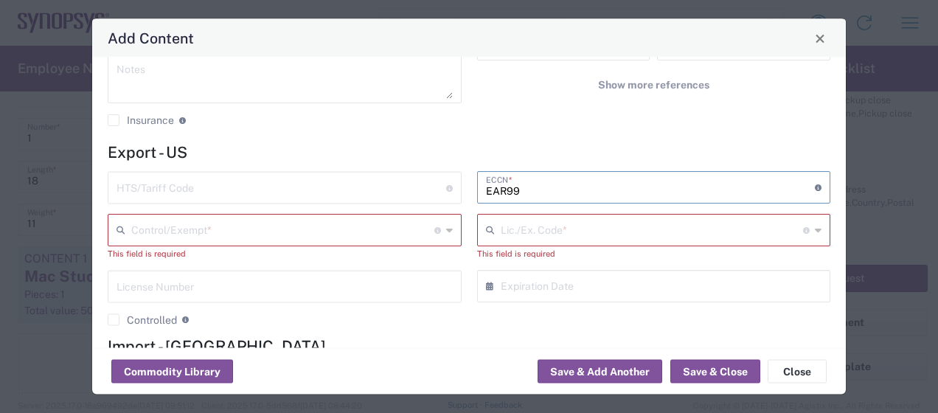
type input "EAR99"
click at [396, 242] on div "Control/Exempt * The specific reason that eliminates, or necessitates, the requ…" at bounding box center [285, 231] width 354 height 32
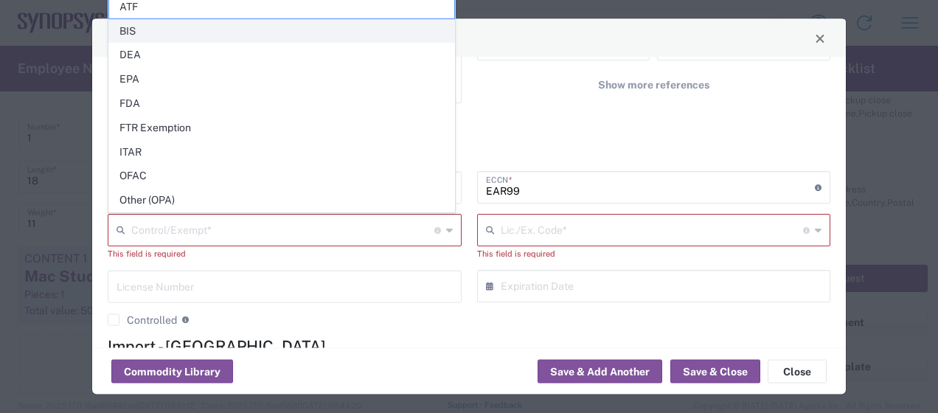
click at [137, 32] on span "BIS" at bounding box center [281, 31] width 345 height 23
type input "BIS"
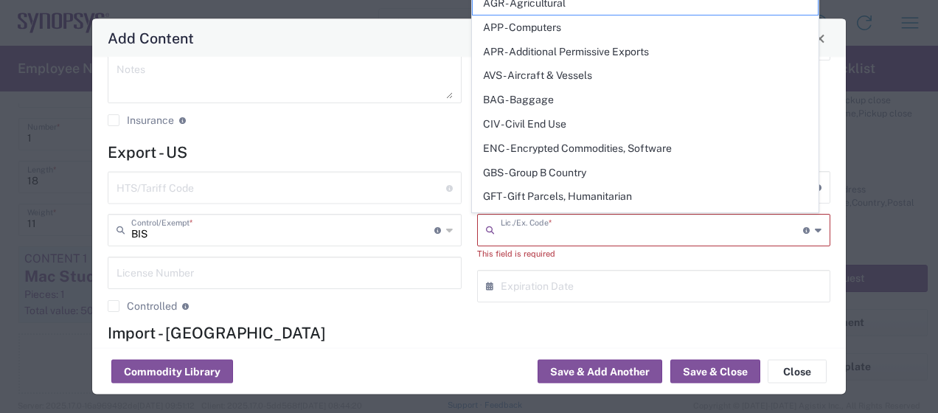
click at [577, 238] on input "text" at bounding box center [652, 230] width 303 height 26
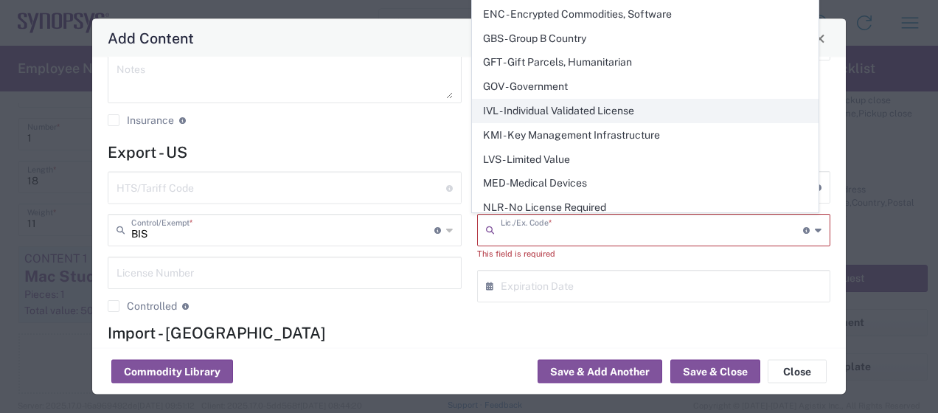
scroll to position [136, 0]
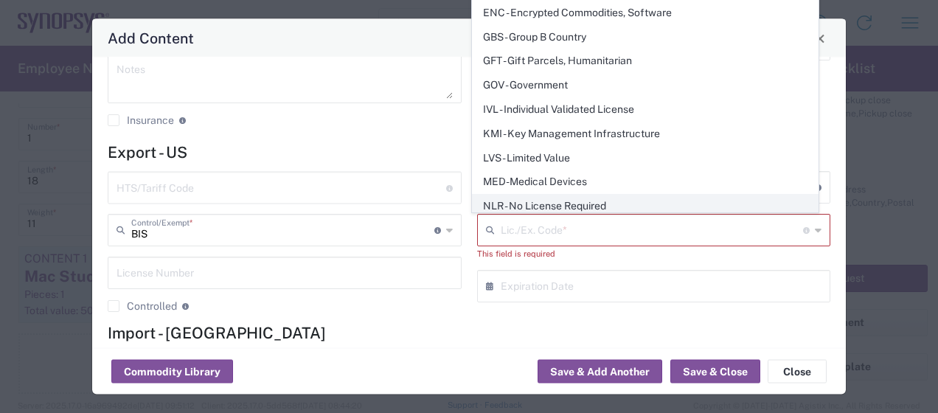
click at [552, 198] on span "NLR - No License Required" at bounding box center [645, 206] width 345 height 23
type input "NLR - No License Required"
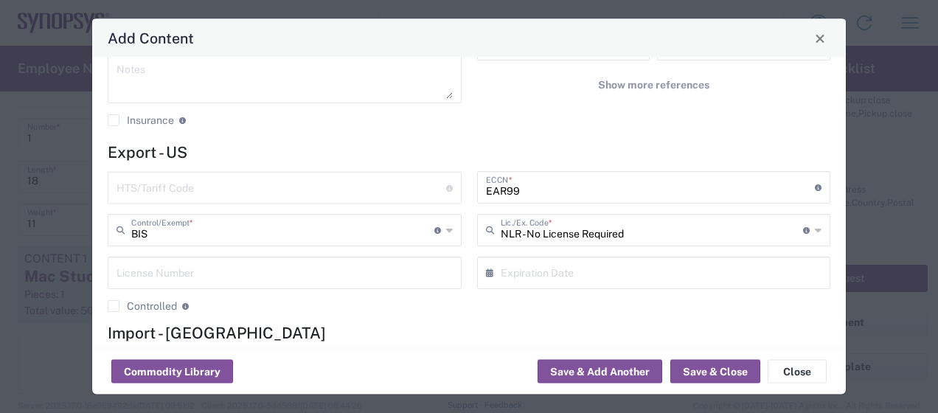
click at [263, 272] on input "text" at bounding box center [285, 273] width 336 height 26
click at [410, 344] on form "Export - US HTS/Tariff Code Obtain HTS from vendor if product is purchased. 10-…" at bounding box center [469, 281] width 723 height 276
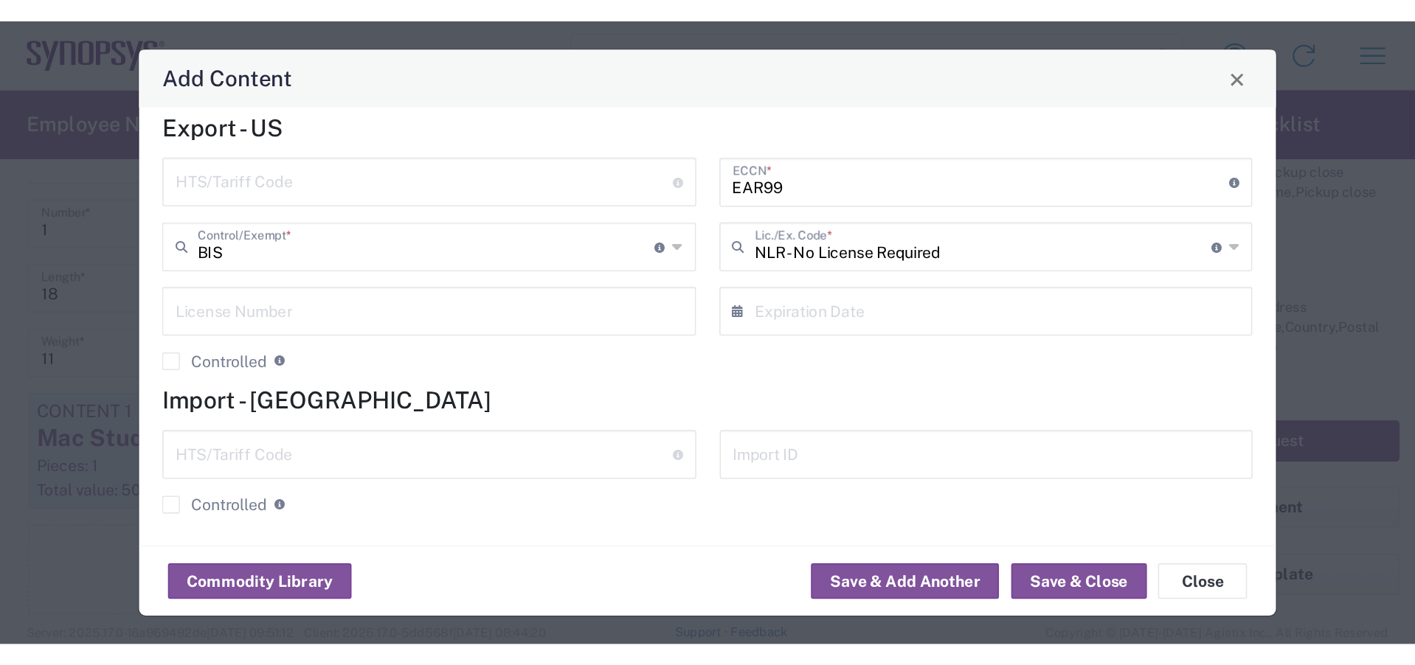
scroll to position [403, 0]
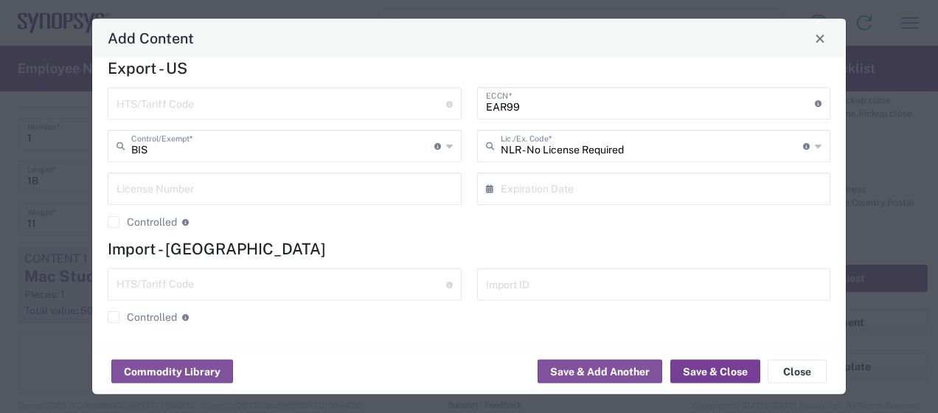
click at [708, 373] on button "Save & Close" at bounding box center [716, 372] width 90 height 24
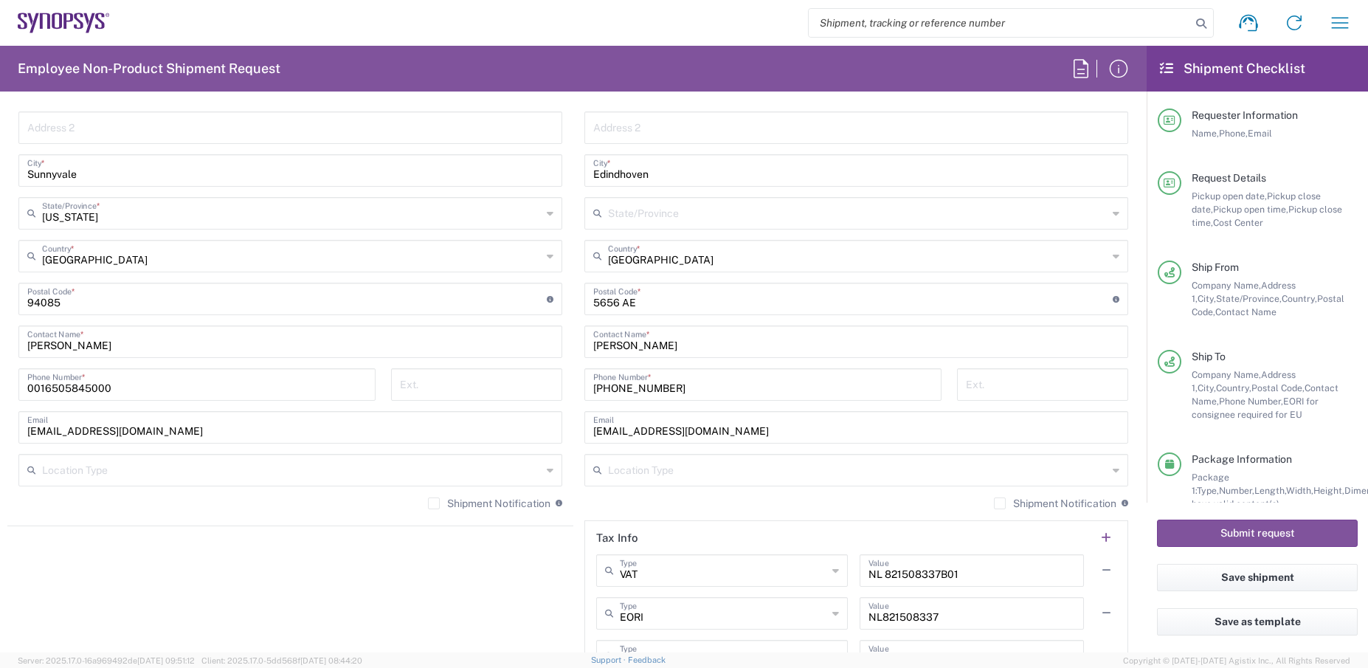
scroll to position [758, 0]
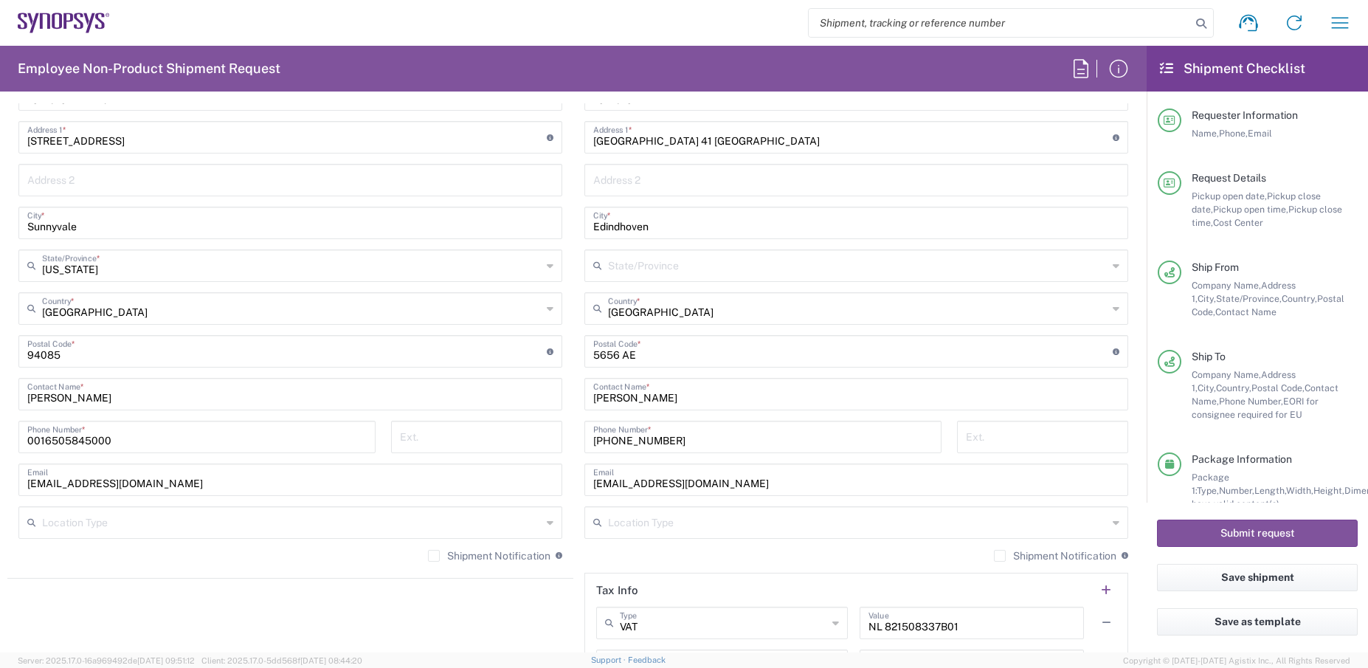
click at [598, 227] on input "Edindhoven" at bounding box center [856, 222] width 526 height 26
click at [668, 224] on input "[GEOGRAPHIC_DATA]" at bounding box center [851, 222] width 516 height 26
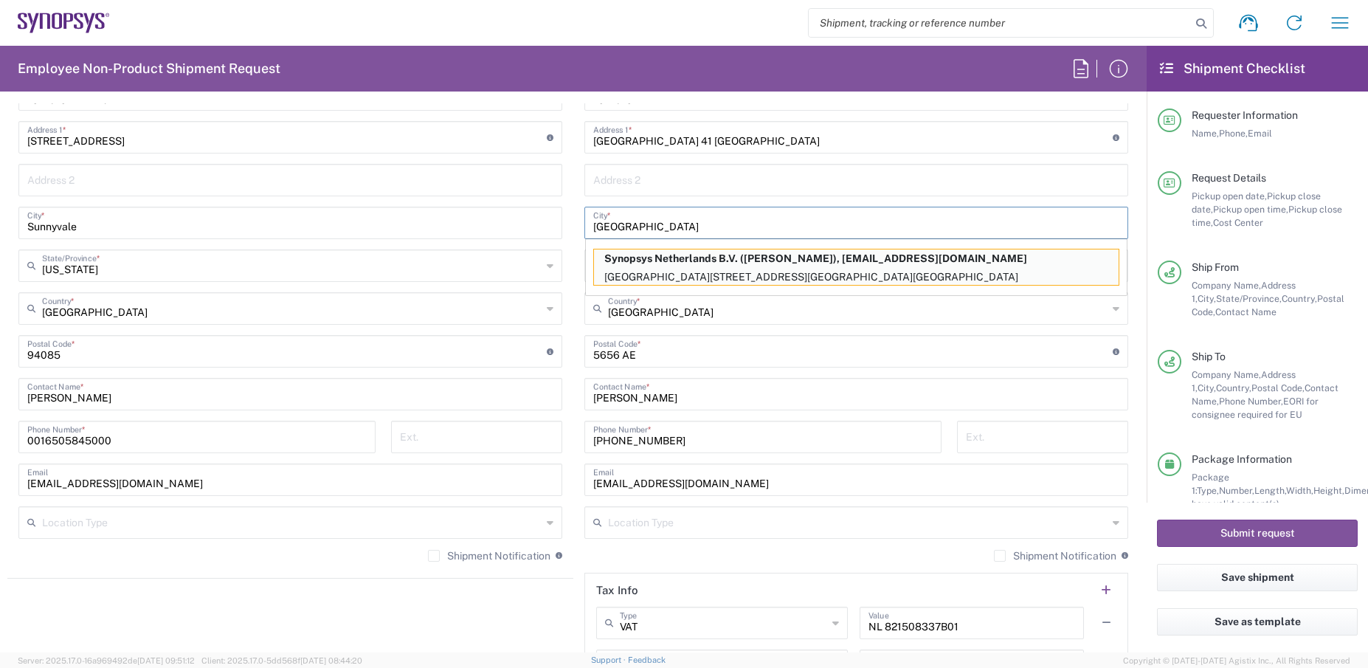
type input "[GEOGRAPHIC_DATA]"
click at [487, 611] on agx-shipment-stop-widget "Ship From Headquarters USSV Location Headquarters [GEOGRAPHIC_DATA] Agrate Bria…" at bounding box center [290, 374] width 566 height 744
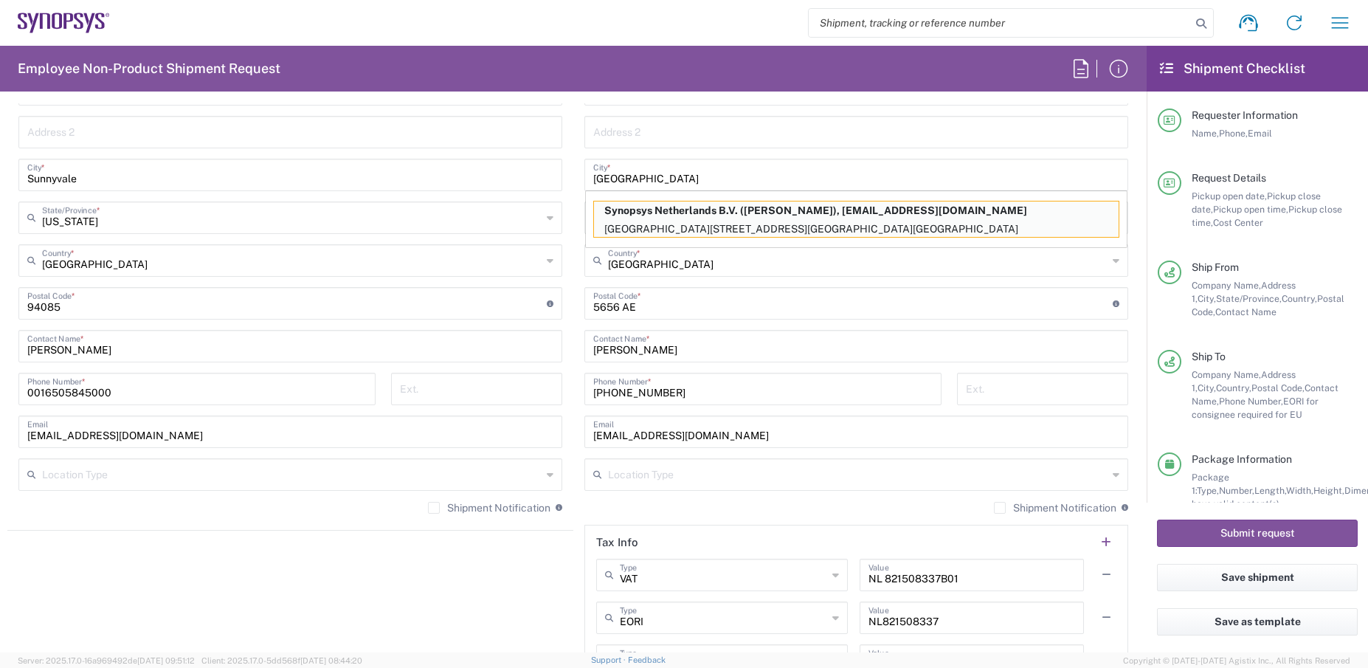
scroll to position [831, 0]
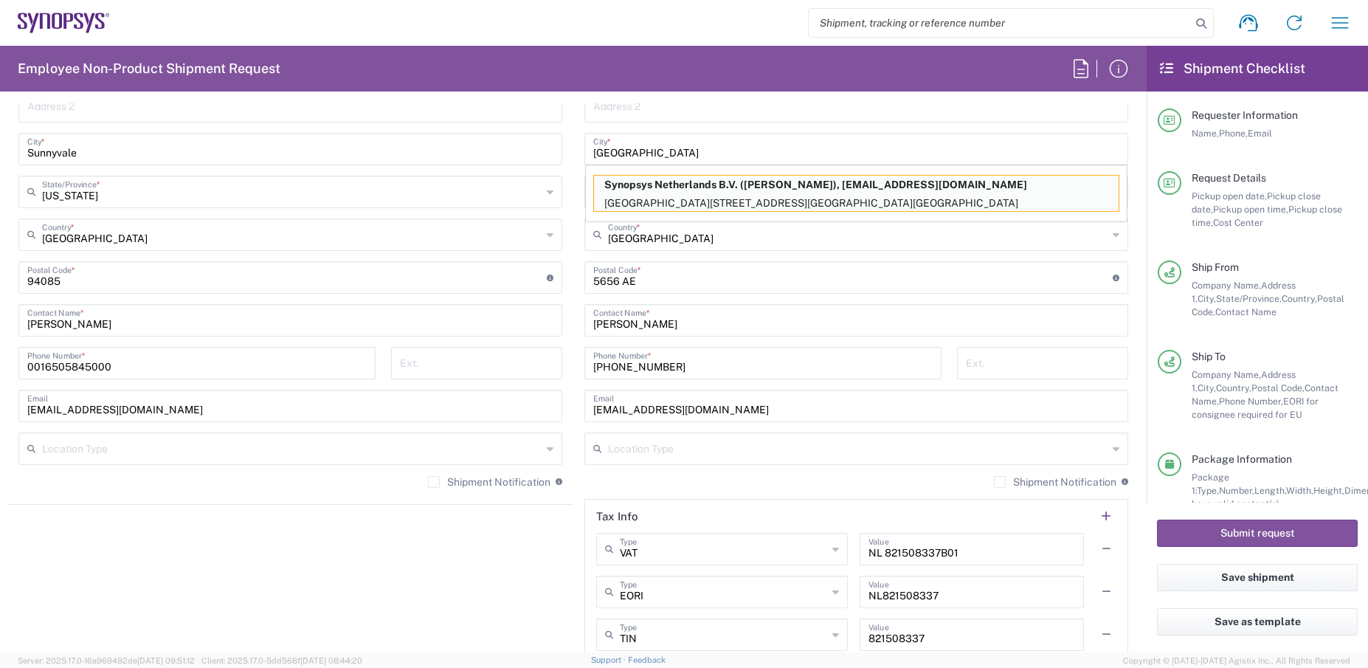
click at [346, 554] on agx-shipment-stop-widget "Ship From Headquarters USSV Location Headquarters [GEOGRAPHIC_DATA] Agrate Bria…" at bounding box center [290, 300] width 566 height 744
drag, startPoint x: 588, startPoint y: 278, endPoint x: 655, endPoint y: 282, distance: 67.2
click at [655, 282] on input "undefined" at bounding box center [852, 276] width 519 height 26
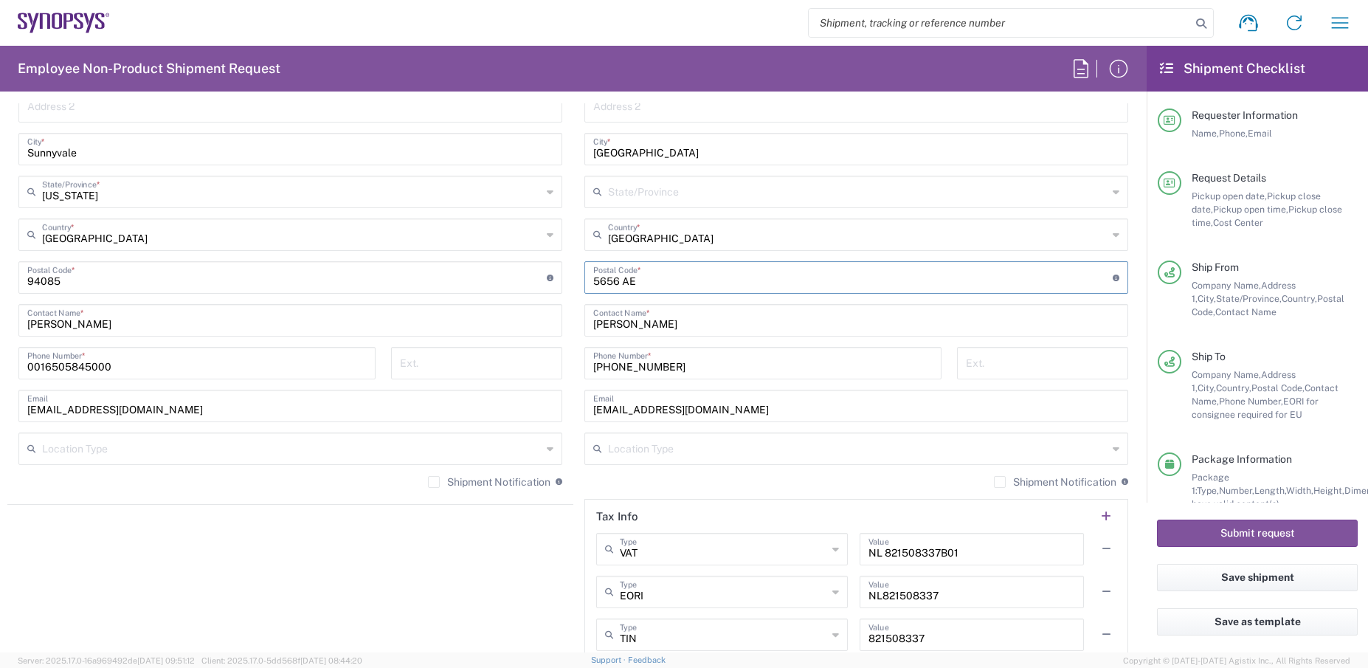
paste input "[PERSON_NAME][STREET_ADDRESS]"
type input "[PERSON_NAME][STREET_ADDRESS]"
click at [596, 486] on div "Shipment Notification If checked, a shipment notification email will be sent to…" at bounding box center [856, 487] width 544 height 24
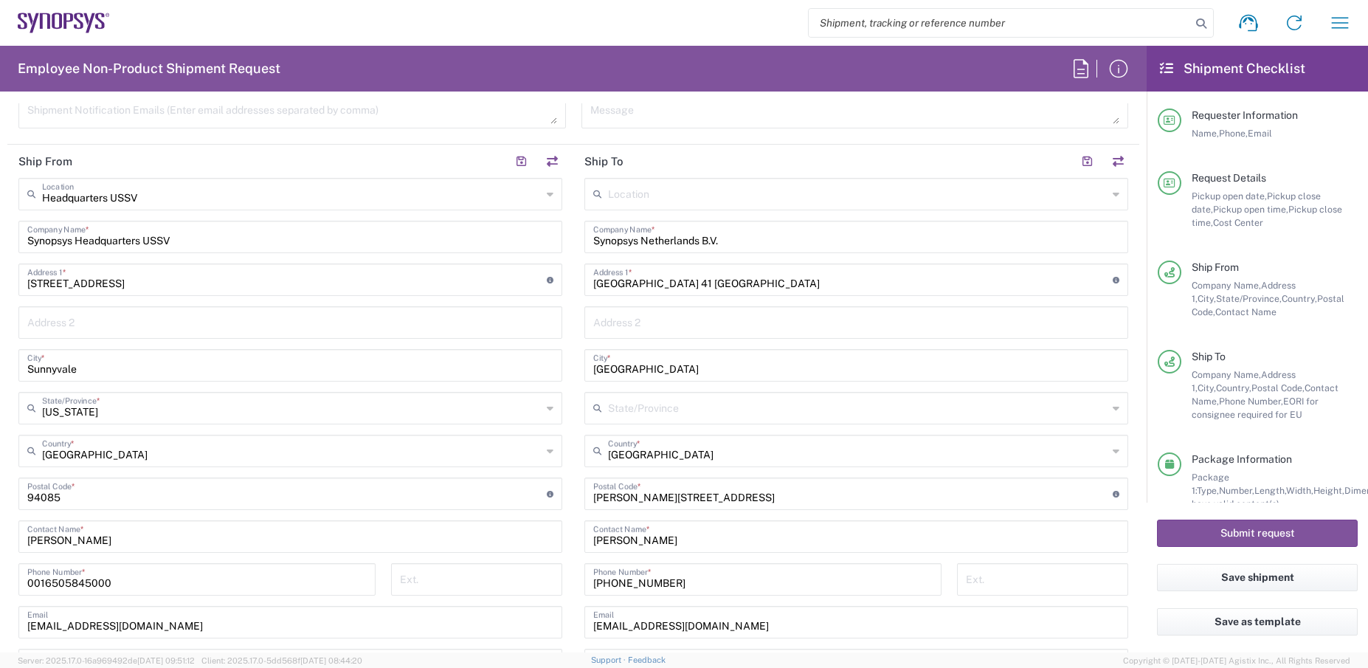
scroll to position [536, 0]
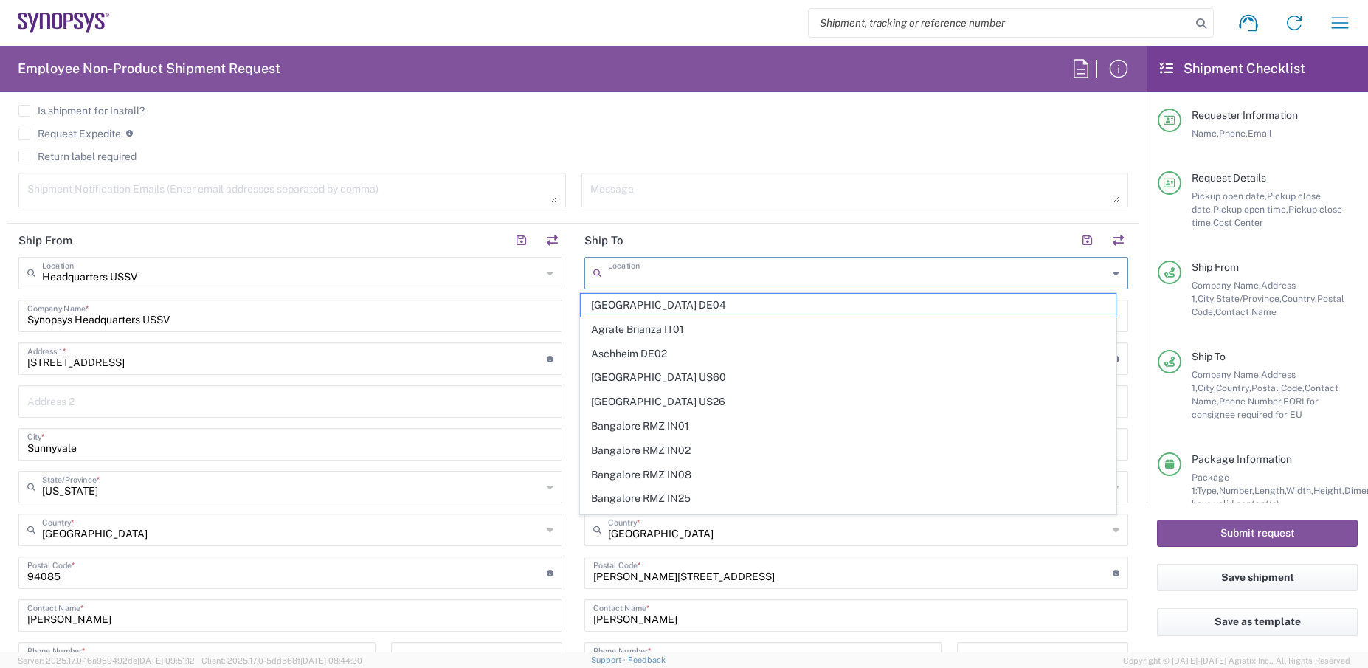
click at [689, 275] on input "text" at bounding box center [857, 272] width 499 height 26
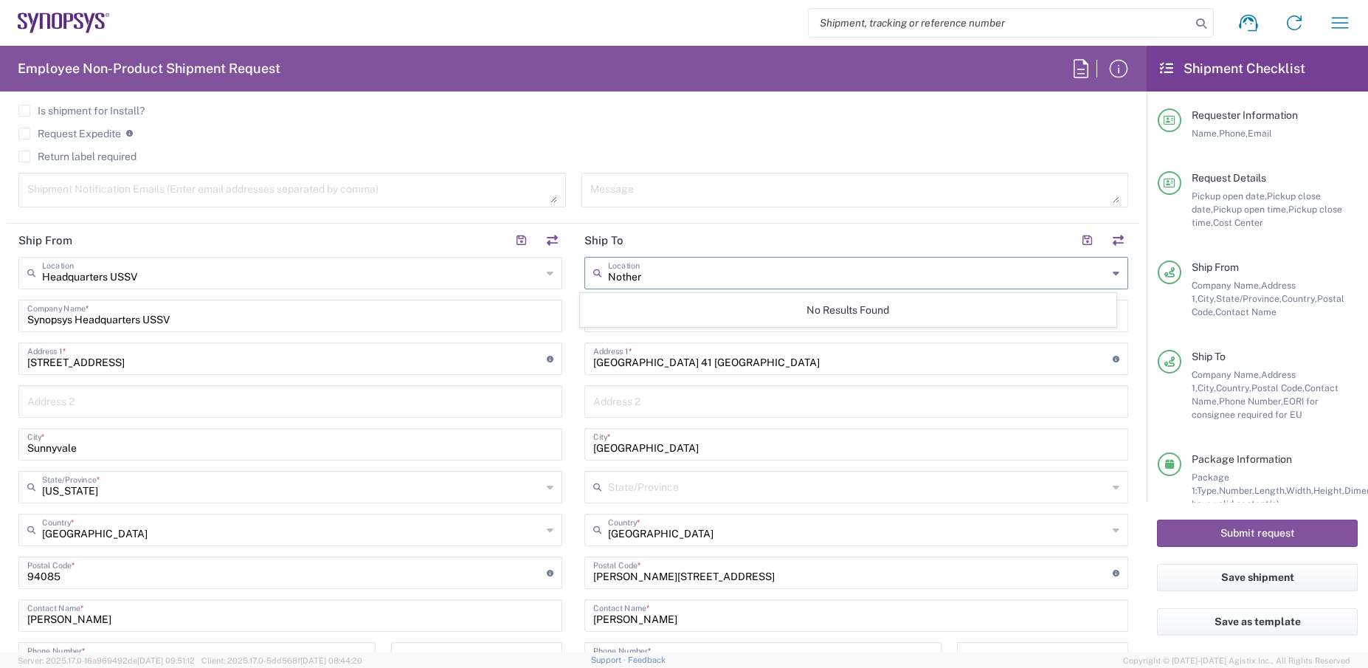
scroll to position [0, 0]
type input "Notherland"
drag, startPoint x: 665, startPoint y: 273, endPoint x: 555, endPoint y: 275, distance: 109.9
click at [555, 275] on div "Ship From Headquarters USSV Location Headquarters [GEOGRAPHIC_DATA] Agrate Bria…" at bounding box center [573, 596] width 1132 height 744
type input "NorthC Data Center B.V. C/O Synopsys Notherlands B.V."
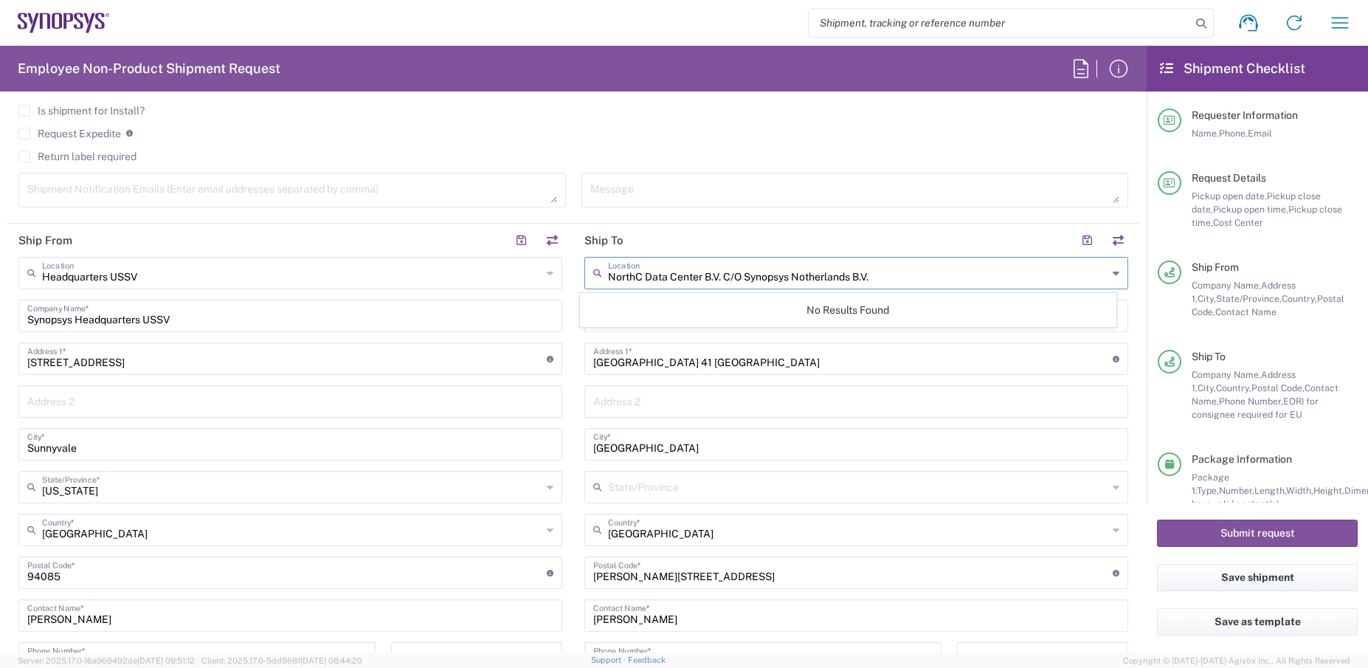
click at [835, 125] on div "Is shipment for Install?" at bounding box center [573, 116] width 1110 height 22
drag, startPoint x: 730, startPoint y: 322, endPoint x: 579, endPoint y: 314, distance: 151.5
click at [584, 314] on div "Synopsys Netherlands B.V. Company Name *" at bounding box center [856, 316] width 544 height 32
click at [760, 320] on input "Synopsys Netherlands B.V." at bounding box center [856, 315] width 526 height 26
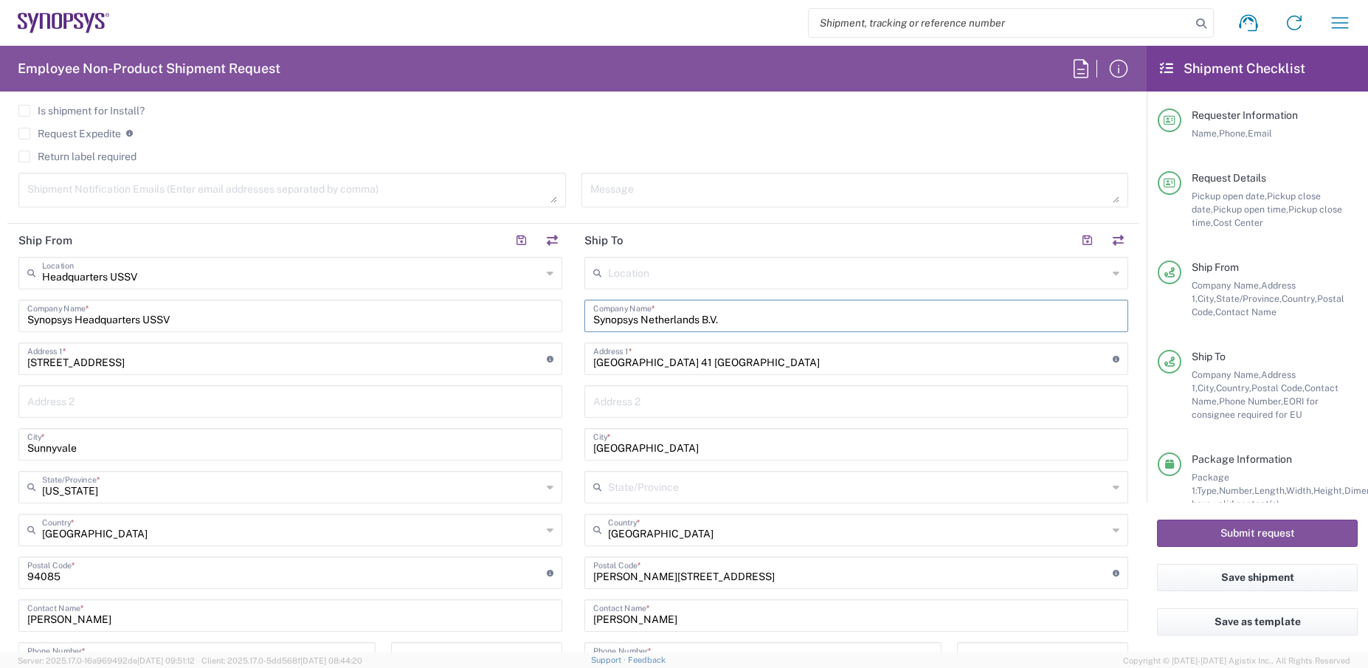
click at [760, 320] on input "Synopsys Netherlands B.V." at bounding box center [856, 315] width 526 height 26
click at [779, 368] on input "[GEOGRAPHIC_DATA] 41 [GEOGRAPHIC_DATA]" at bounding box center [852, 358] width 519 height 26
click at [736, 316] on input "Synopsys Netherlands B.V." at bounding box center [856, 315] width 526 height 26
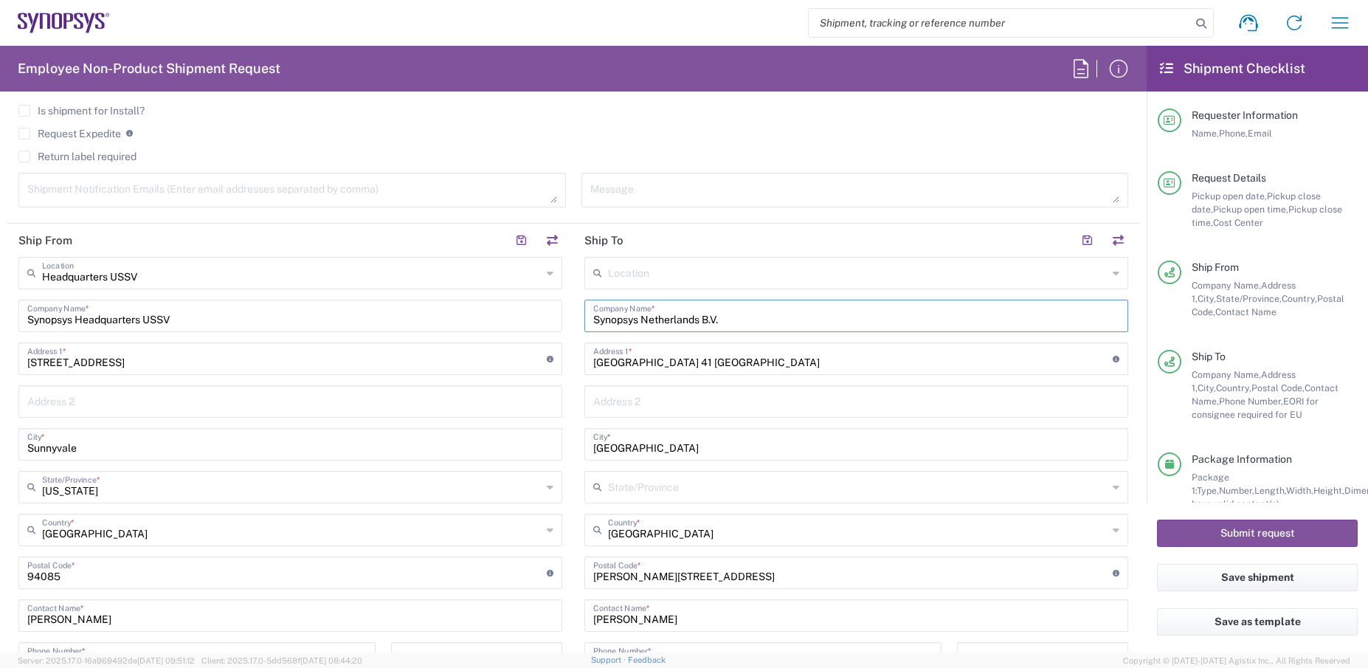
drag, startPoint x: 736, startPoint y: 316, endPoint x: 587, endPoint y: 322, distance: 149.1
click at [593, 322] on input "Synopsys Netherlands B.V." at bounding box center [856, 315] width 526 height 26
click at [775, 389] on input "text" at bounding box center [856, 400] width 526 height 26
click at [685, 331] on div "NorthC Company Name *" at bounding box center [856, 316] width 544 height 32
type input "N"
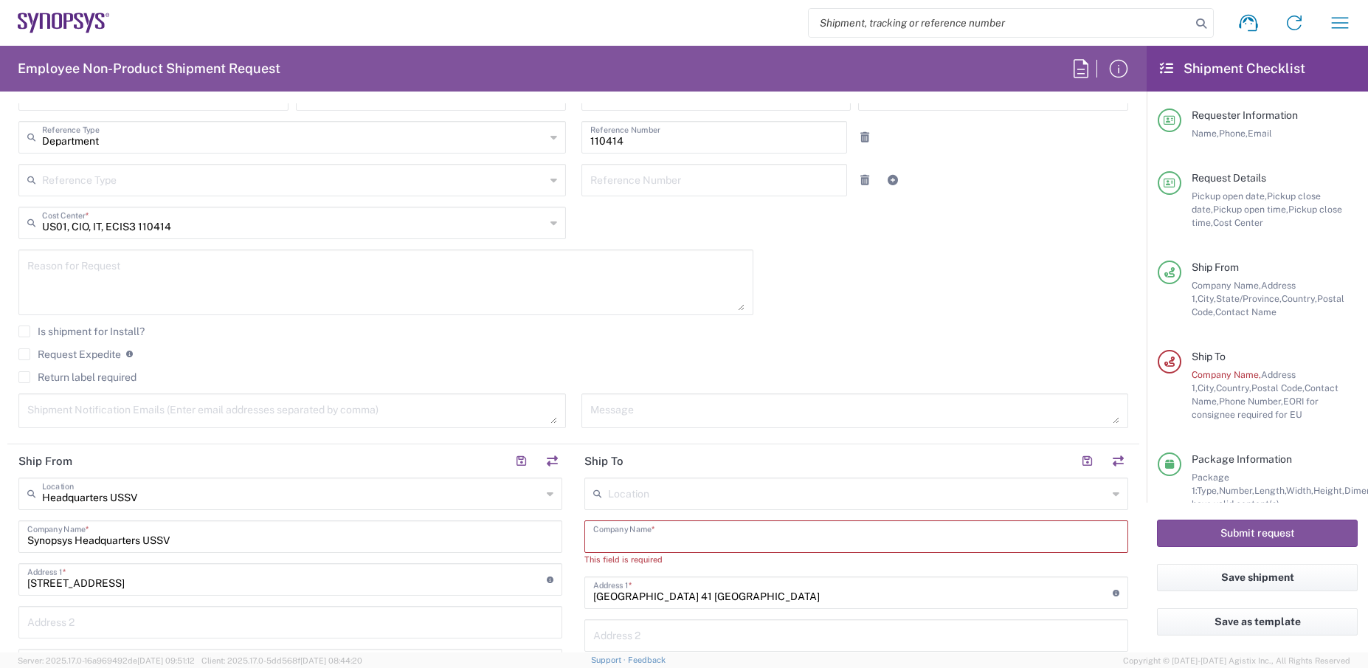
scroll to position [315, 0]
click at [1030, 536] on input "text" at bounding box center [856, 536] width 526 height 26
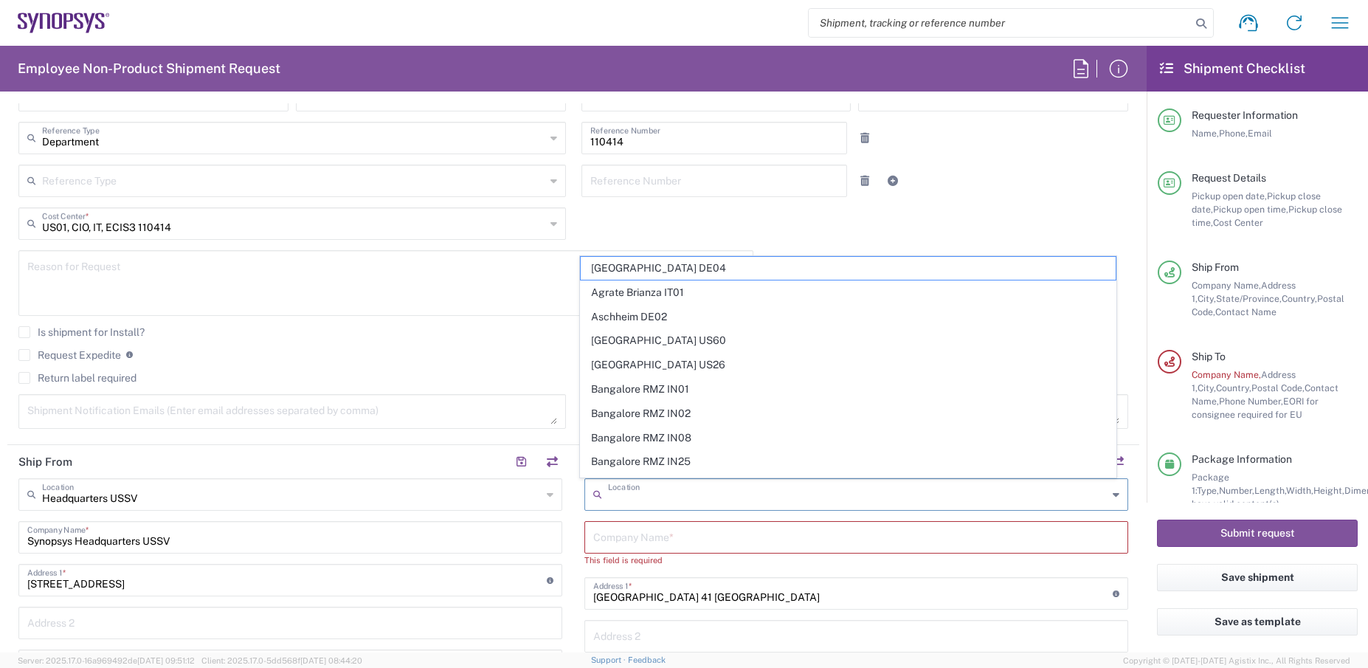
click at [867, 500] on input "text" at bounding box center [857, 493] width 499 height 26
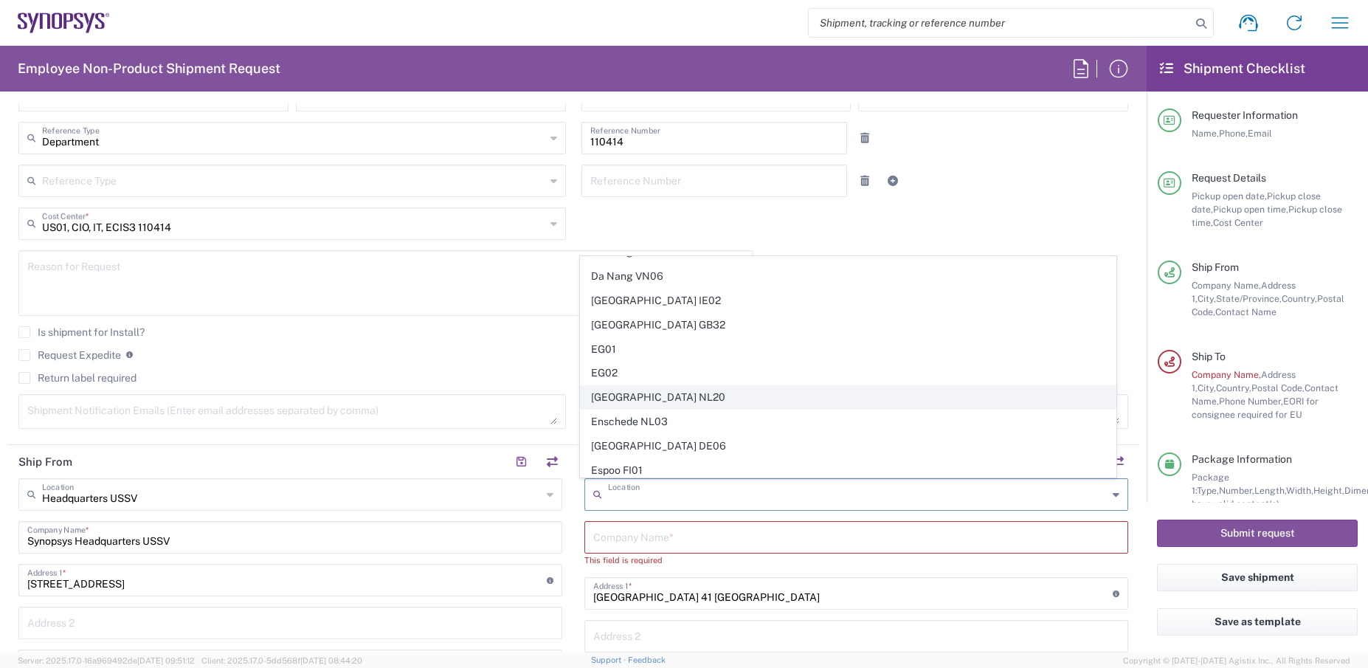
scroll to position [885, 0]
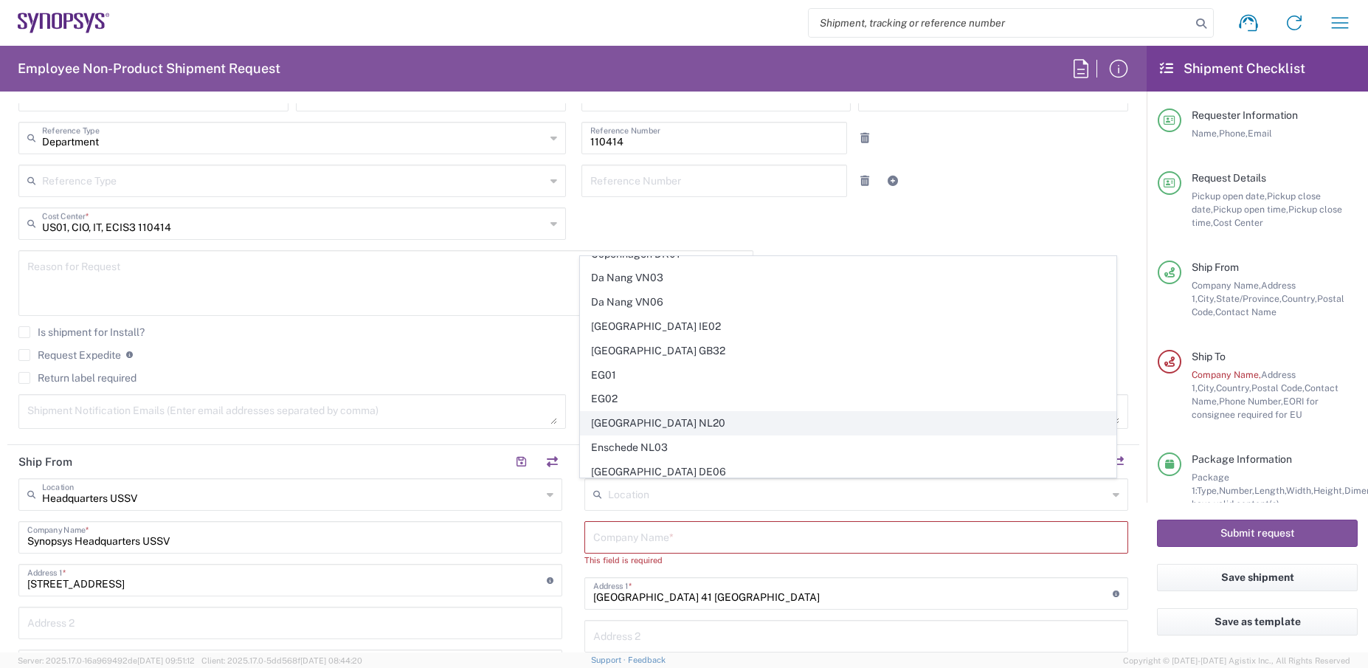
click at [660, 420] on span "[GEOGRAPHIC_DATA] NL20" at bounding box center [849, 423] width 536 height 23
type input "[GEOGRAPHIC_DATA] NL20"
type input "Synopsys Netherlands B.V."
type input "Edindhoven"
type input "5656 AE"
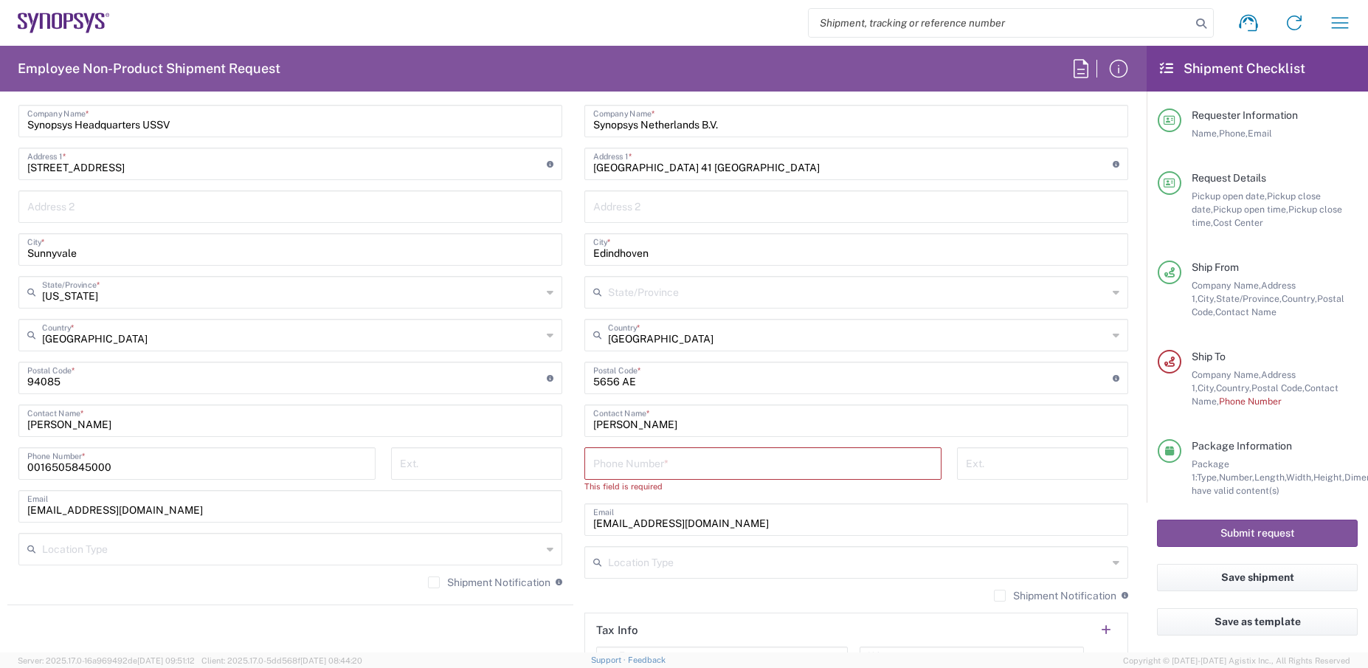
scroll to position [758, 0]
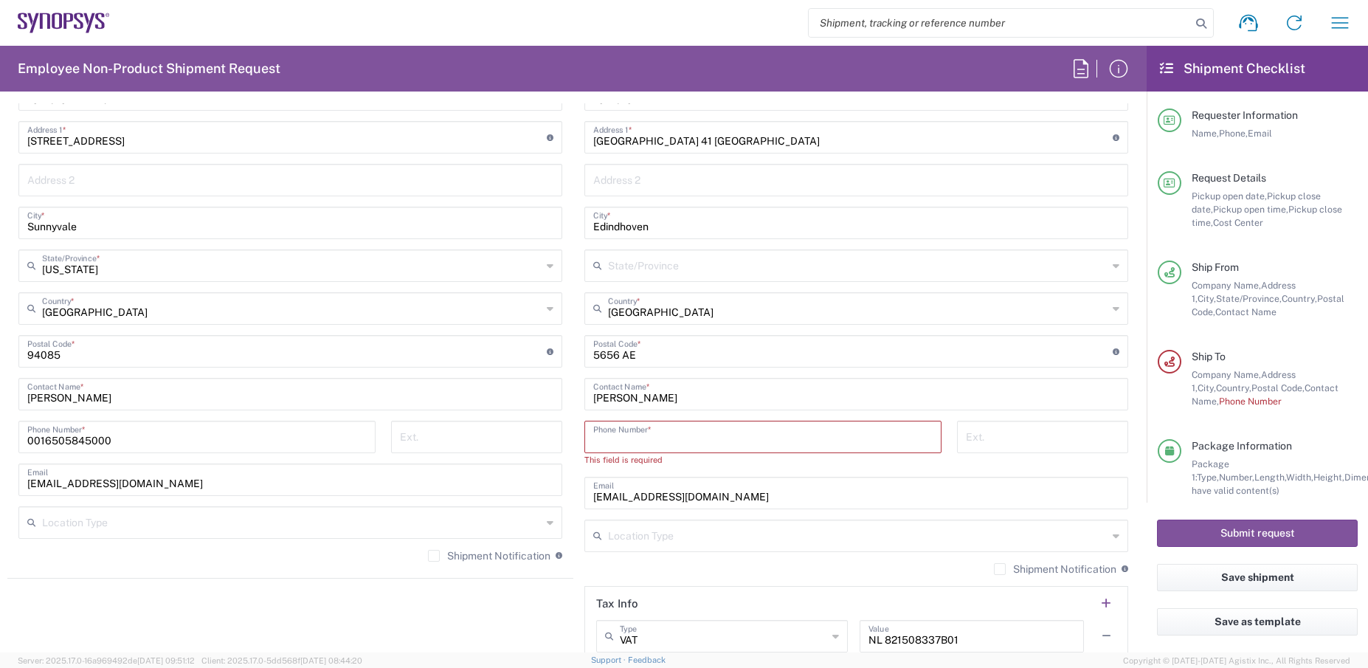
click at [685, 441] on input "tel" at bounding box center [762, 436] width 339 height 26
type input "[PHONE_NUMBER]"
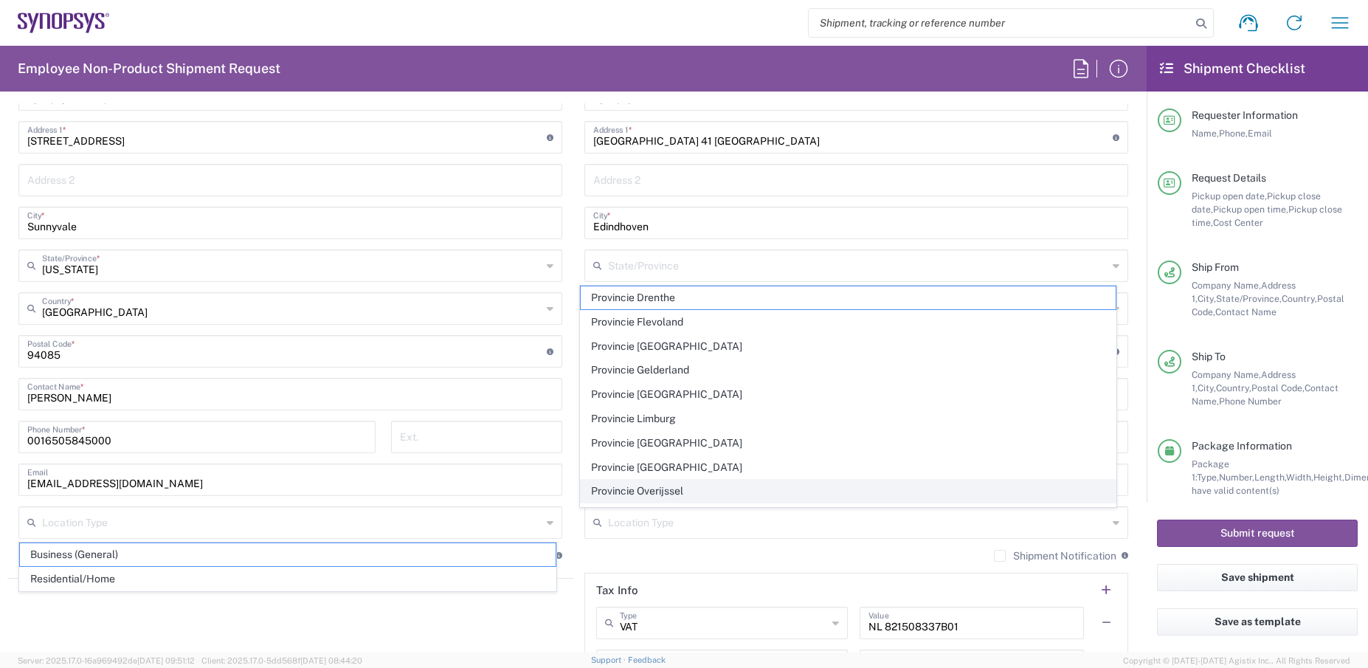
scroll to position [883, 0]
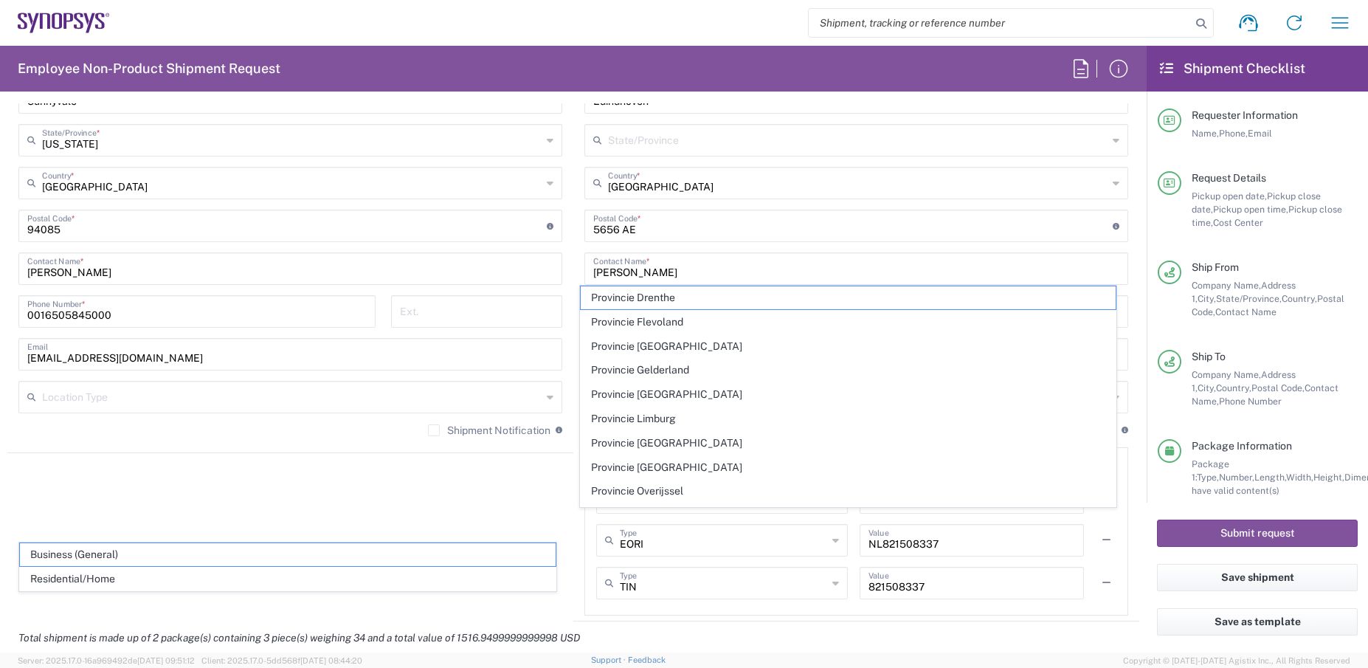
click at [547, 502] on agx-shipment-stop-widget "Ship From Headquarters USSV Location Headquarters [GEOGRAPHIC_DATA] Agrate Bria…" at bounding box center [290, 249] width 566 height 744
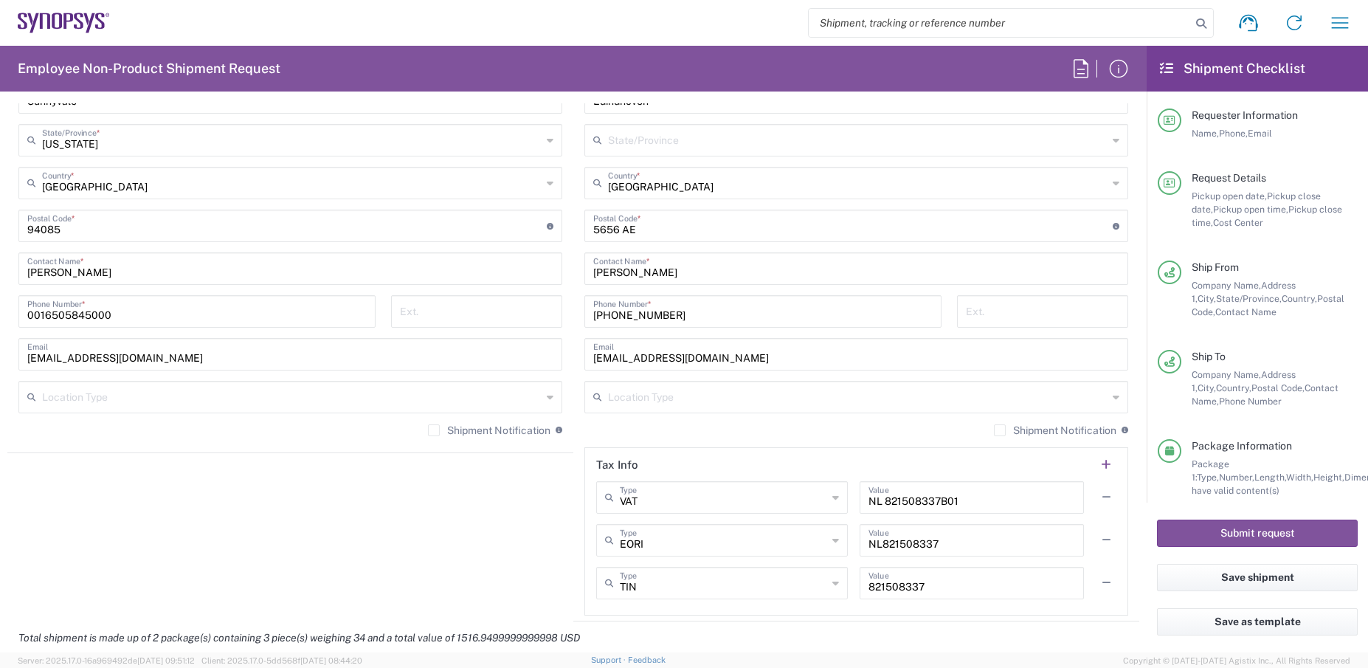
click at [599, 436] on div "Shipment Notification If checked, a shipment notification email will be sent to…" at bounding box center [856, 435] width 544 height 24
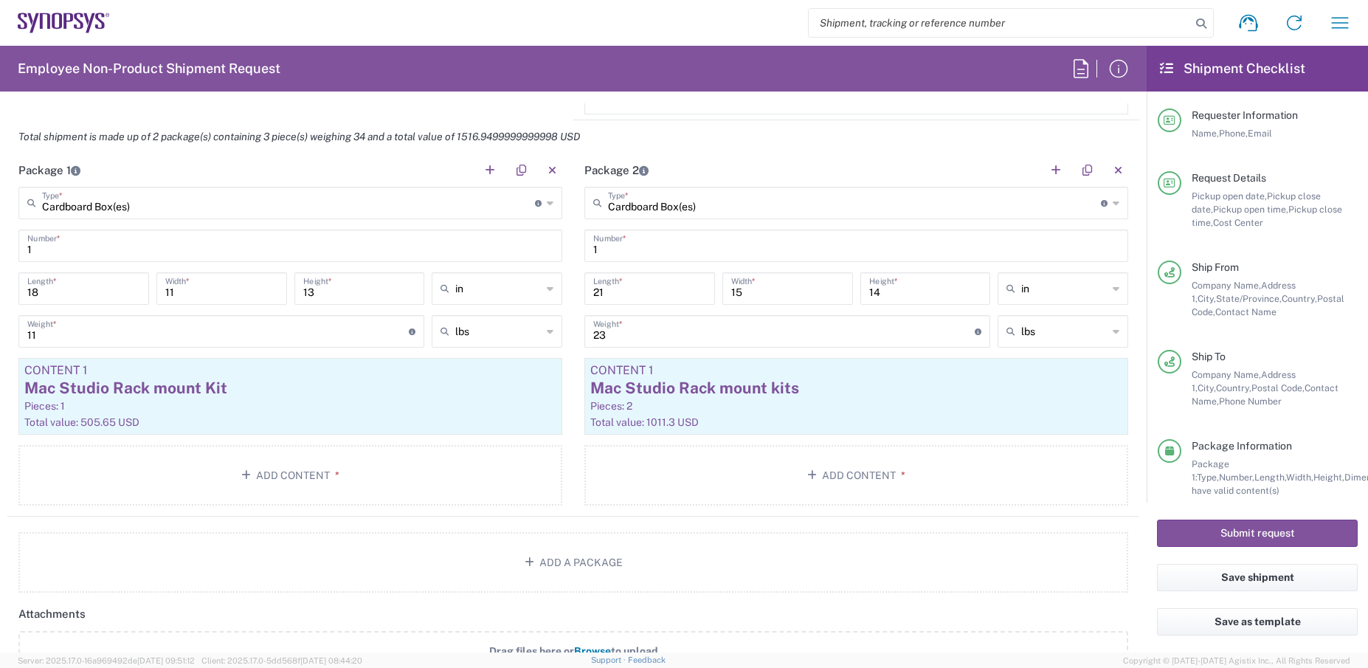
scroll to position [1337, 0]
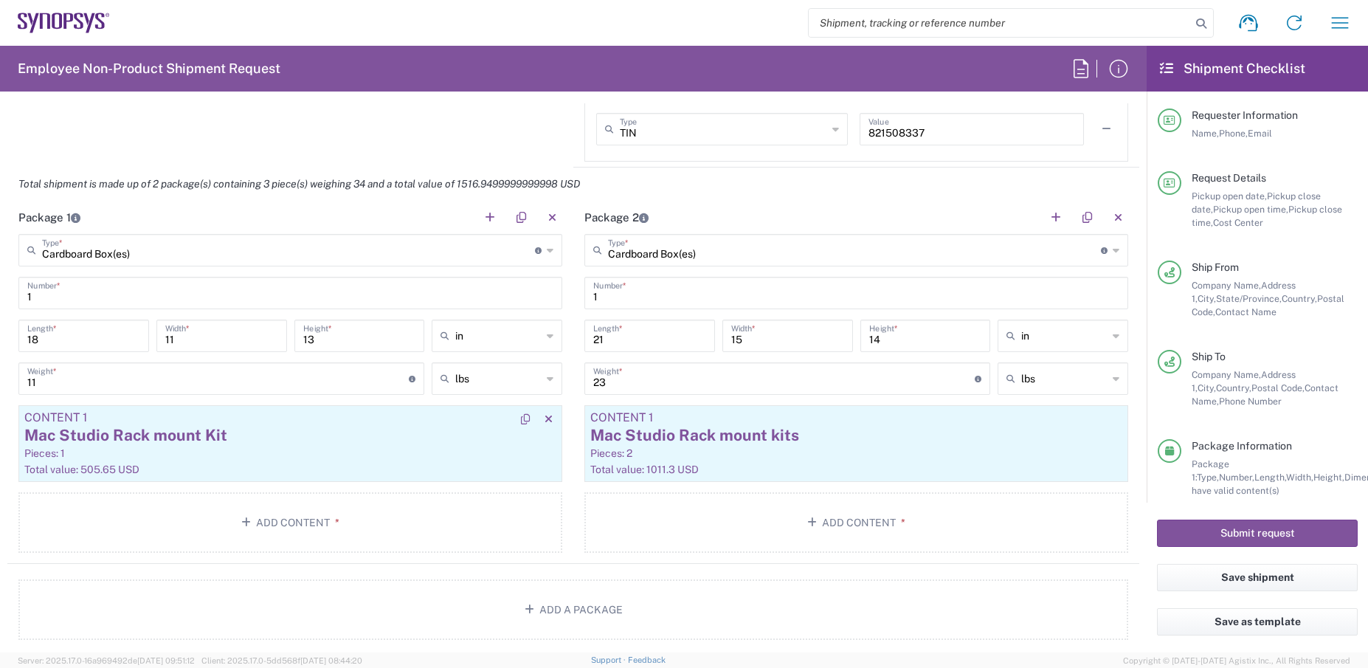
click at [150, 435] on div "Mac Studio Rack mount Kit" at bounding box center [290, 435] width 532 height 22
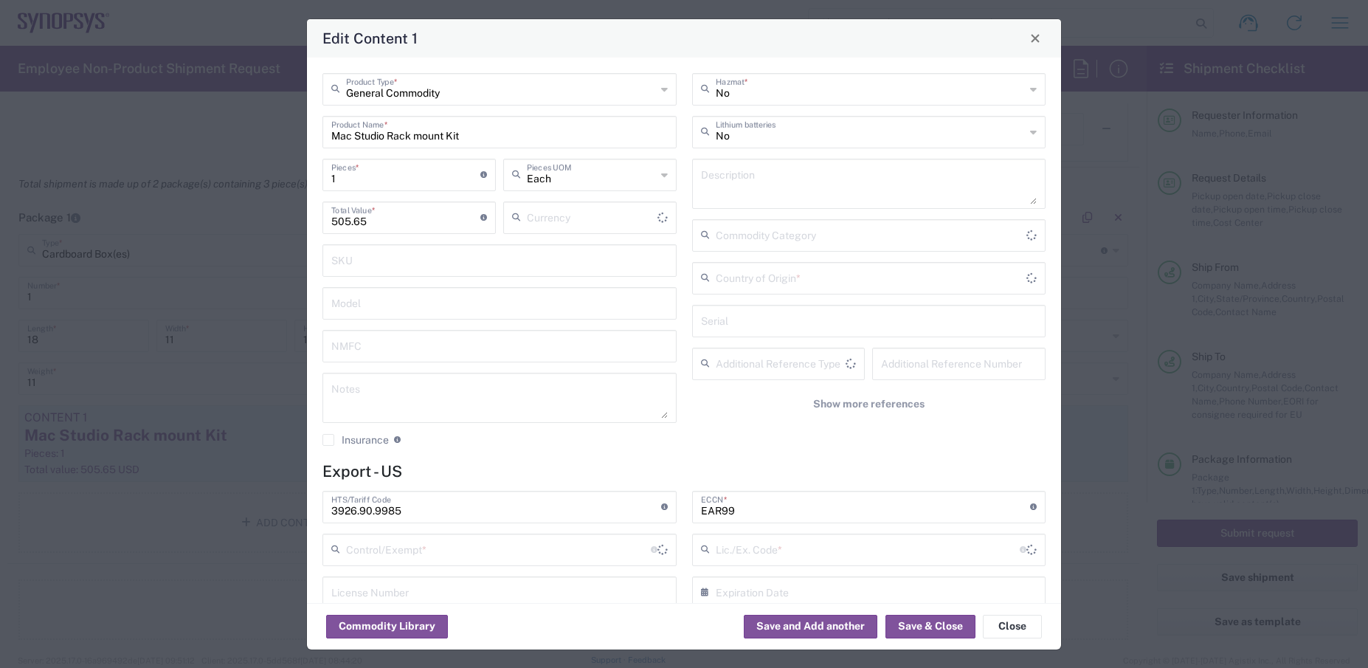
type input "US Dollar"
type input "[GEOGRAPHIC_DATA]"
type input "BIS"
type input "NLR - No License Required"
click at [1015, 622] on button "Close" at bounding box center [1012, 627] width 59 height 24
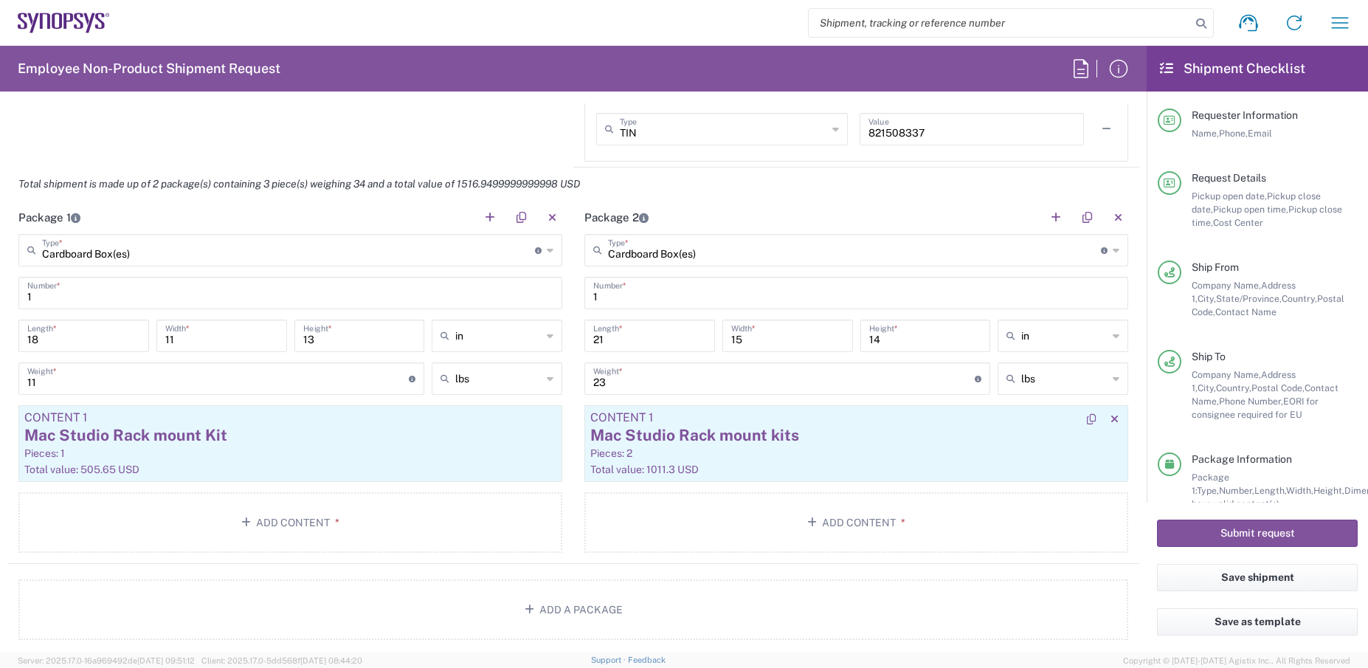
click at [746, 449] on div "Pieces: 2" at bounding box center [856, 452] width 532 height 13
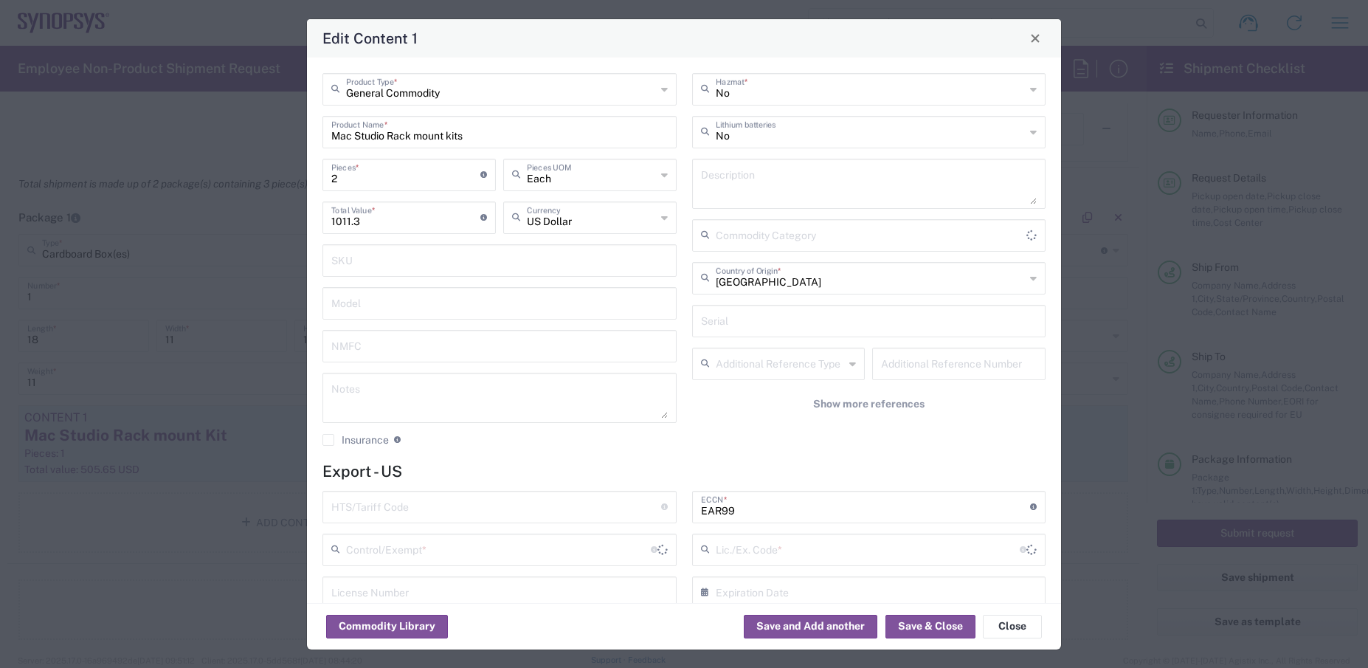
type input "BIS"
type input "NLR - No License Required"
click at [1017, 629] on button "Close" at bounding box center [1012, 627] width 59 height 24
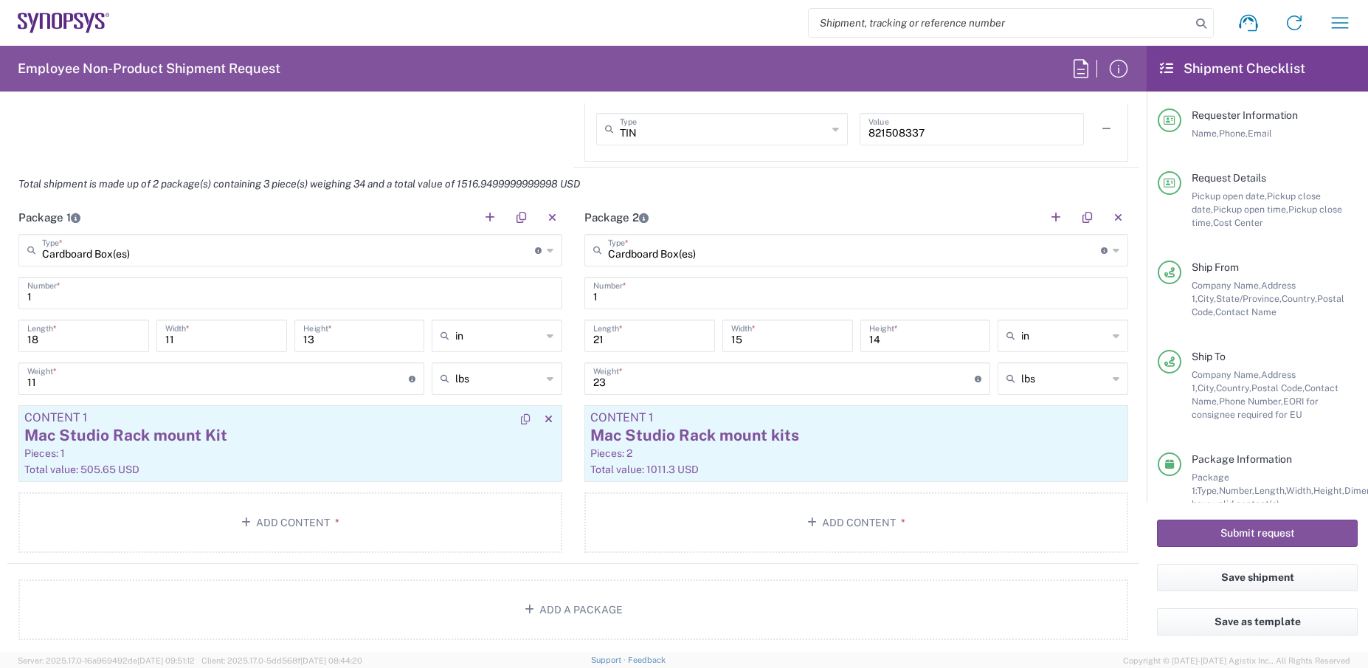
click at [210, 437] on div "Mac Studio Rack mount Kit" at bounding box center [290, 435] width 532 height 22
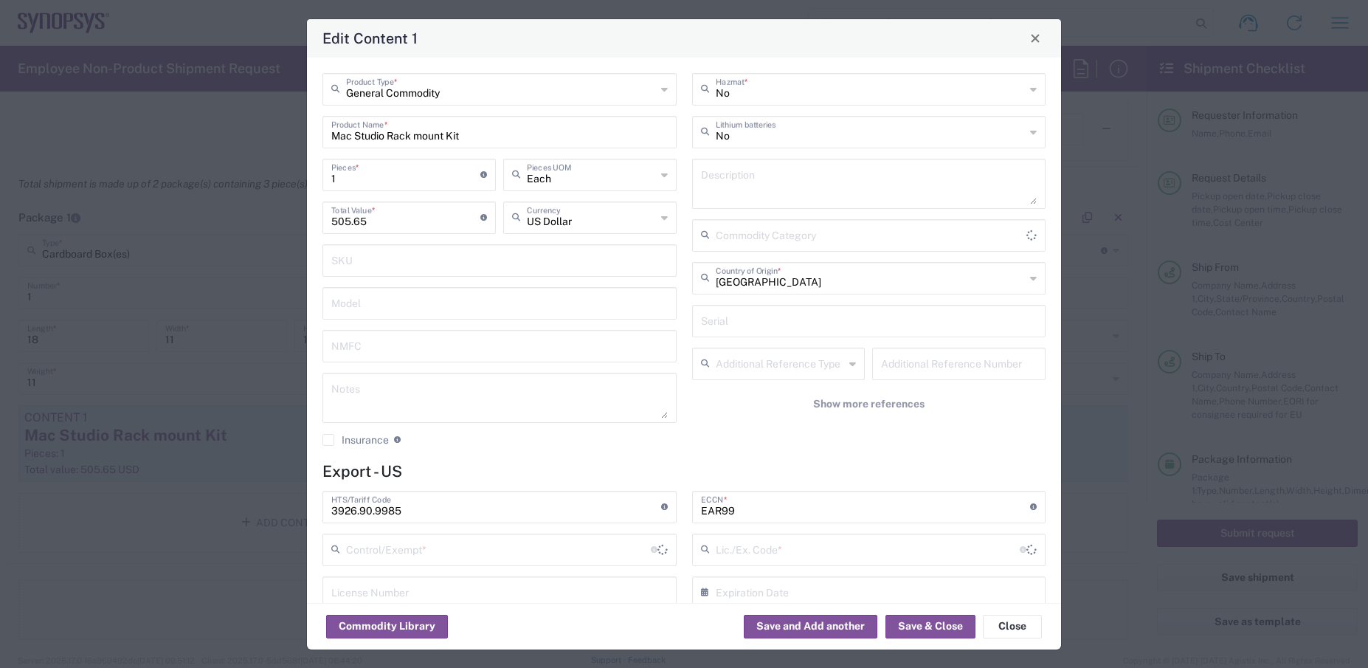
type input "BIS"
type input "NLR - No License Required"
drag, startPoint x: 457, startPoint y: 505, endPoint x: 325, endPoint y: 505, distance: 132.8
click at [325, 505] on div "3926.90.9985 HTS/Tariff Code Obtain HTS from vendor if product is purchased. 10…" at bounding box center [499, 507] width 354 height 32
click at [517, 454] on div "General Commodity Product Type * Mac Studio Rack mount Kit Product Name * 1 Pie…" at bounding box center [500, 265] width 370 height 384
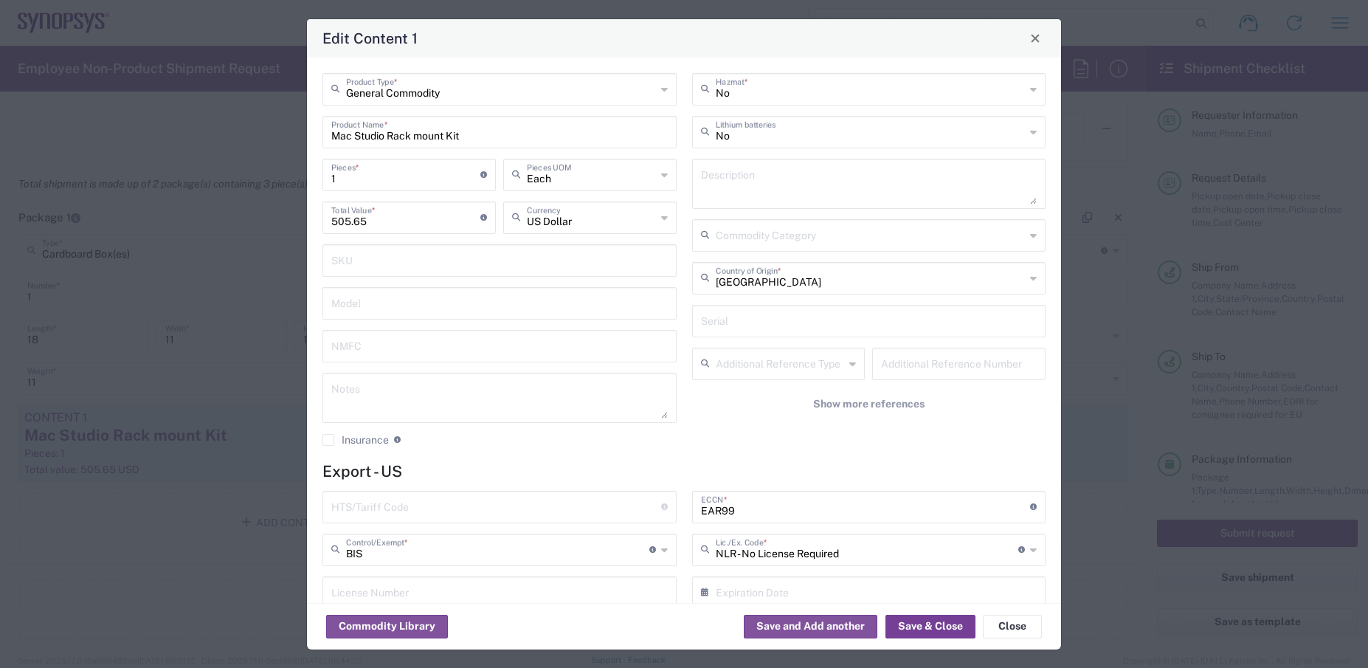
click at [937, 623] on button "Save & Close" at bounding box center [930, 627] width 90 height 24
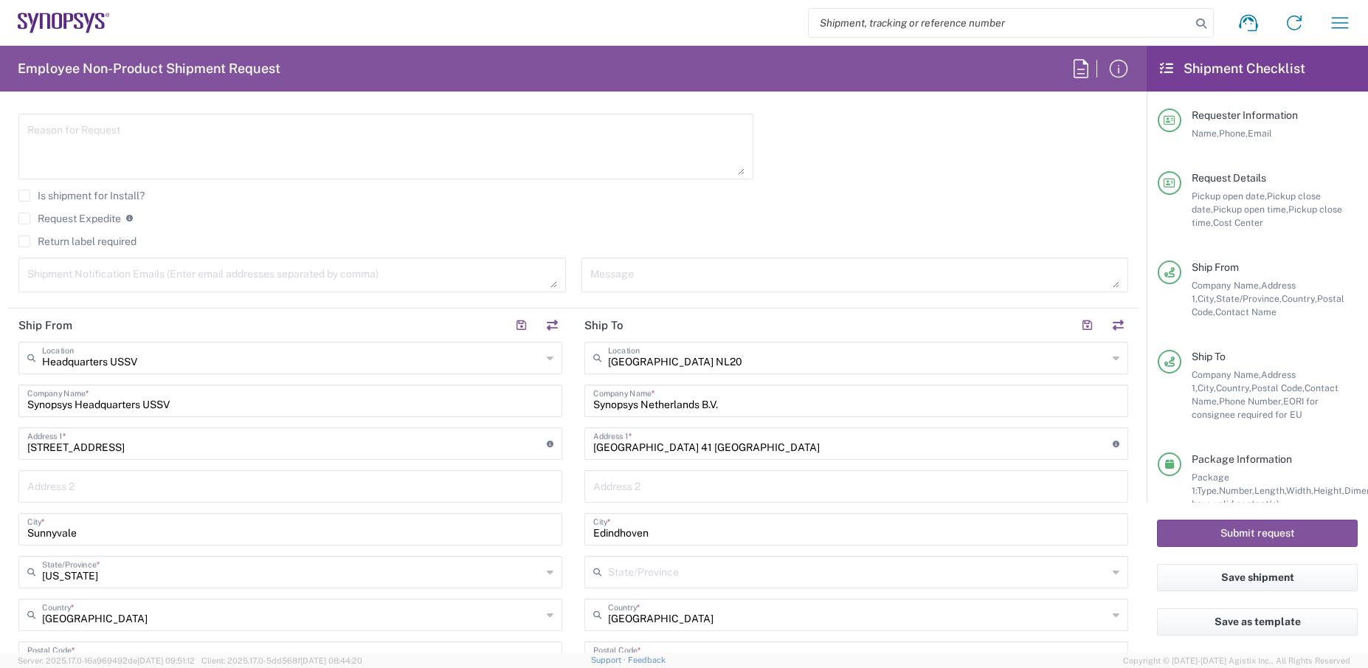
scroll to position [378, 0]
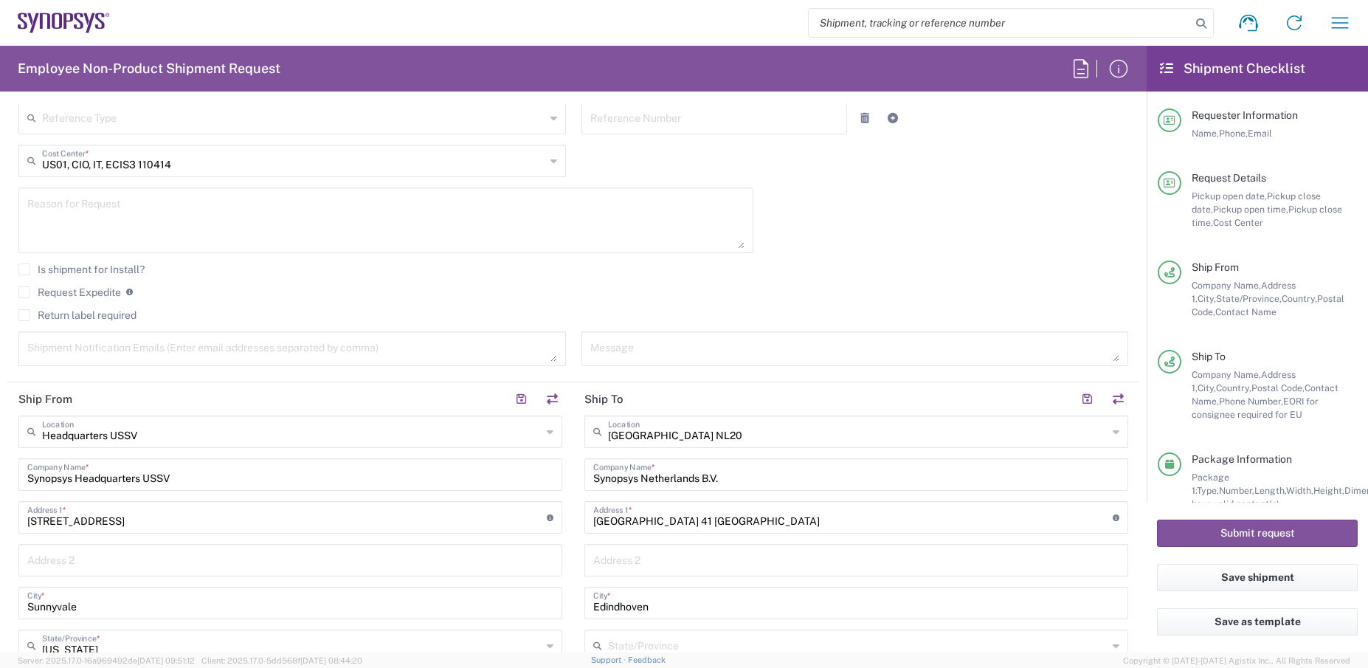
click at [593, 522] on input "[GEOGRAPHIC_DATA] 41 [GEOGRAPHIC_DATA]" at bounding box center [852, 516] width 519 height 26
drag, startPoint x: 587, startPoint y: 522, endPoint x: 750, endPoint y: 531, distance: 162.5
click at [750, 531] on div "[GEOGRAPHIC_DATA] 41 Eindhoven Address 1 * For cross streets use street names w…" at bounding box center [856, 517] width 544 height 32
paste input "[PERSON_NAME][STREET_ADDRESS]"
type input "[PERSON_NAME][STREET_ADDRESS]"
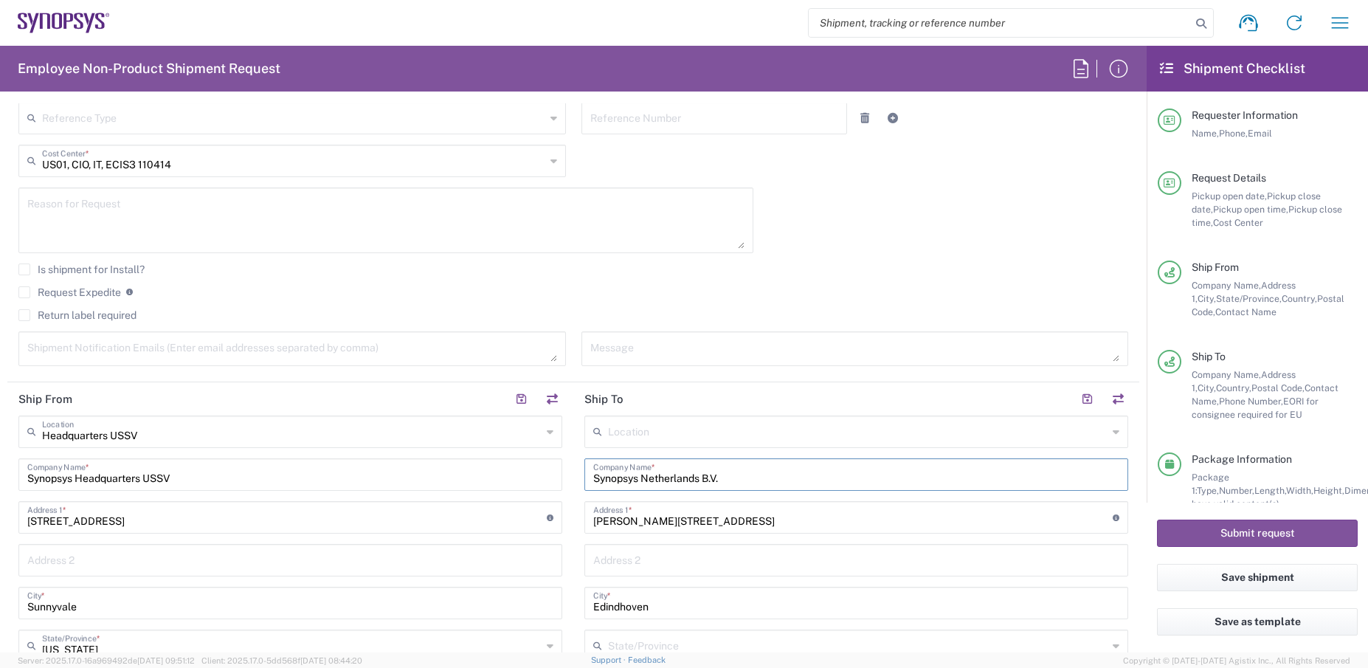
click at [593, 478] on input "Synopsys Netherlands B.V." at bounding box center [856, 473] width 526 height 26
drag, startPoint x: 773, startPoint y: 477, endPoint x: 856, endPoint y: 477, distance: 82.6
click at [856, 477] on input "NorthC Data Center B/V C/O Synopsys Netherlands B.V." at bounding box center [856, 473] width 526 height 26
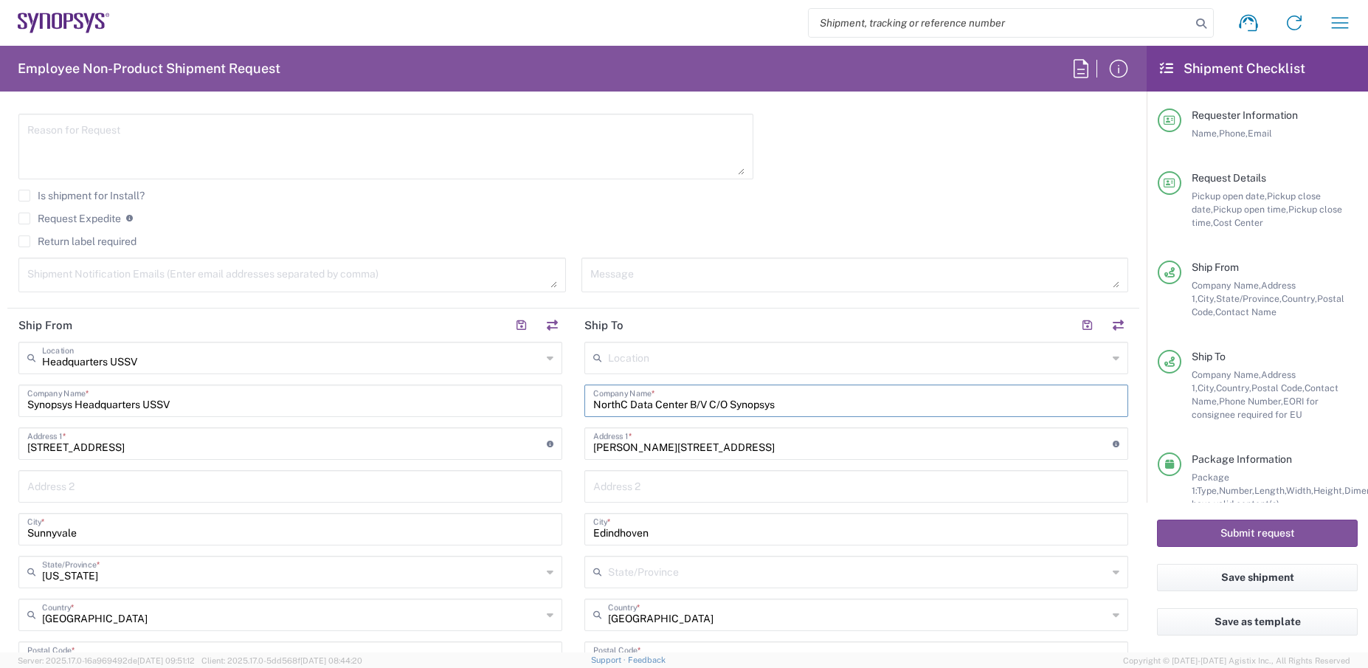
scroll to position [525, 0]
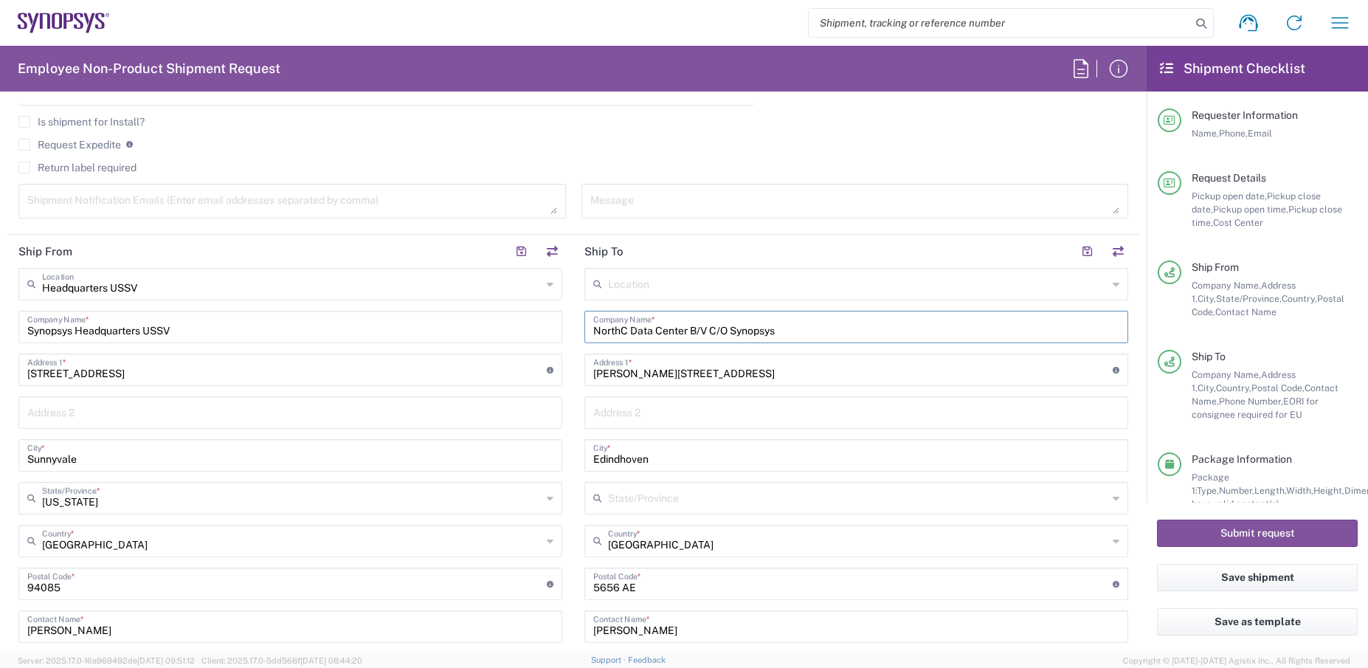
type input "NorthC Data Center B/V C/O Synopsys"
click at [676, 415] on input "text" at bounding box center [856, 411] width 526 height 26
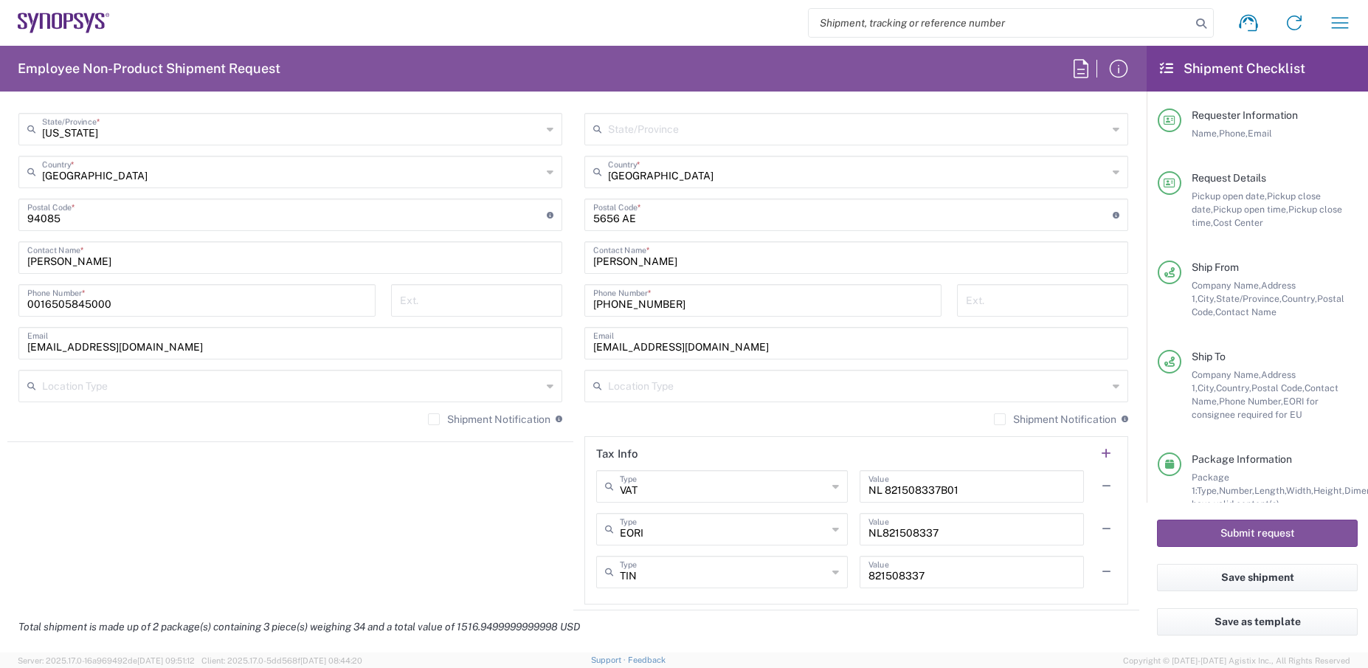
scroll to position [820, 0]
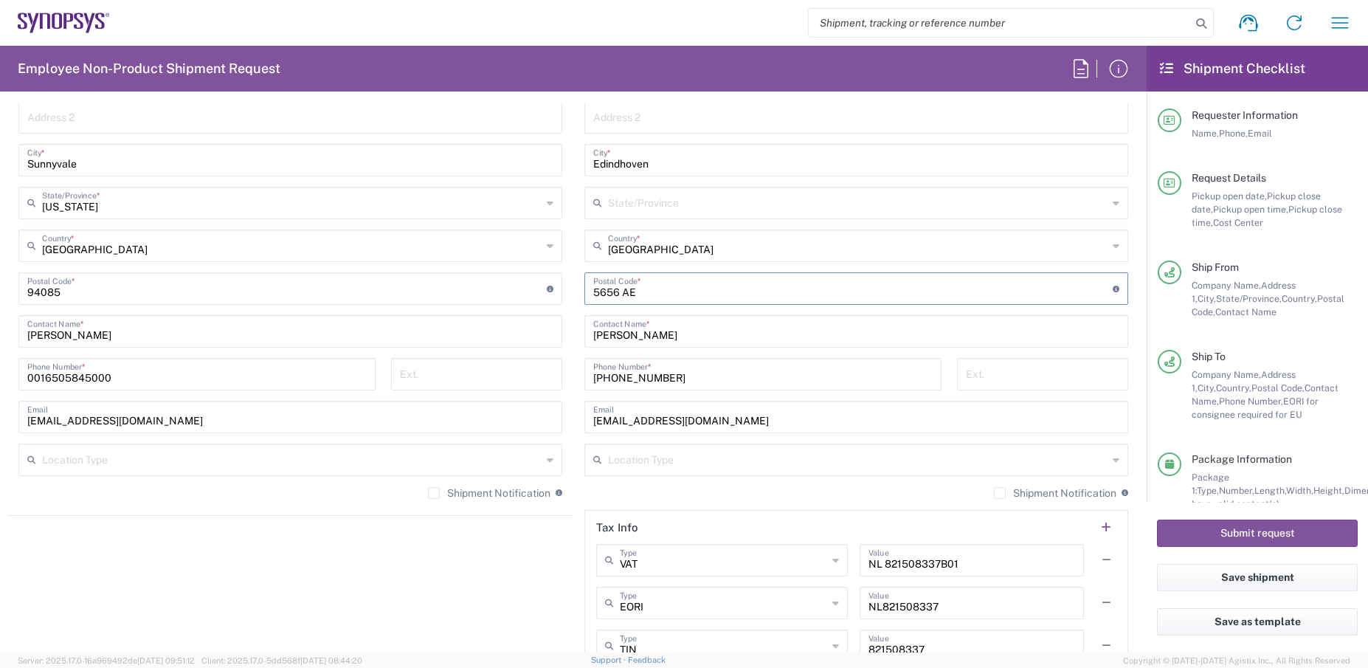
click at [615, 294] on input "undefined" at bounding box center [852, 287] width 519 height 26
type input "5651GH"
click at [573, 342] on main "Location [GEOGRAPHIC_DATA] DE04 Agrate Brianza IT01 [GEOGRAPHIC_DATA] DE02 [GEO…" at bounding box center [856, 325] width 566 height 705
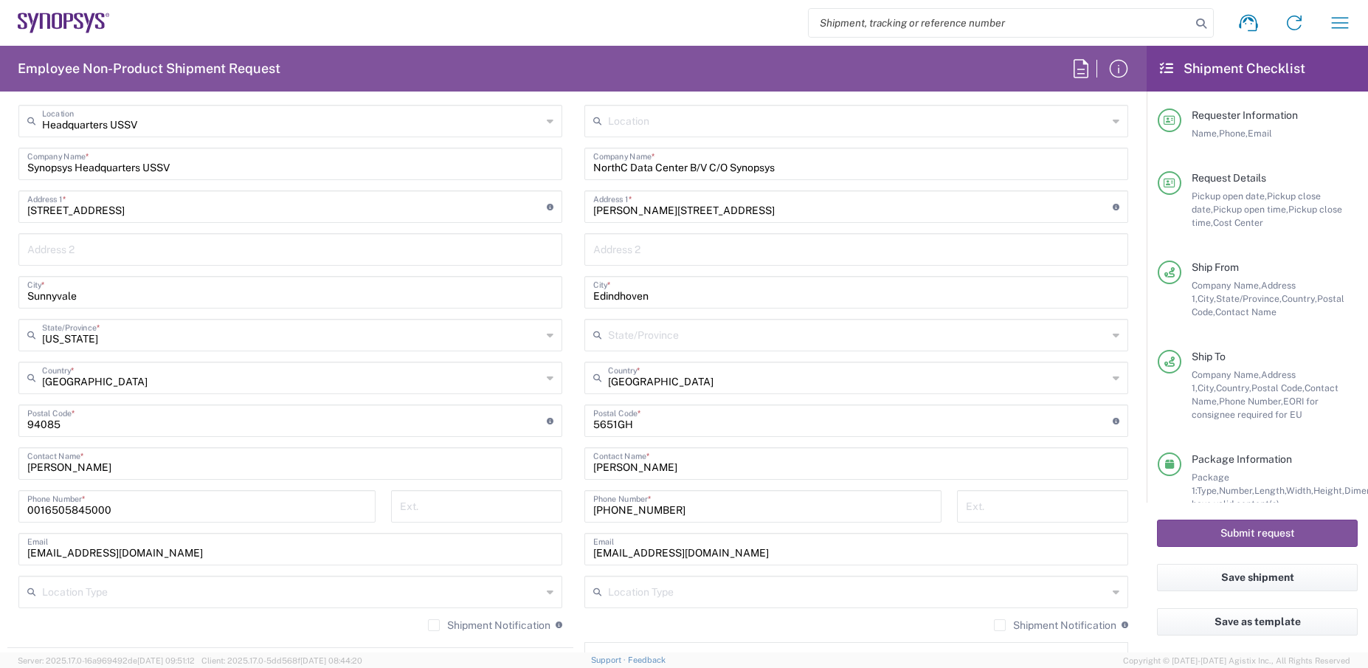
scroll to position [673, 0]
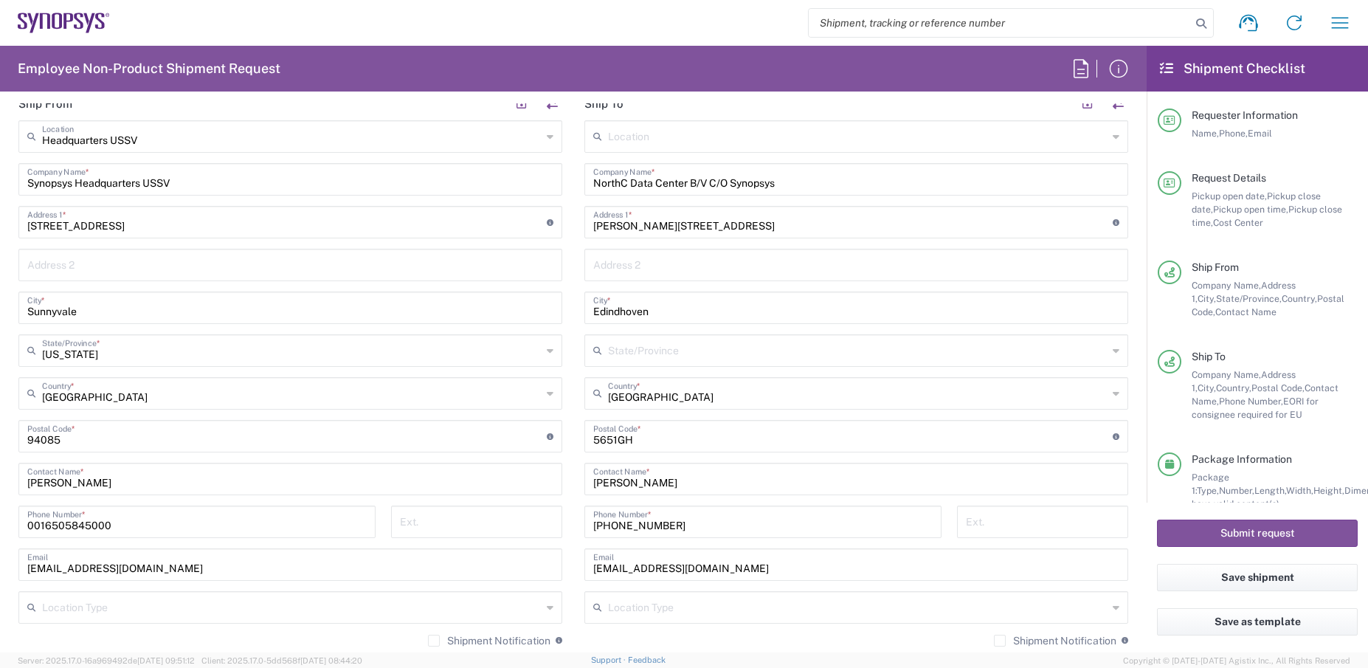
click at [1121, 495] on main "Location [GEOGRAPHIC_DATA] DE04 Agrate Brianza IT01 [GEOGRAPHIC_DATA] DE02 [GEO…" at bounding box center [856, 472] width 566 height 705
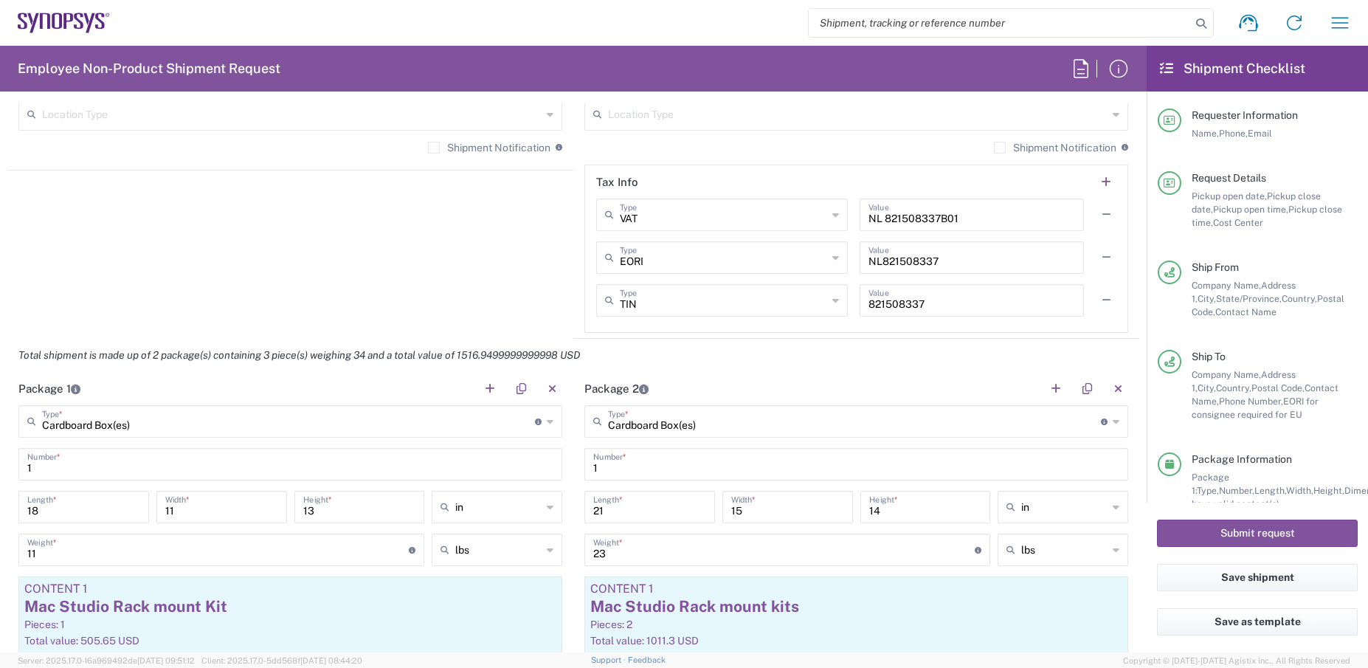
scroll to position [1263, 0]
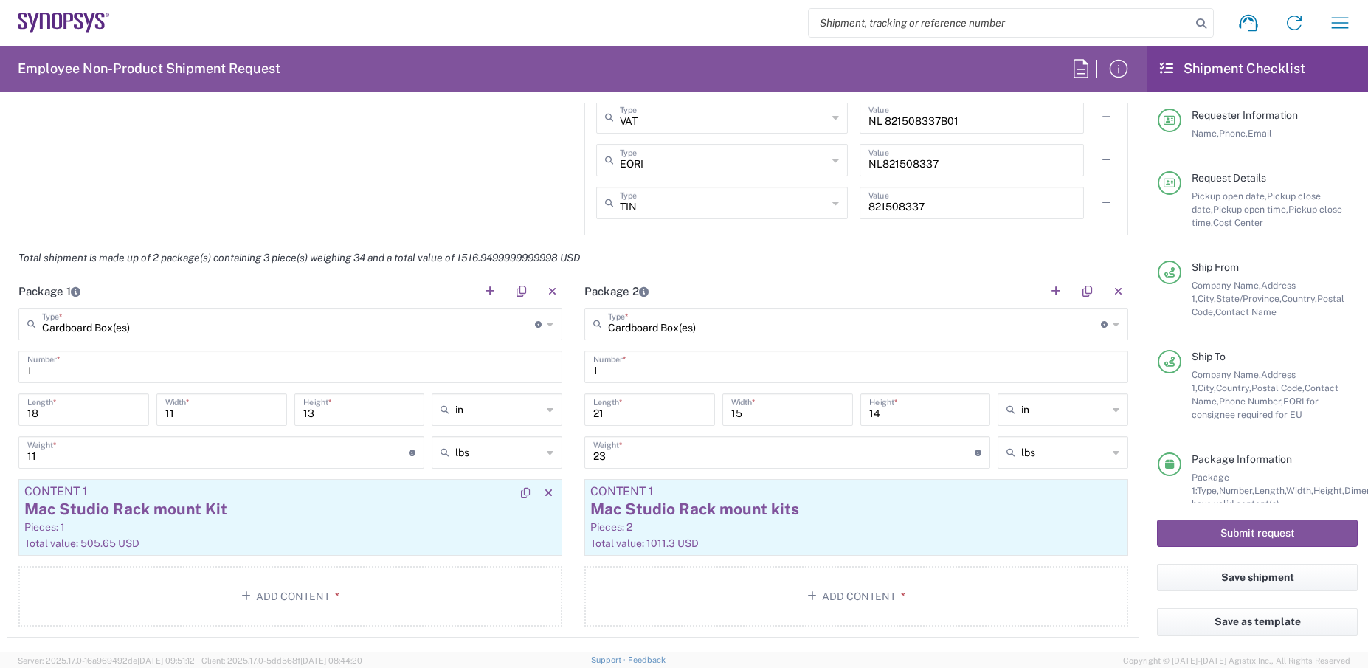
click at [141, 503] on div "Mac Studio Rack mount Kit" at bounding box center [290, 509] width 532 height 22
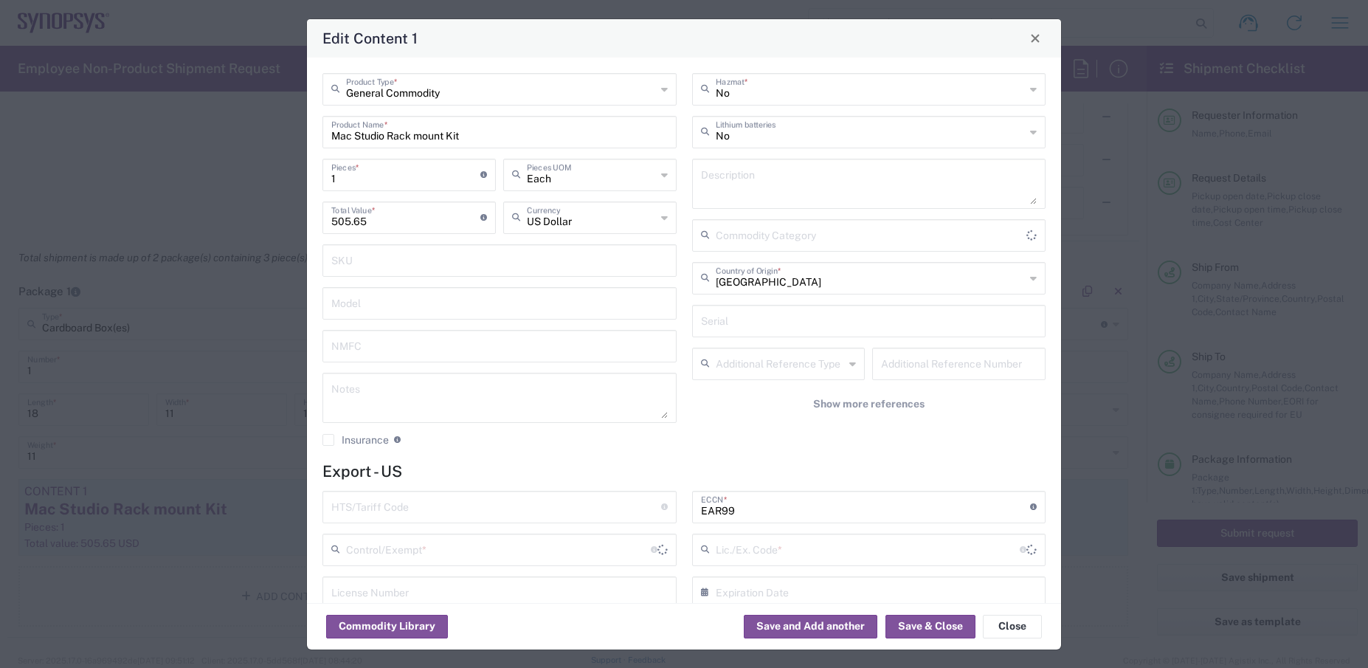
type input "BIS"
type input "NLR - No License Required"
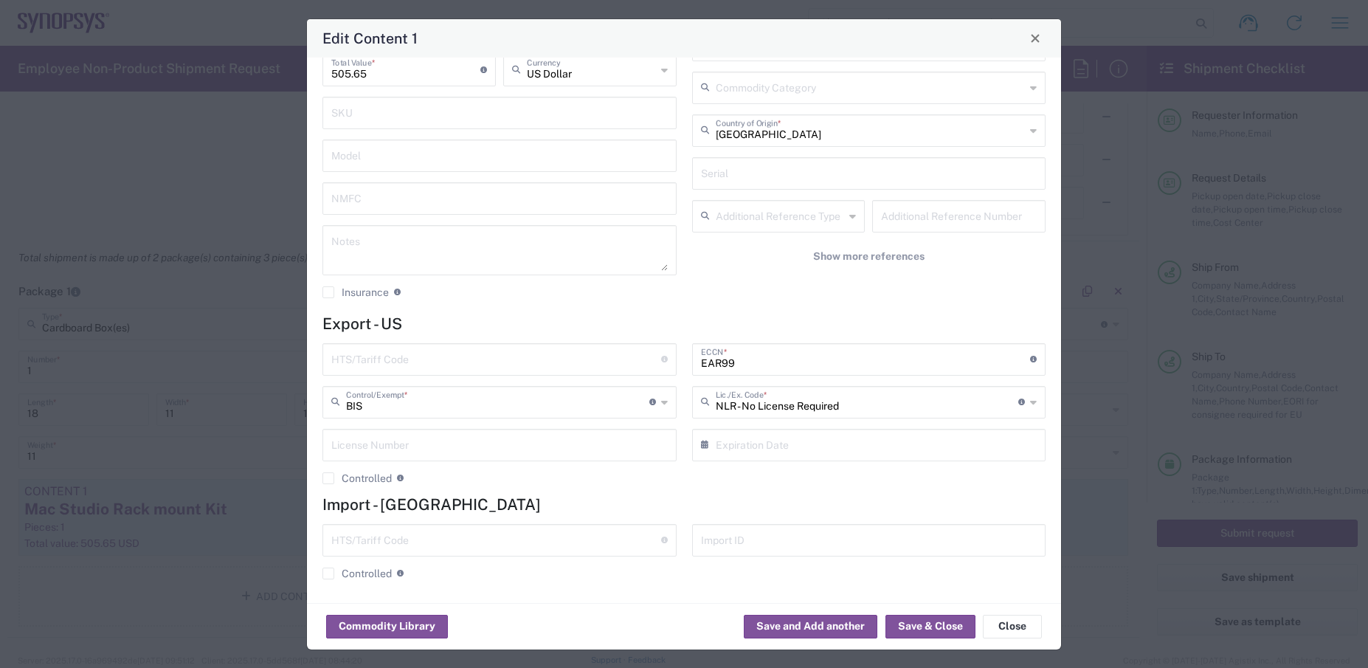
scroll to position [150, 0]
click at [915, 627] on button "Save & Close" at bounding box center [930, 627] width 90 height 24
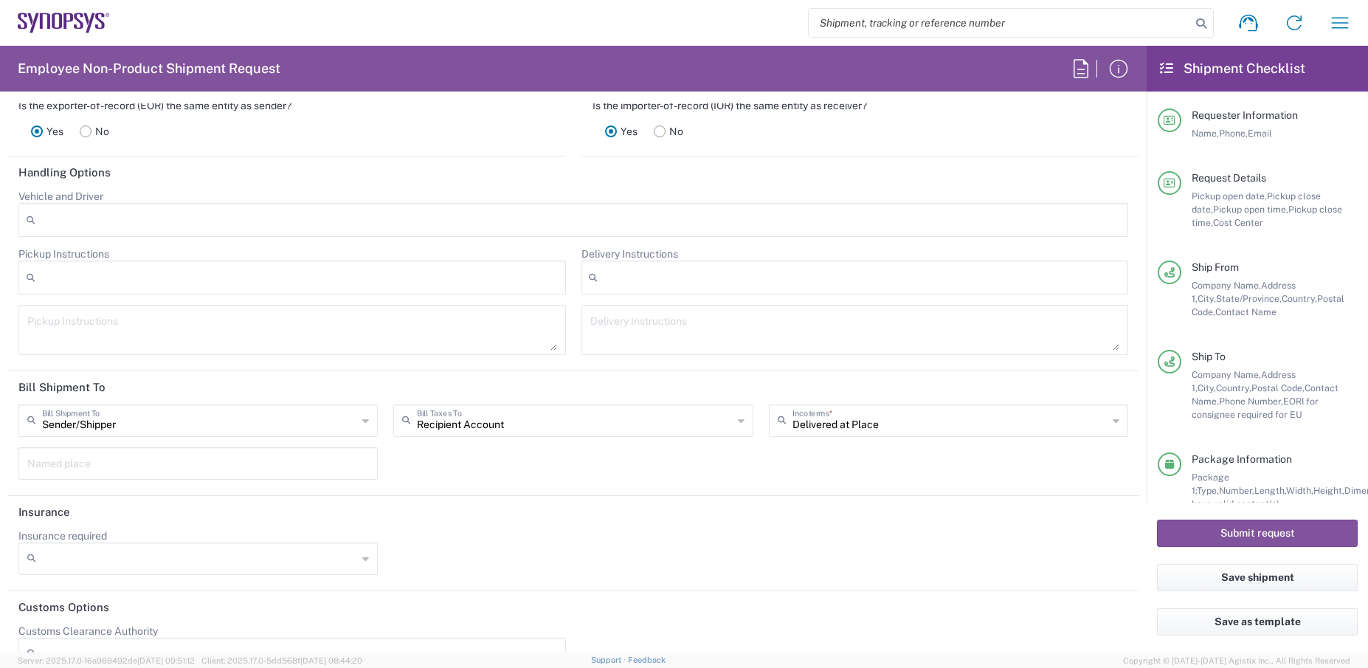
scroll to position [2075, 0]
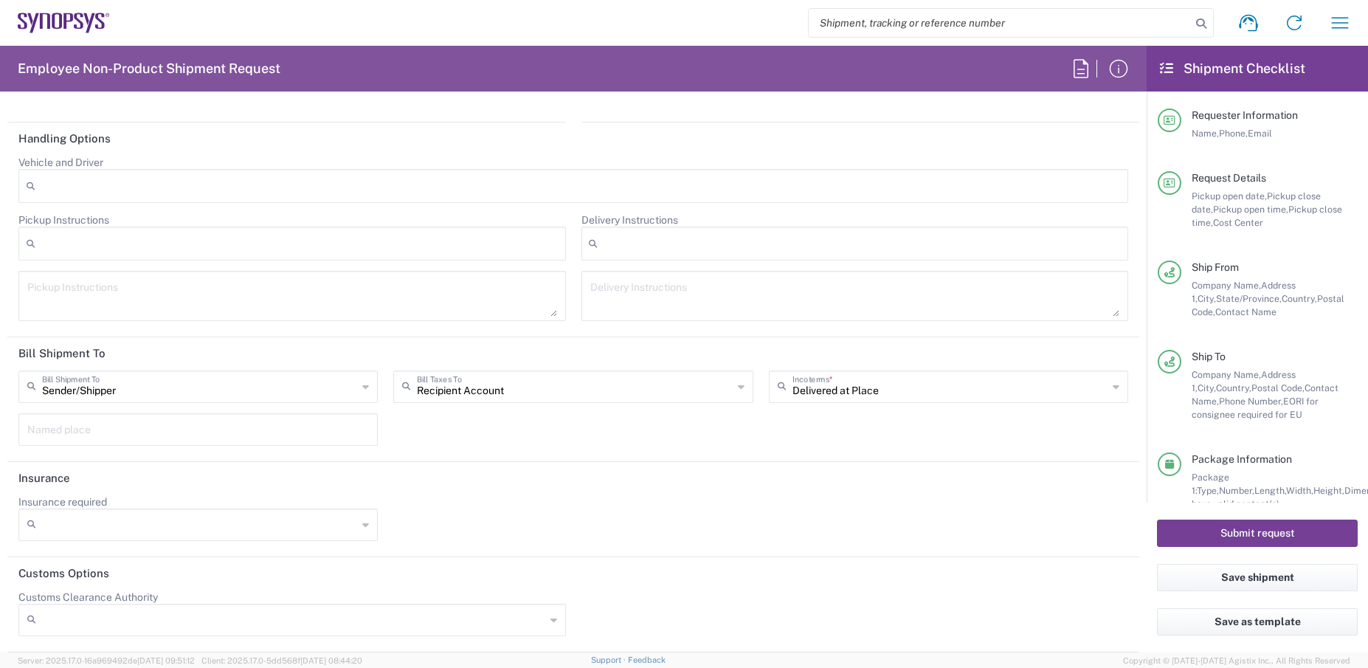
click at [1261, 530] on button "Submit request" at bounding box center [1257, 532] width 201 height 27
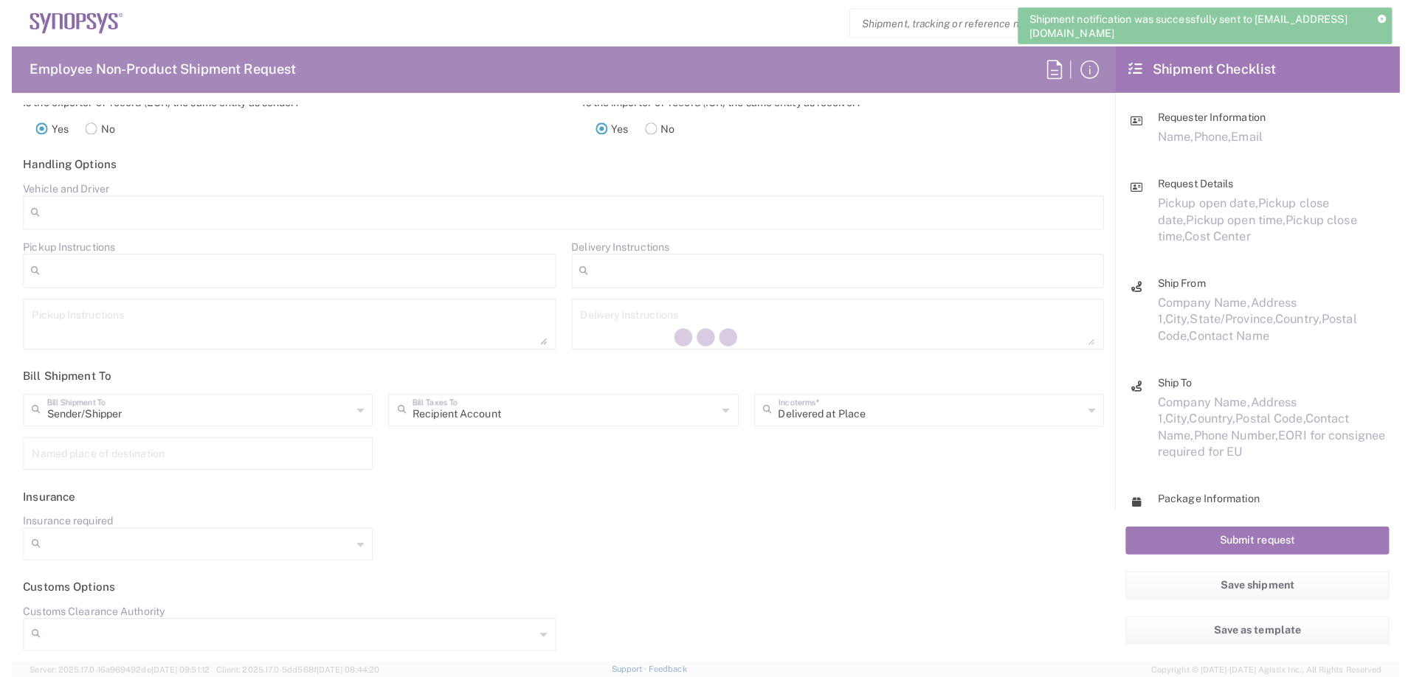
scroll to position [2009, 0]
